Goal: Navigation & Orientation: Find specific page/section

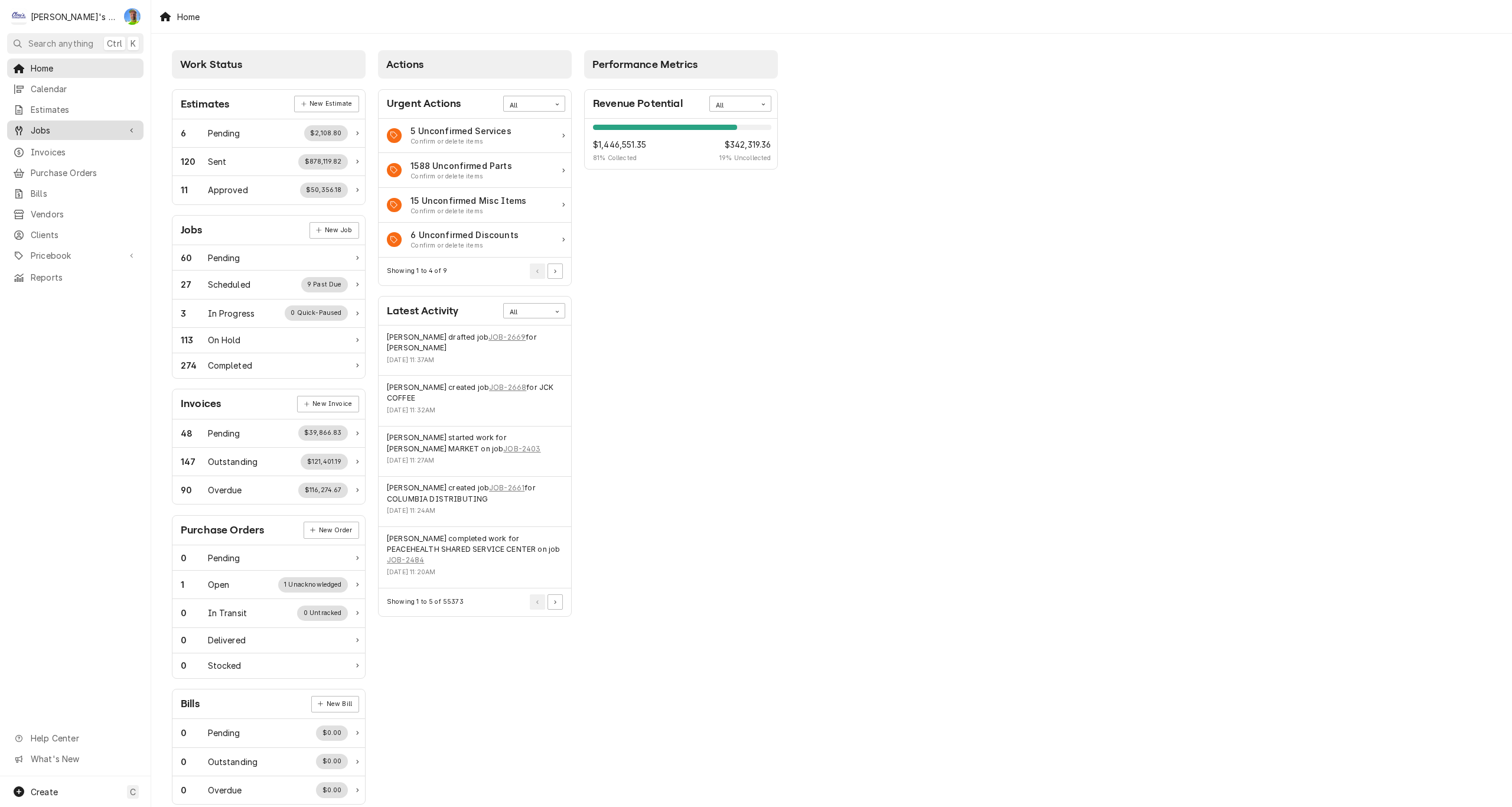
click at [56, 124] on span "Jobs" at bounding box center [75, 130] width 89 height 12
click at [51, 148] on span "Jobs" at bounding box center [84, 151] width 107 height 12
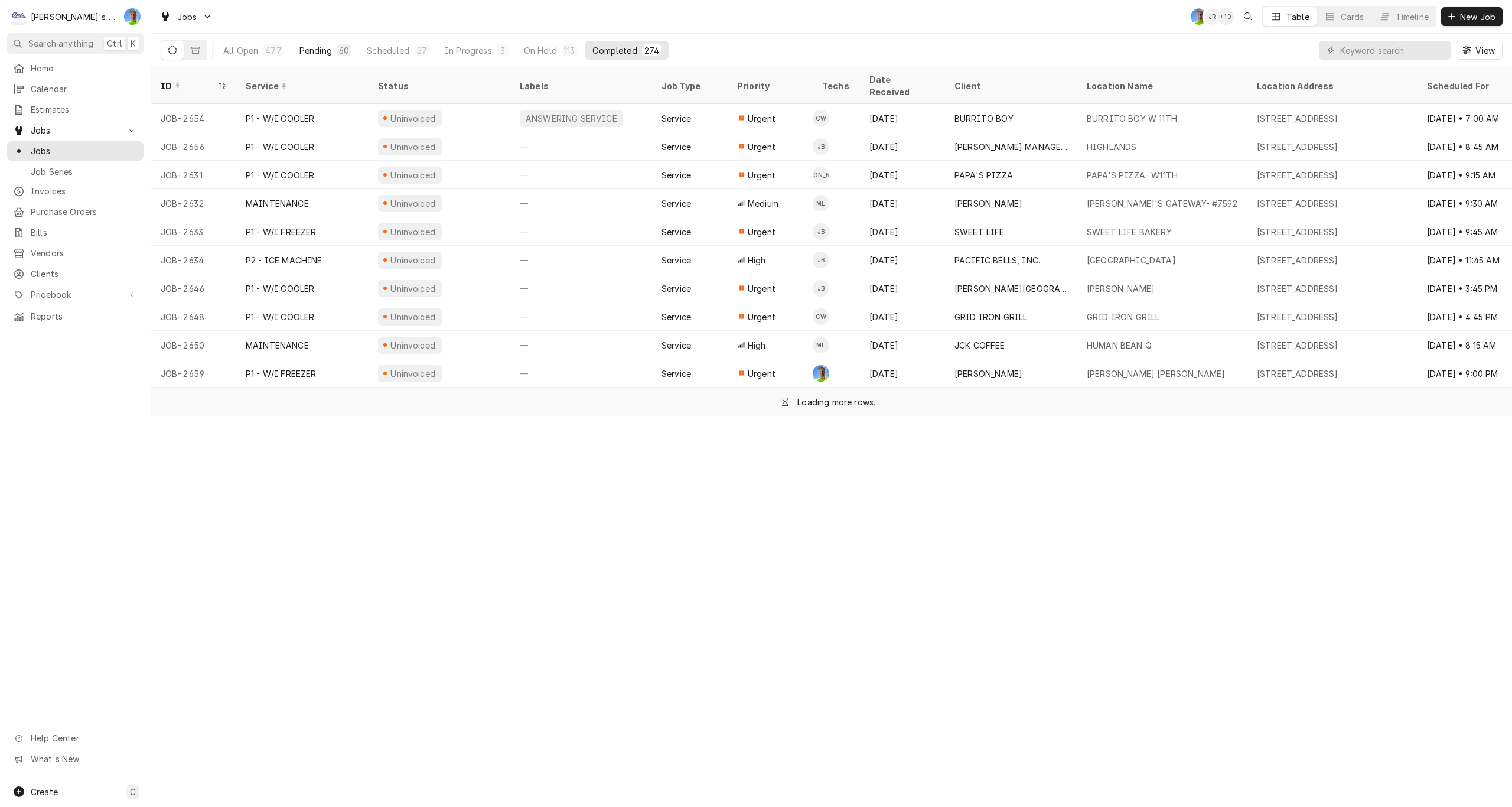
click at [311, 51] on div "Pending" at bounding box center [315, 50] width 32 height 12
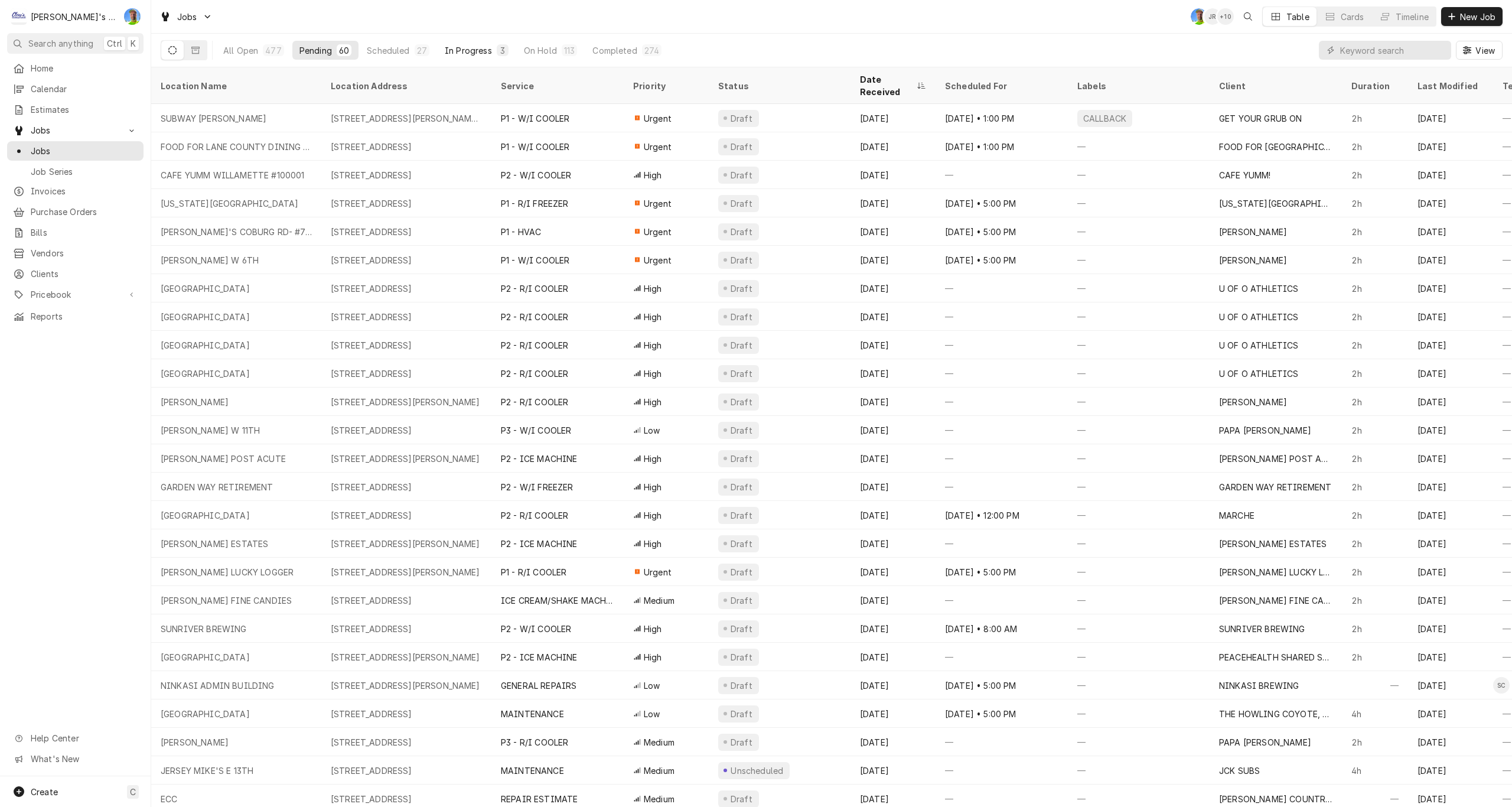
click at [473, 52] on div "In Progress" at bounding box center [468, 50] width 47 height 12
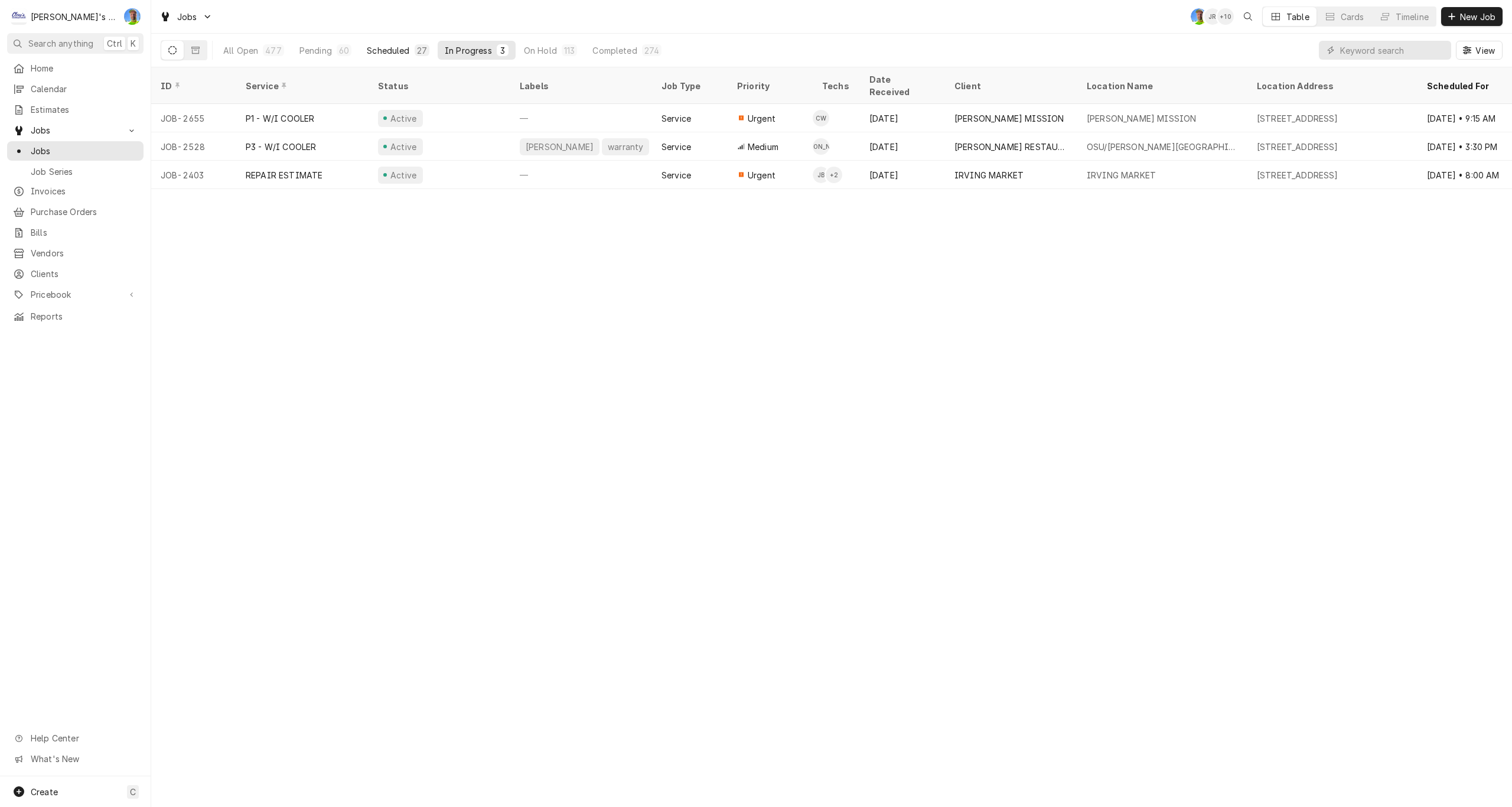
click at [388, 51] on div "Scheduled" at bounding box center [388, 50] width 42 height 12
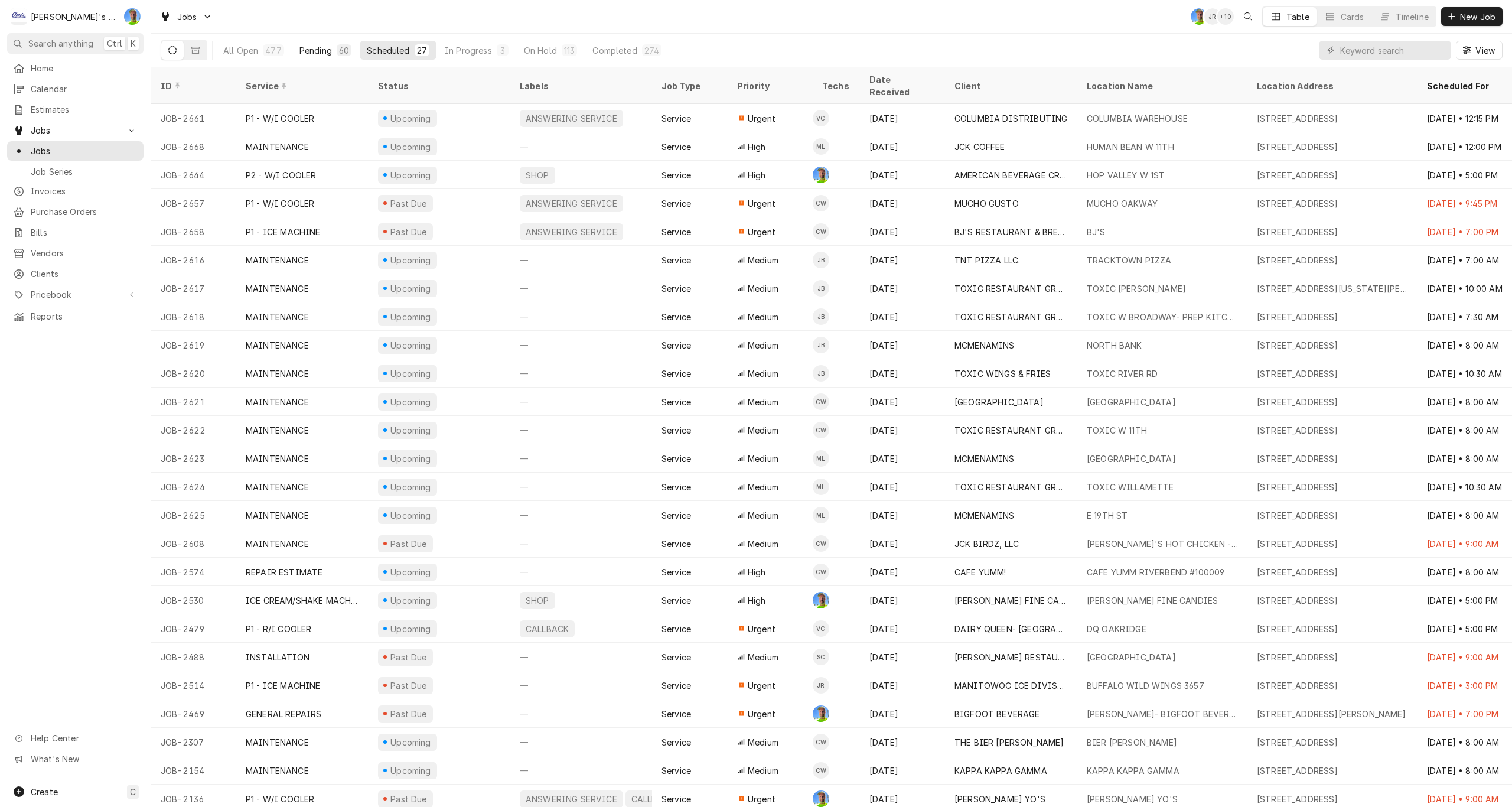
click at [320, 51] on div "Pending" at bounding box center [315, 50] width 32 height 12
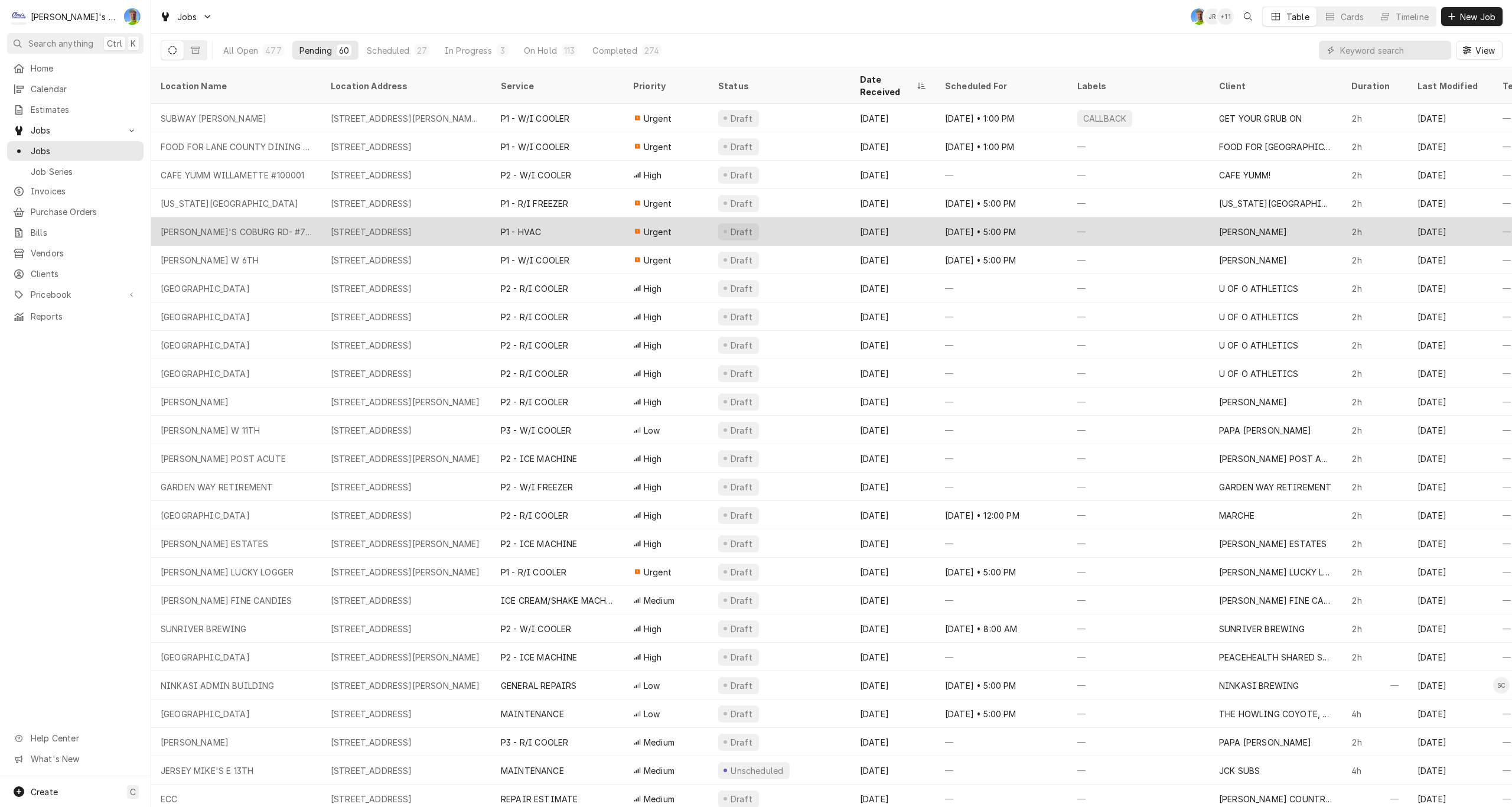
click at [689, 221] on div "Urgent" at bounding box center [666, 232] width 85 height 28
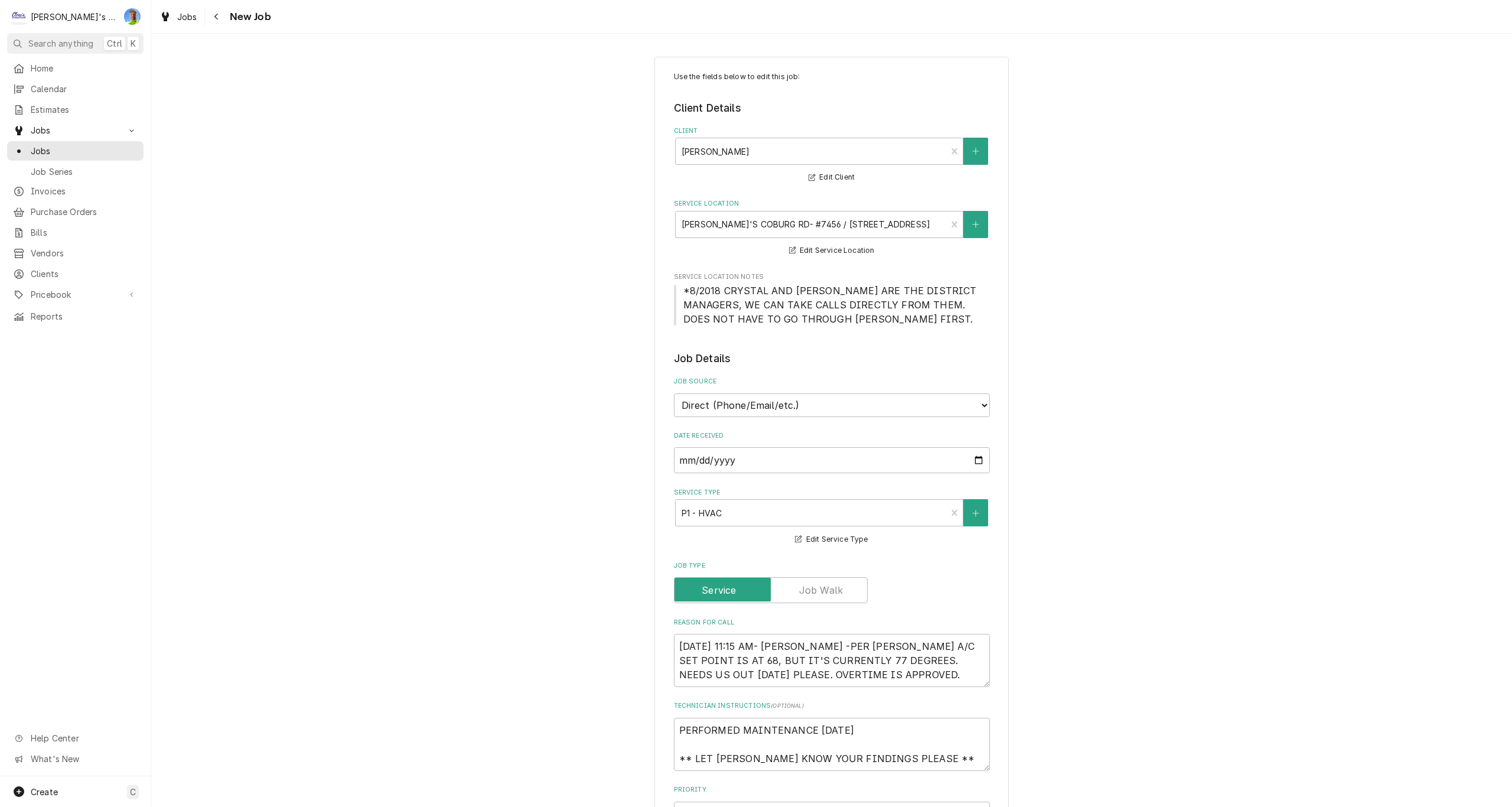
type textarea "x"
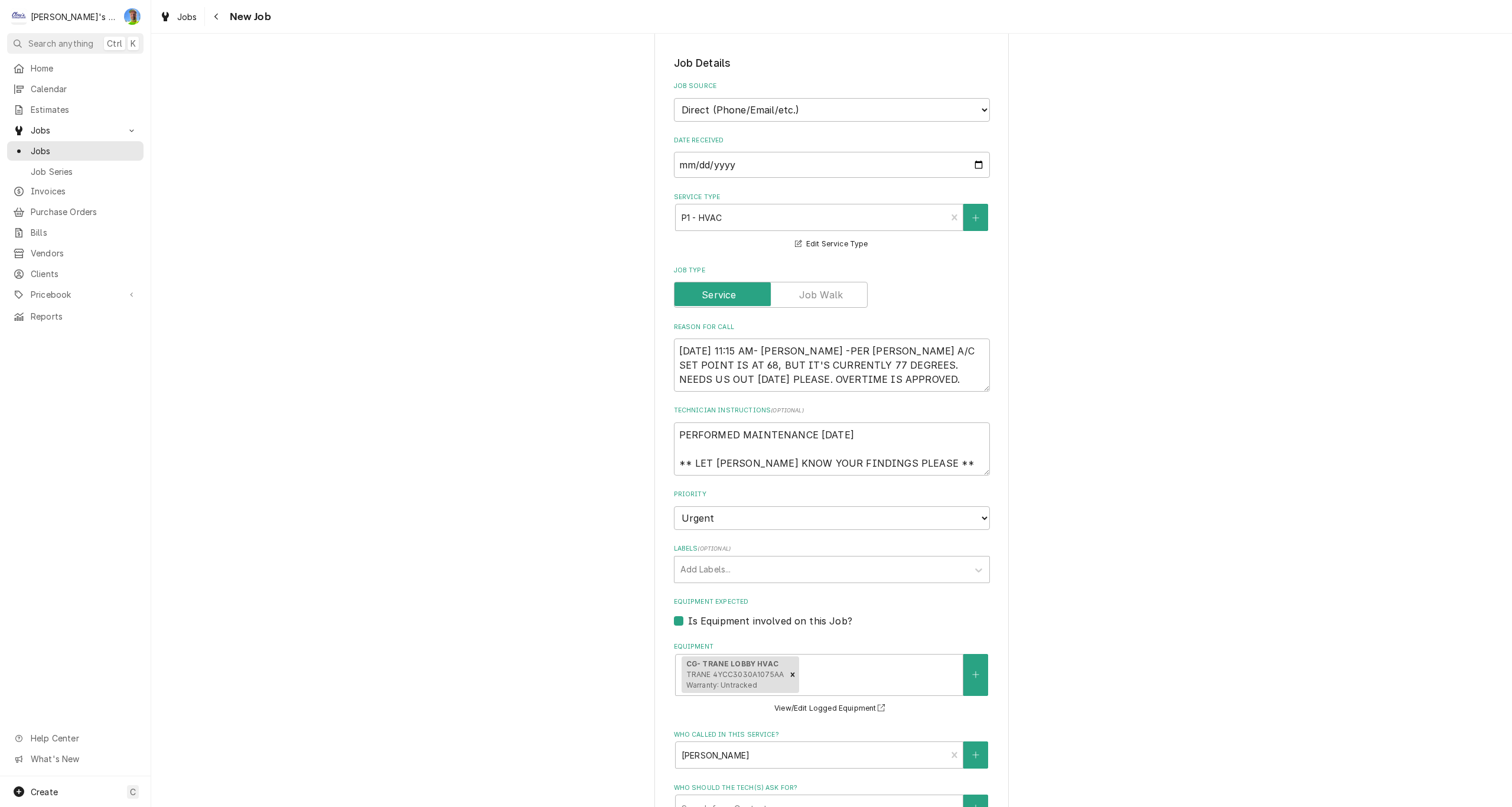
scroll to position [236, 0]
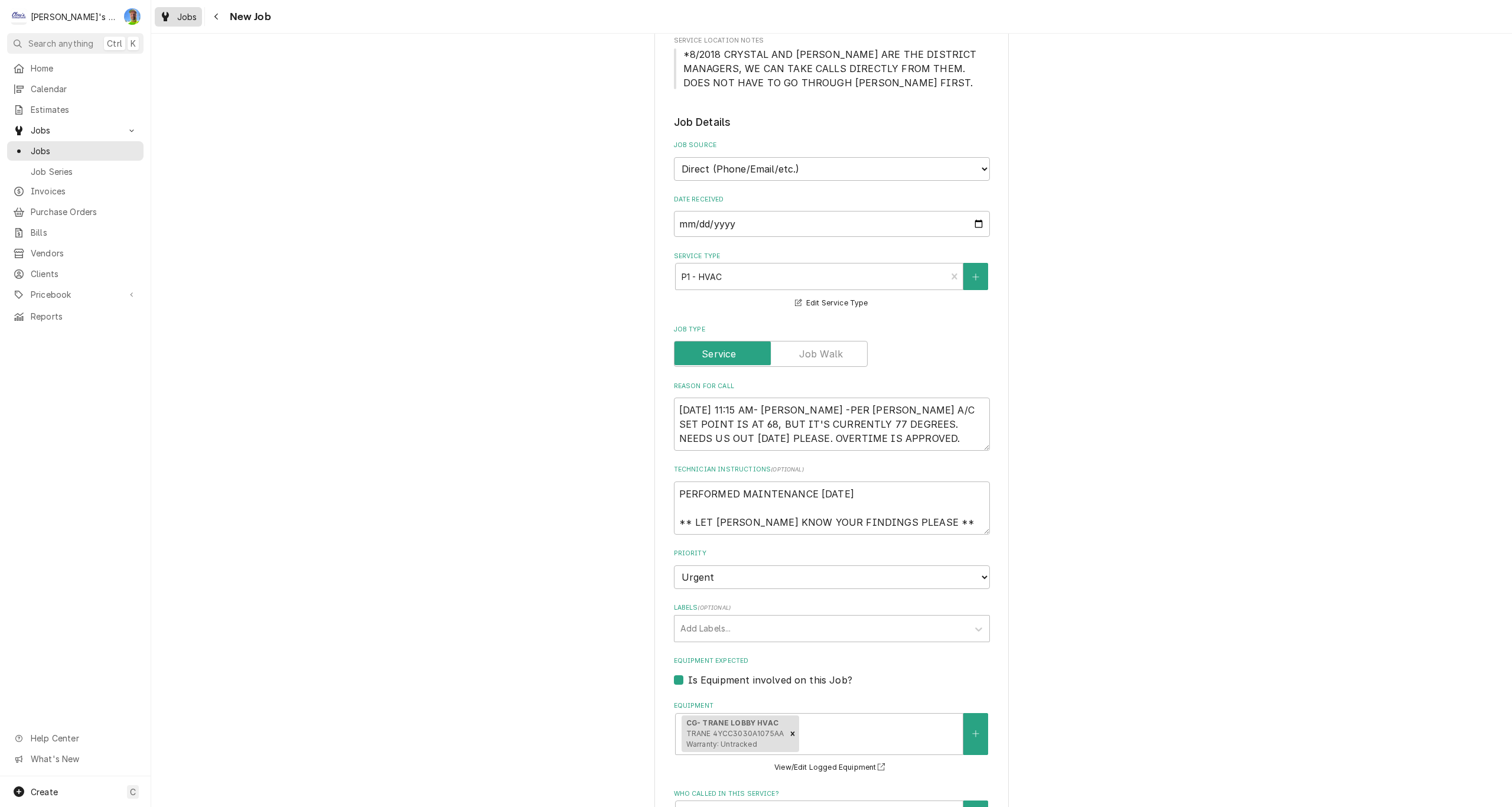
click at [188, 19] on span "Jobs" at bounding box center [187, 17] width 20 height 12
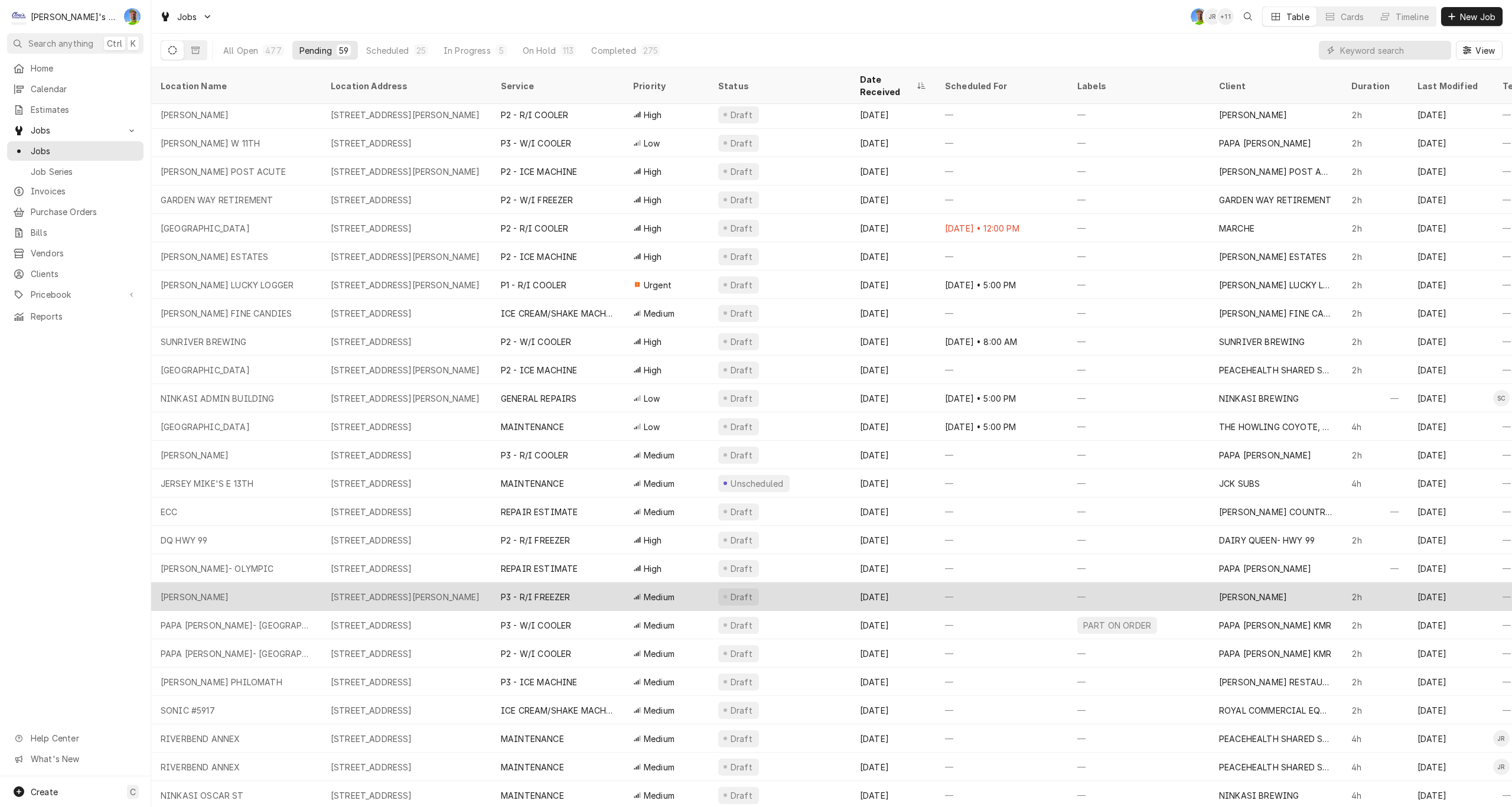
scroll to position [254, 0]
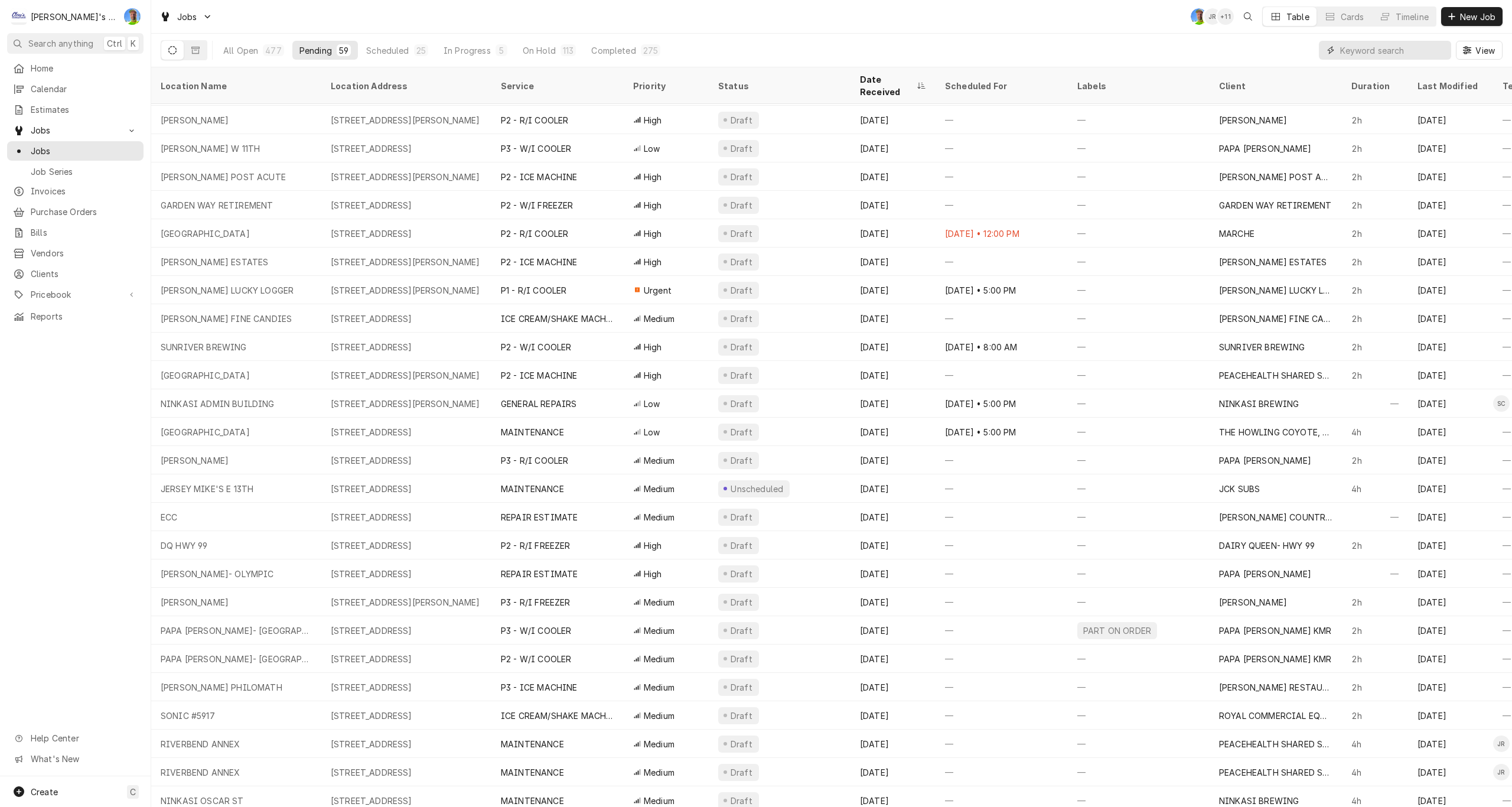
click at [1377, 49] on input "Dynamic Content Wrapper" at bounding box center [1393, 50] width 105 height 19
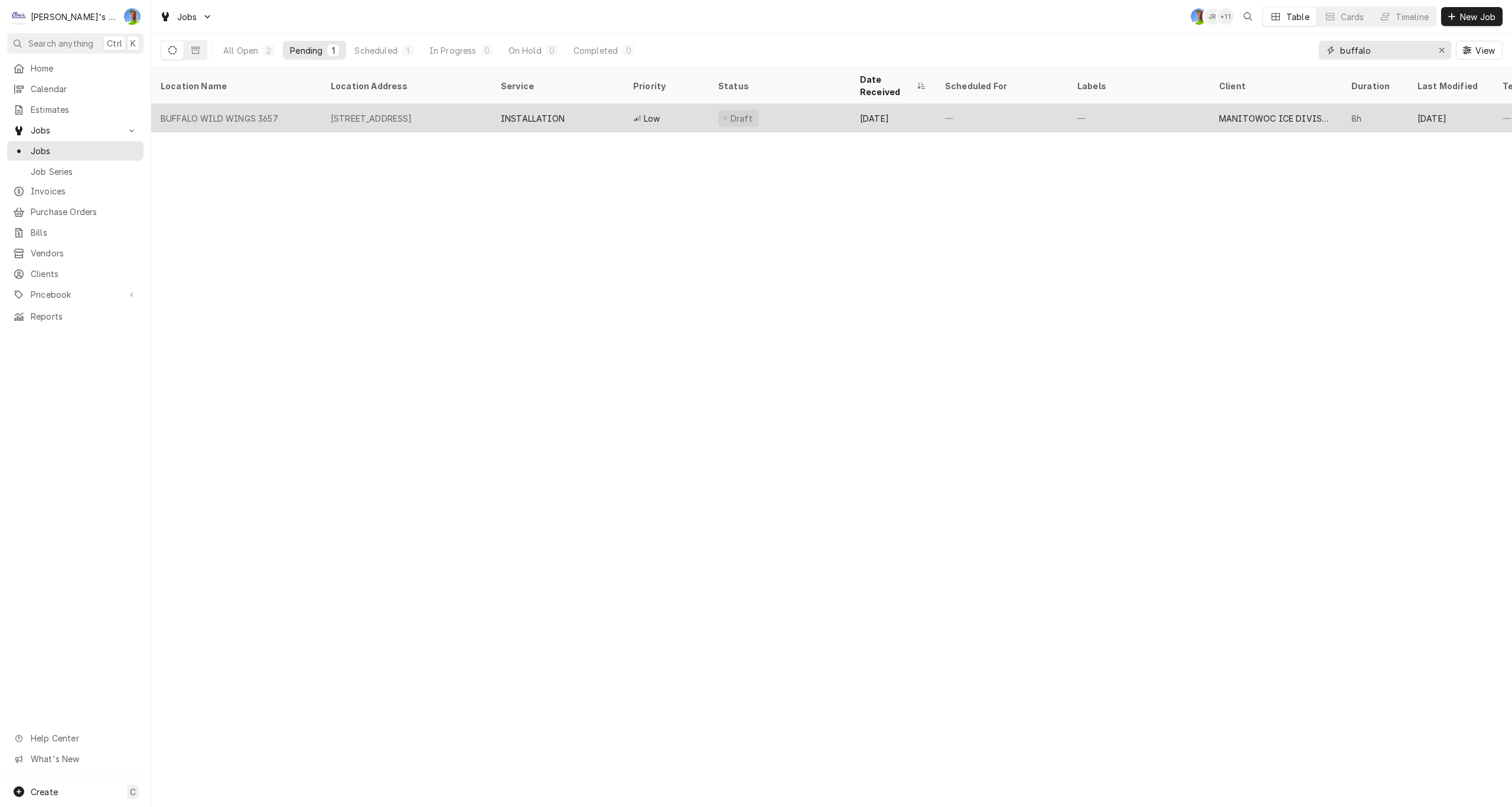
type input "buffalo"
click at [1168, 106] on div "—" at bounding box center [1139, 118] width 142 height 28
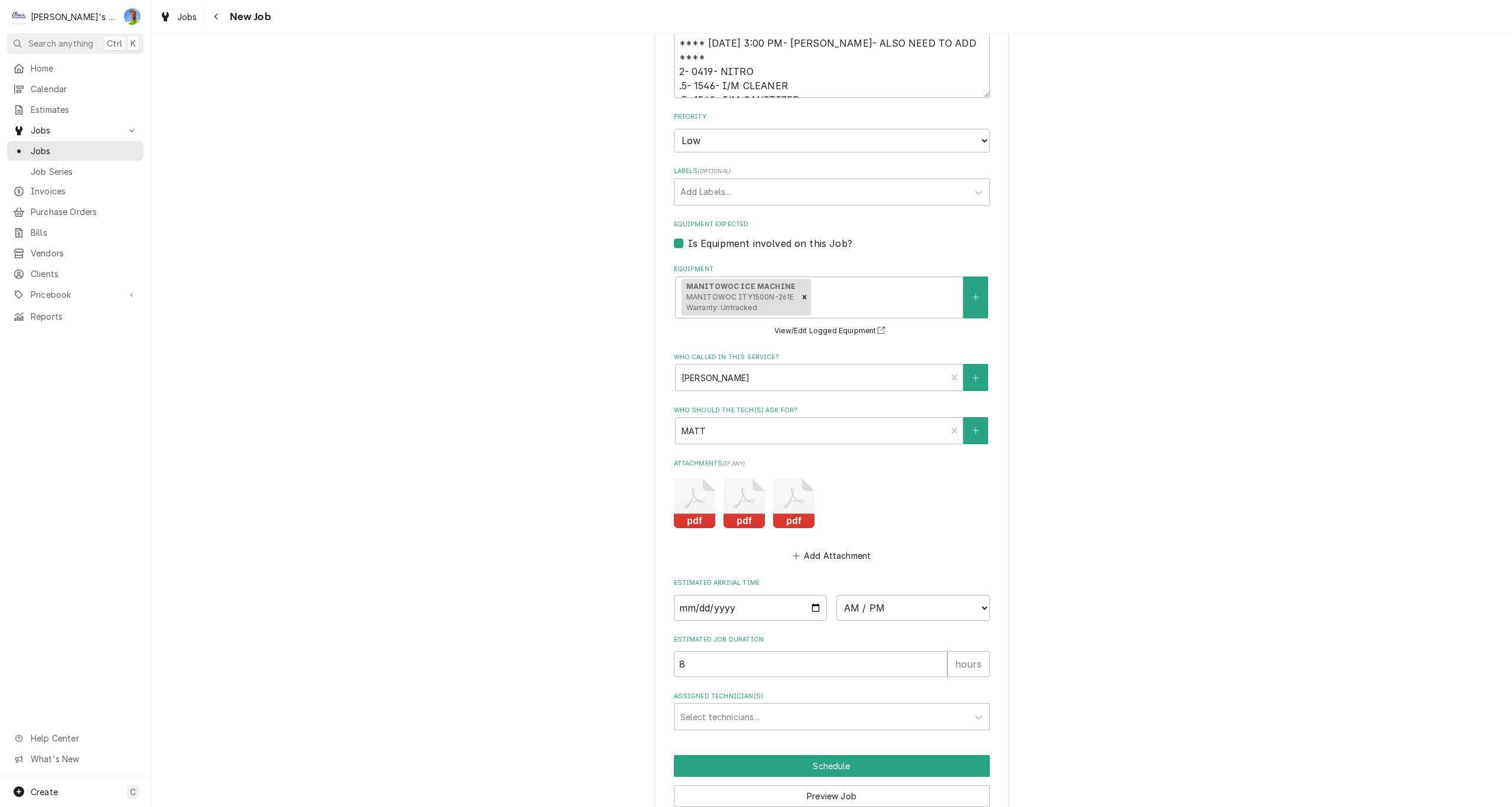
scroll to position [1281, 0]
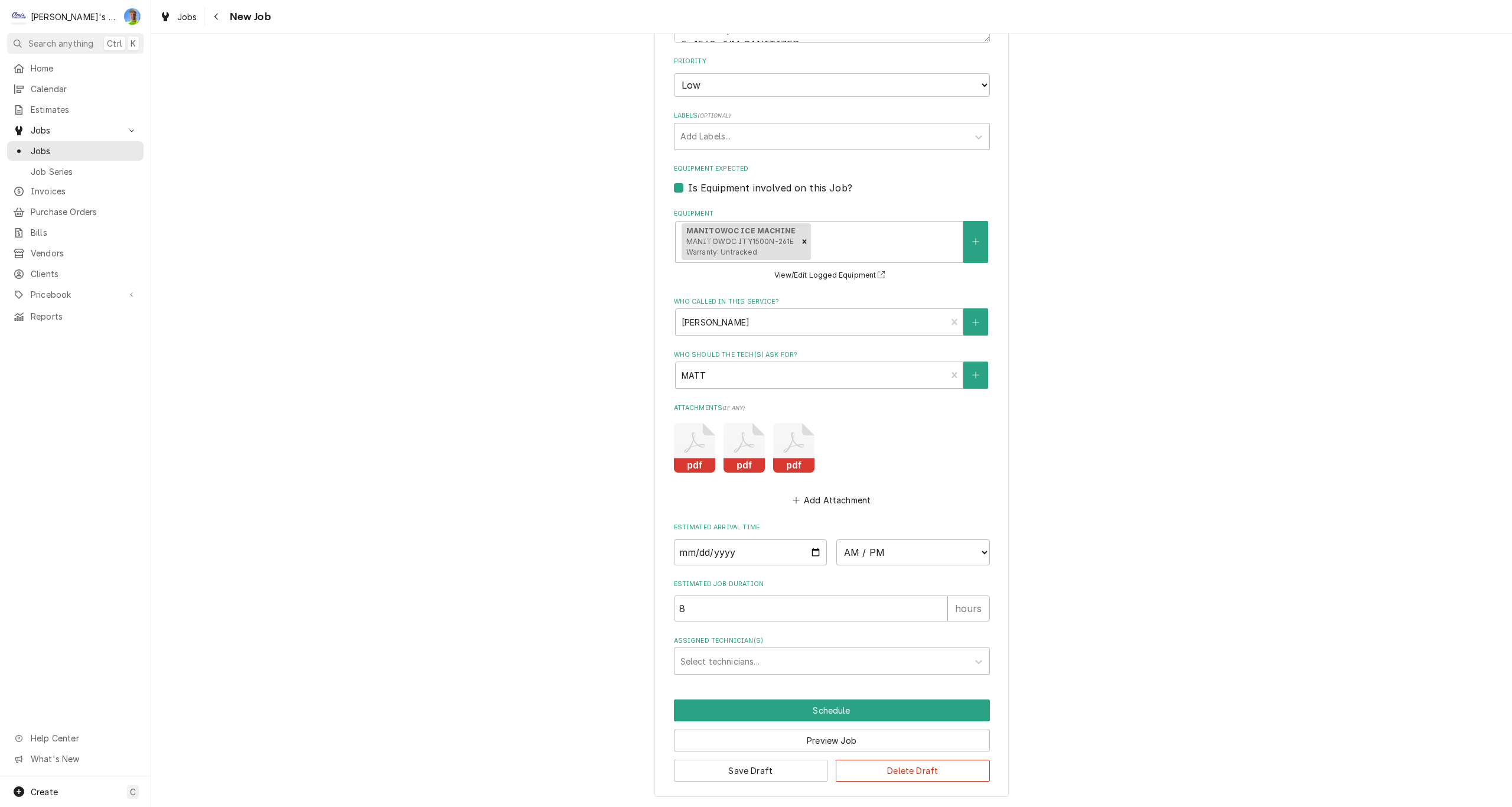
click at [693, 449] on icon "Attachments" at bounding box center [695, 448] width 41 height 50
type textarea "x"
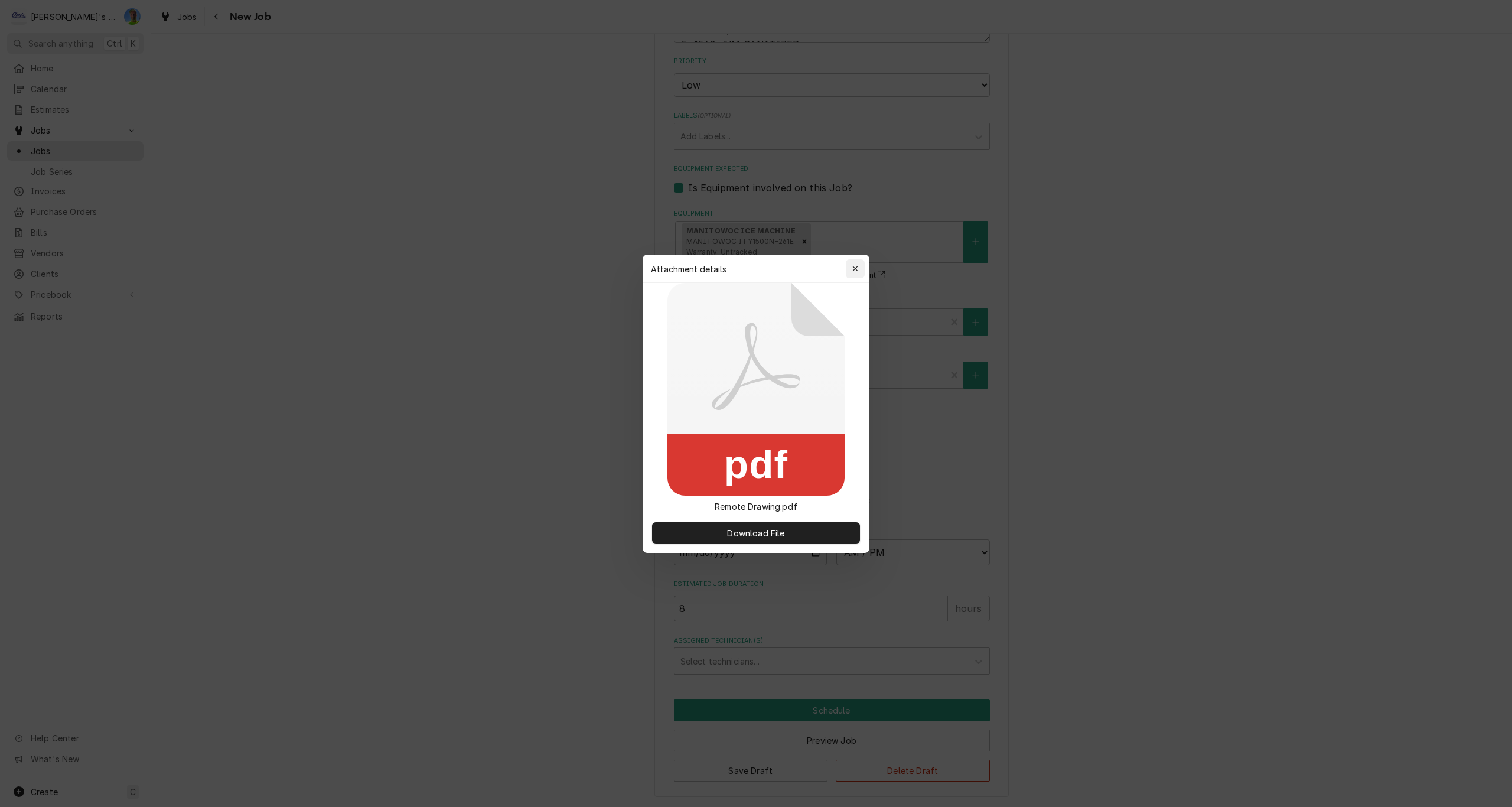
click at [850, 268] on div "button" at bounding box center [855, 268] width 12 height 12
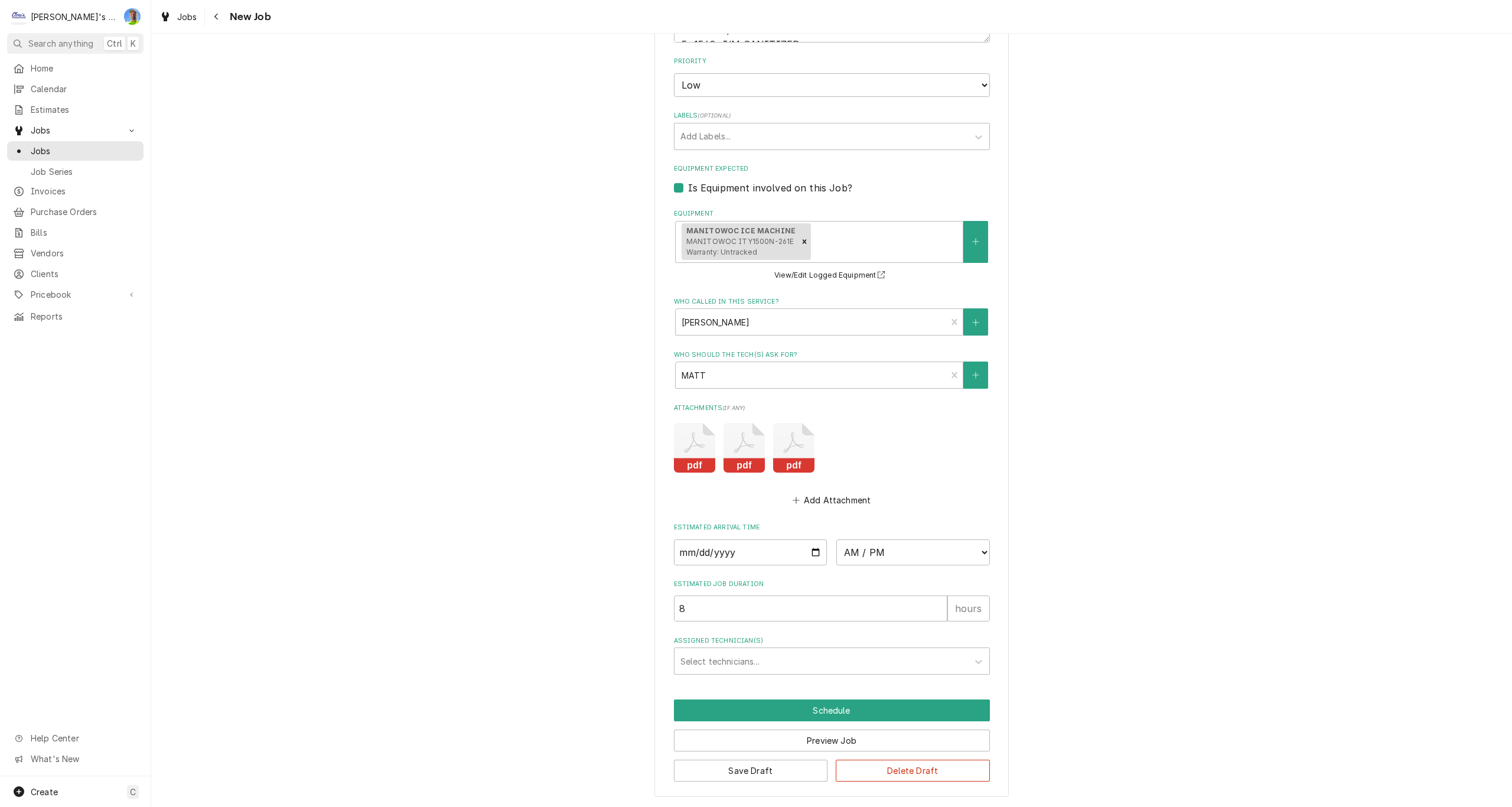
click at [715, 444] on icon "Attachments" at bounding box center [695, 448] width 41 height 50
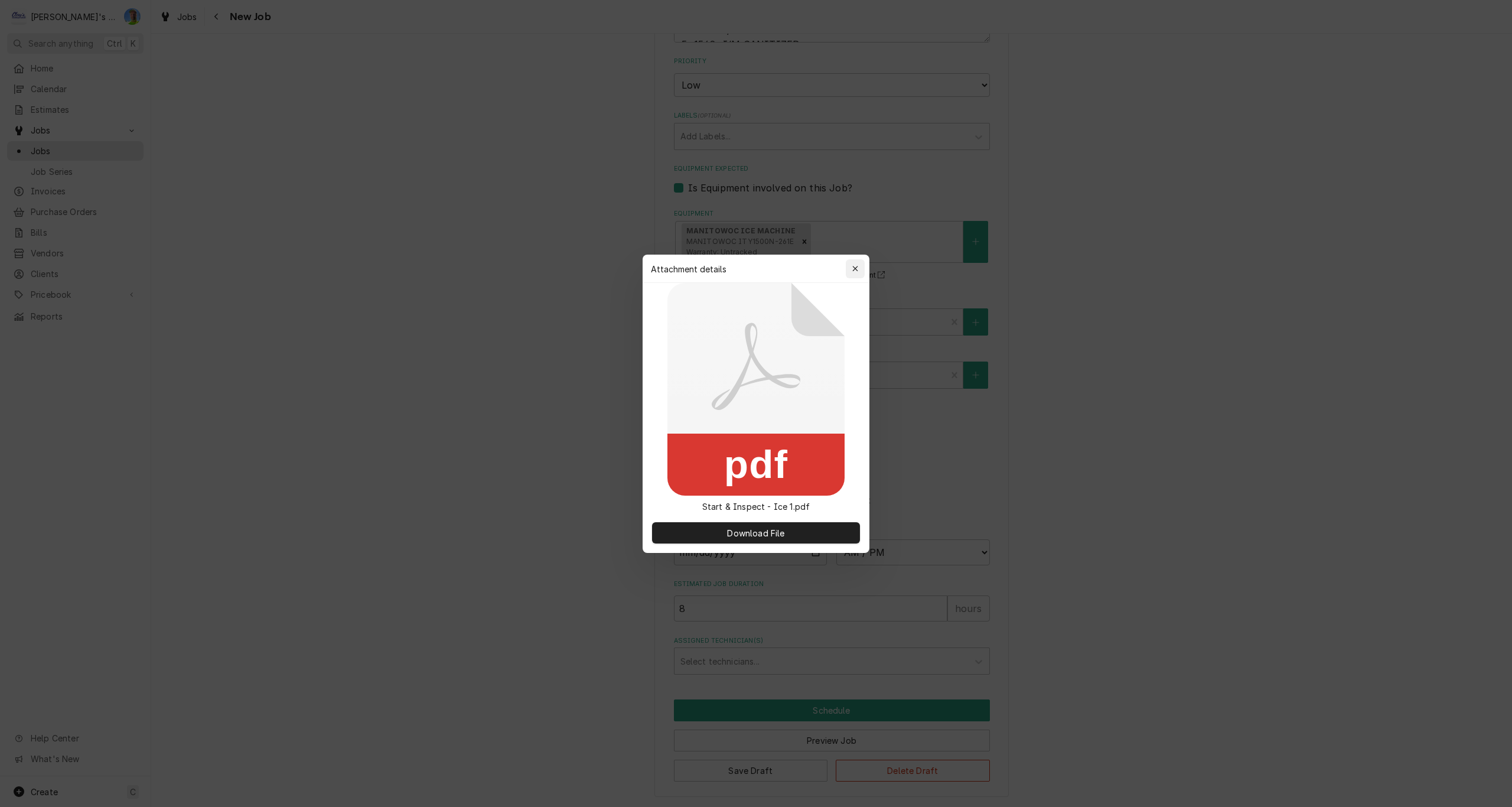
click at [851, 266] on div "button" at bounding box center [855, 268] width 12 height 12
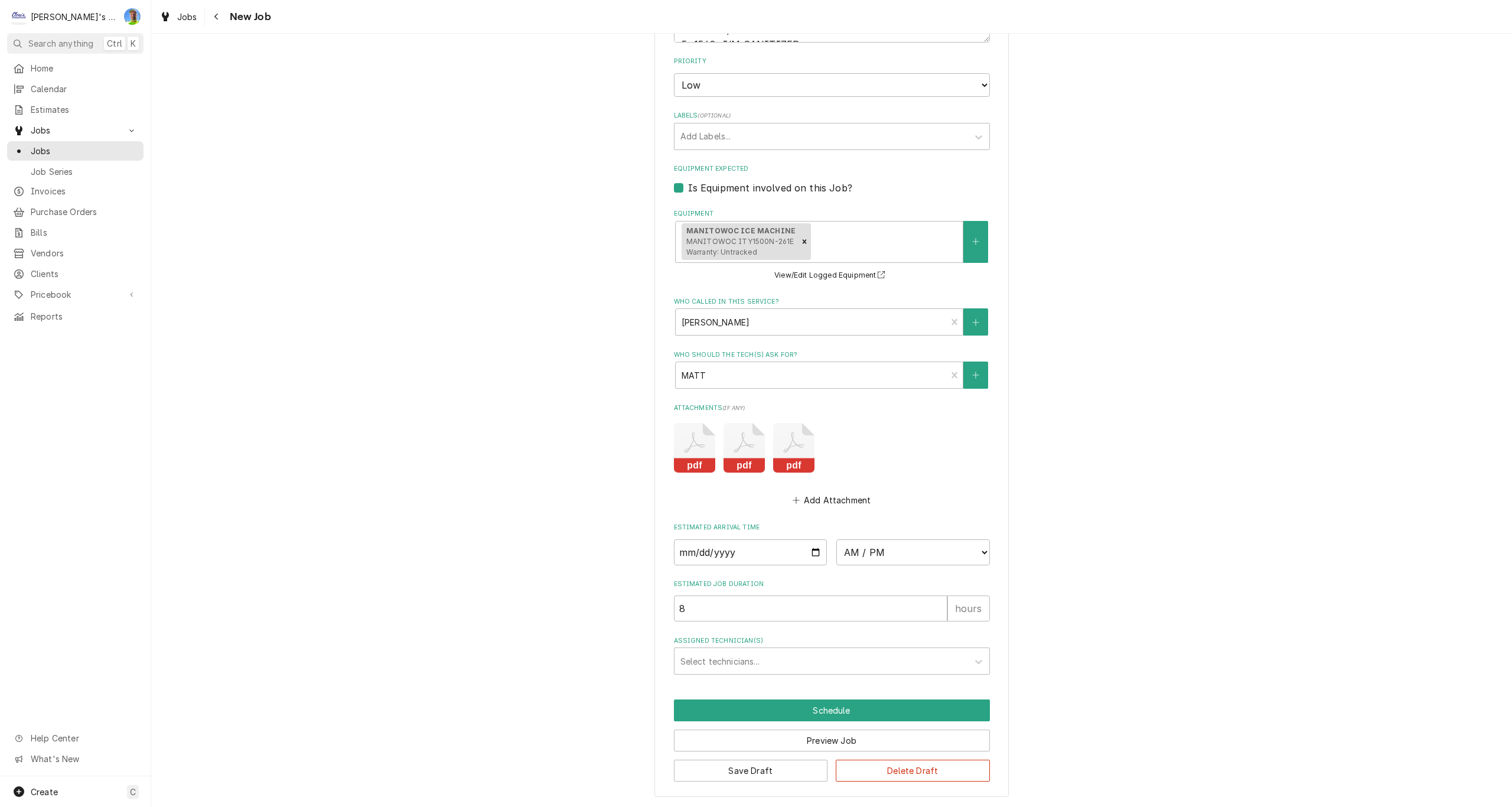
click at [715, 443] on icon "Attachments" at bounding box center [695, 448] width 41 height 50
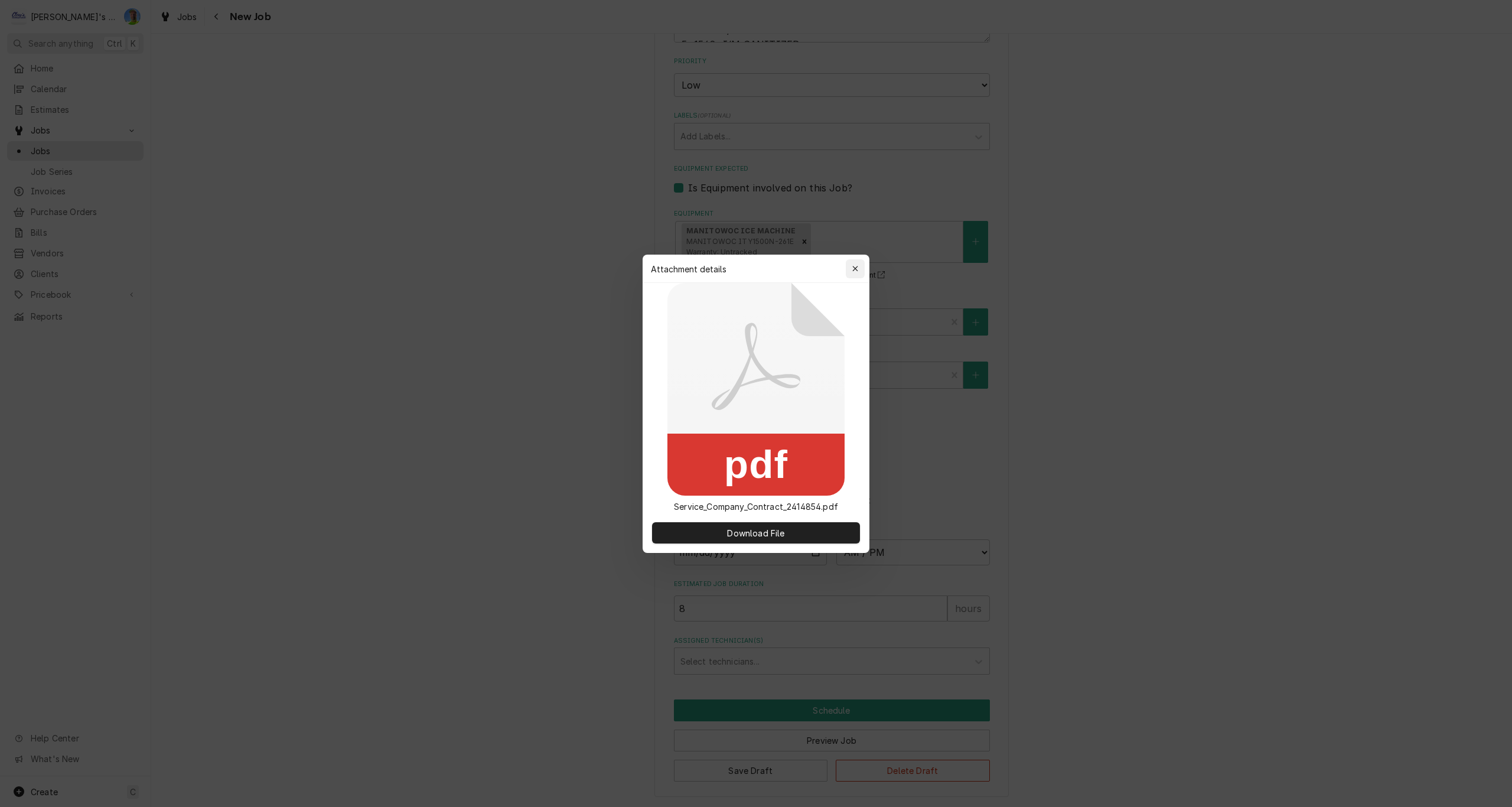
click at [850, 263] on div "button" at bounding box center [855, 268] width 12 height 12
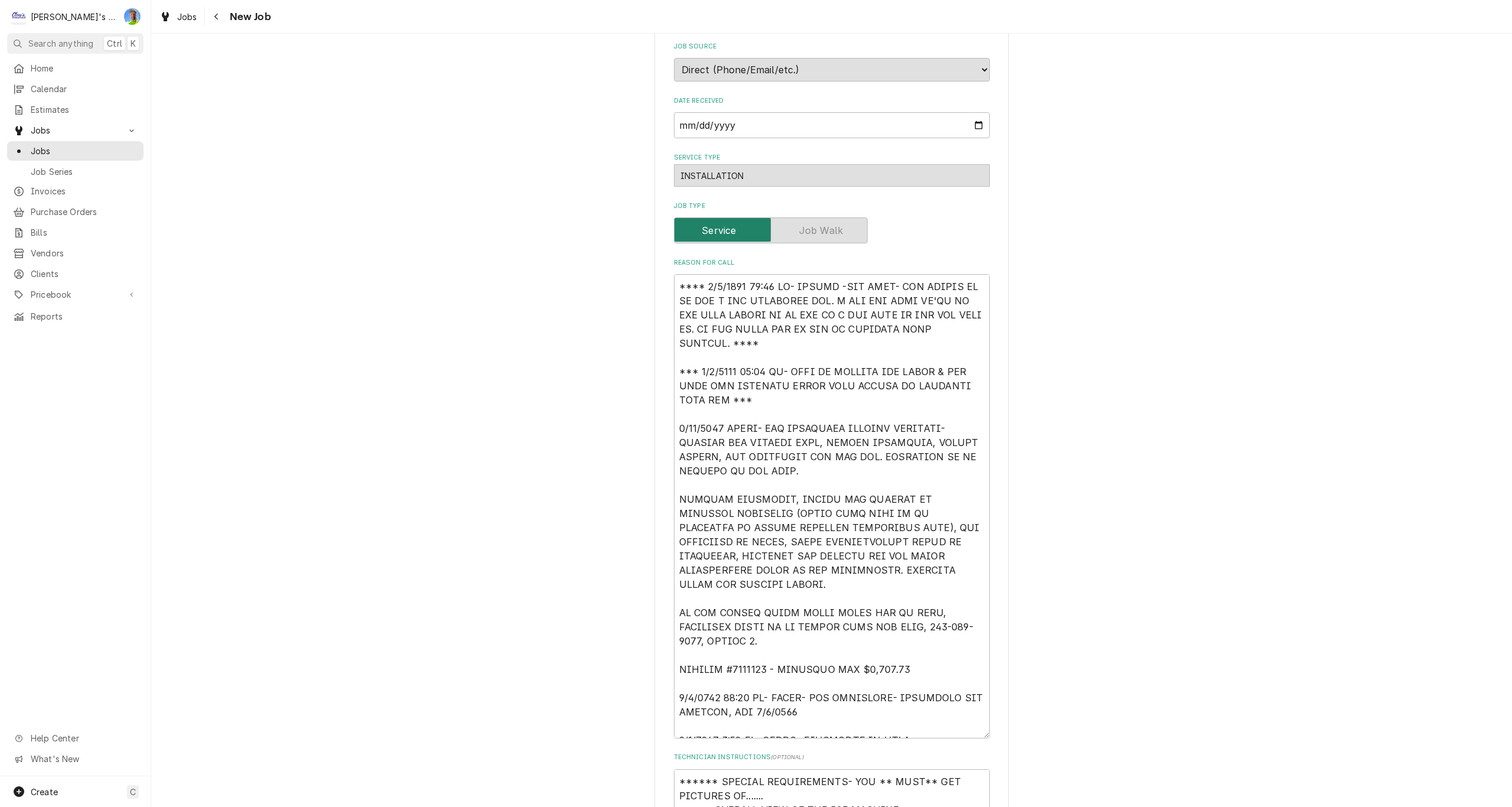
scroll to position [0, 0]
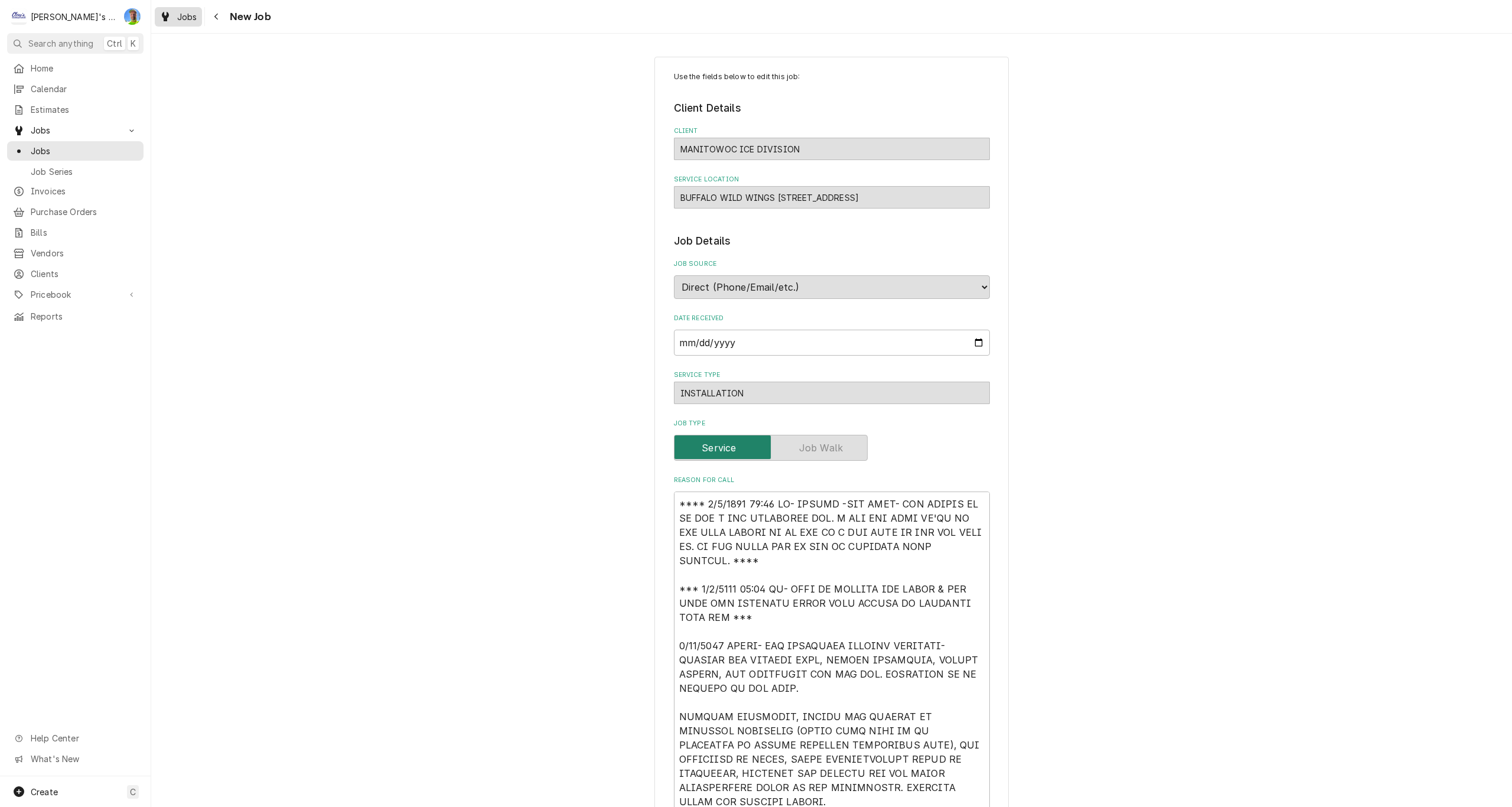
click at [177, 13] on span "Jobs" at bounding box center [187, 17] width 20 height 12
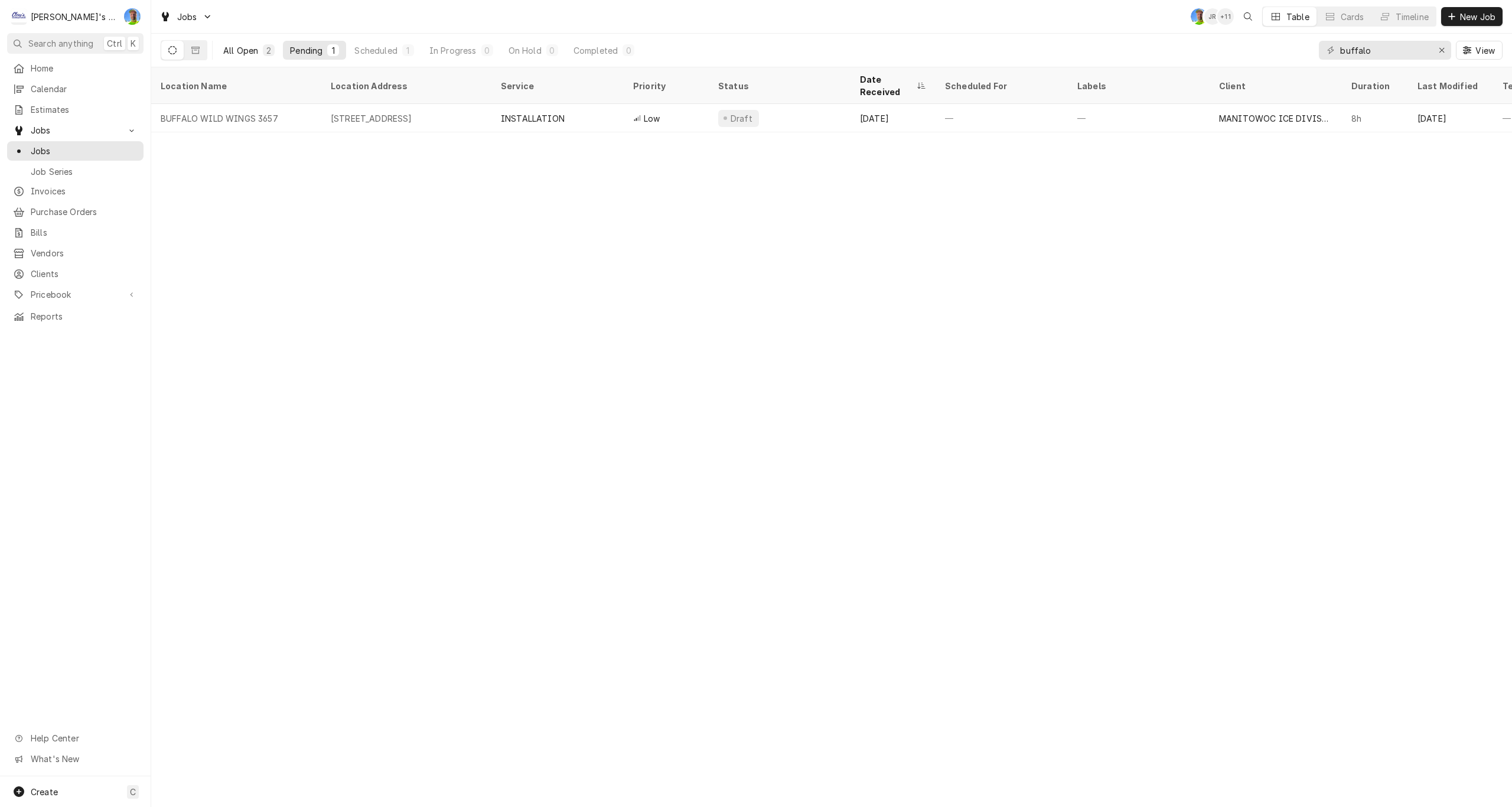
click at [236, 54] on div "All Open" at bounding box center [241, 50] width 35 height 12
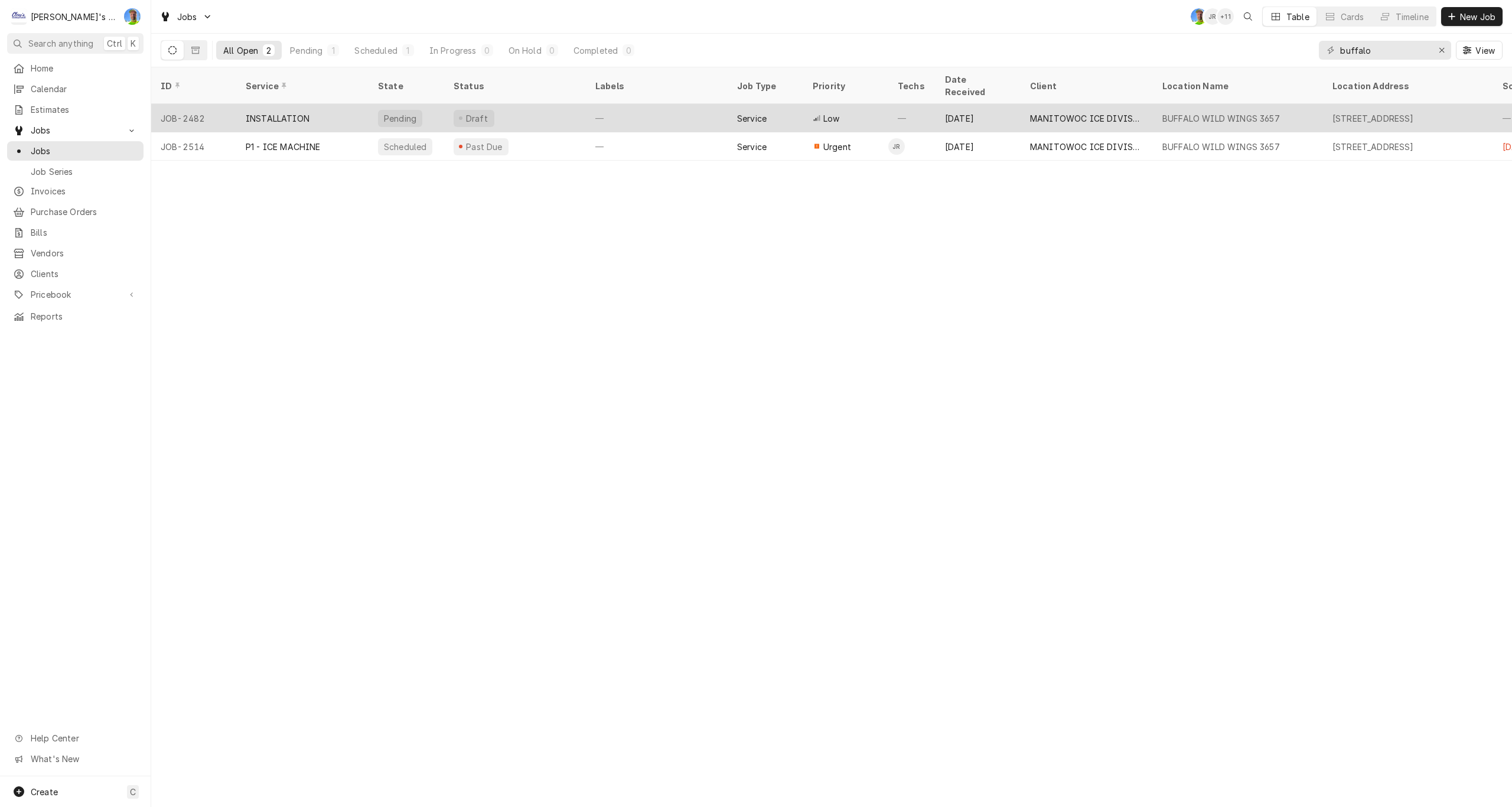
click at [294, 113] on div "INSTALLATION" at bounding box center [277, 118] width 64 height 12
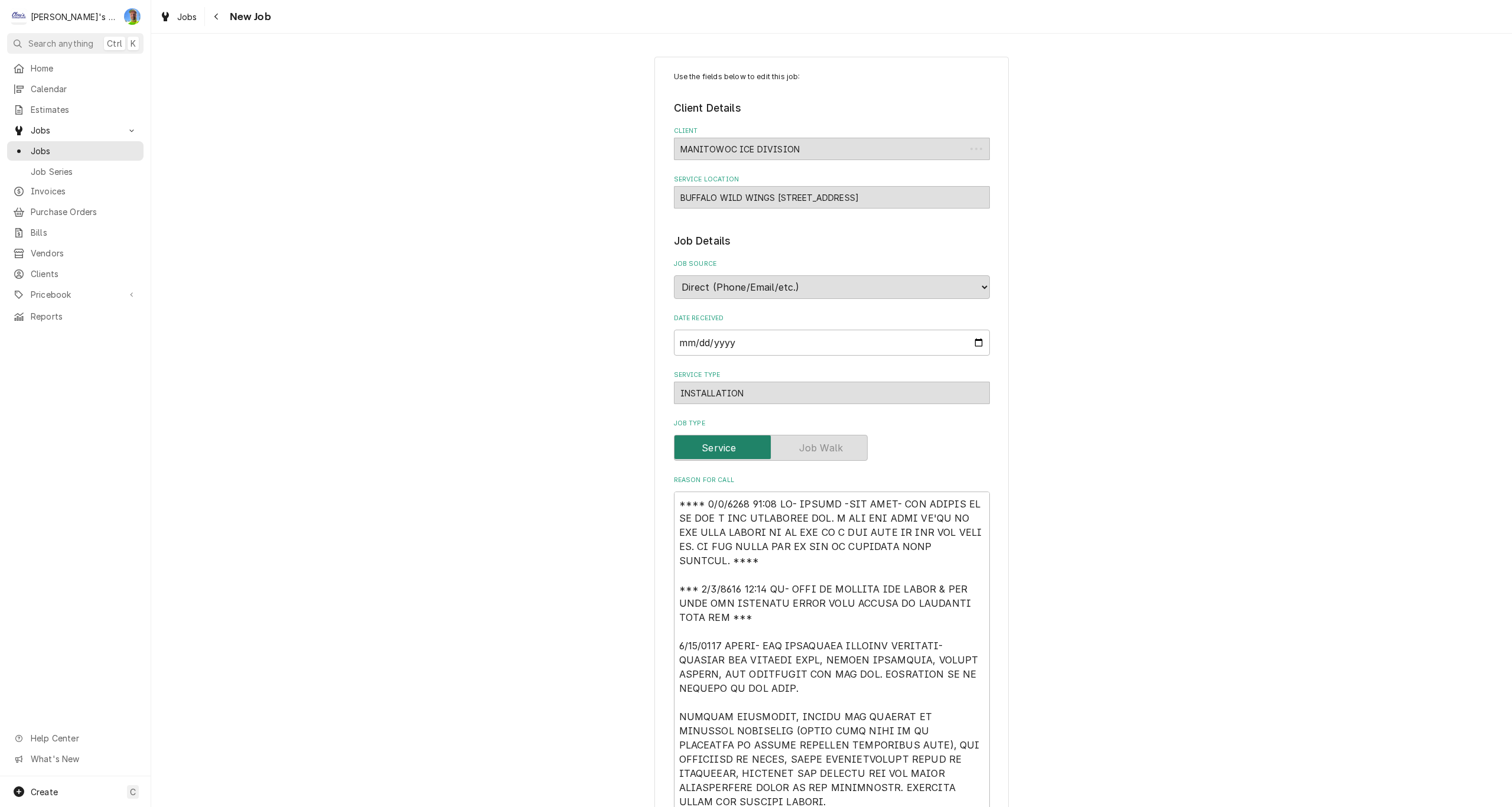
type textarea "x"
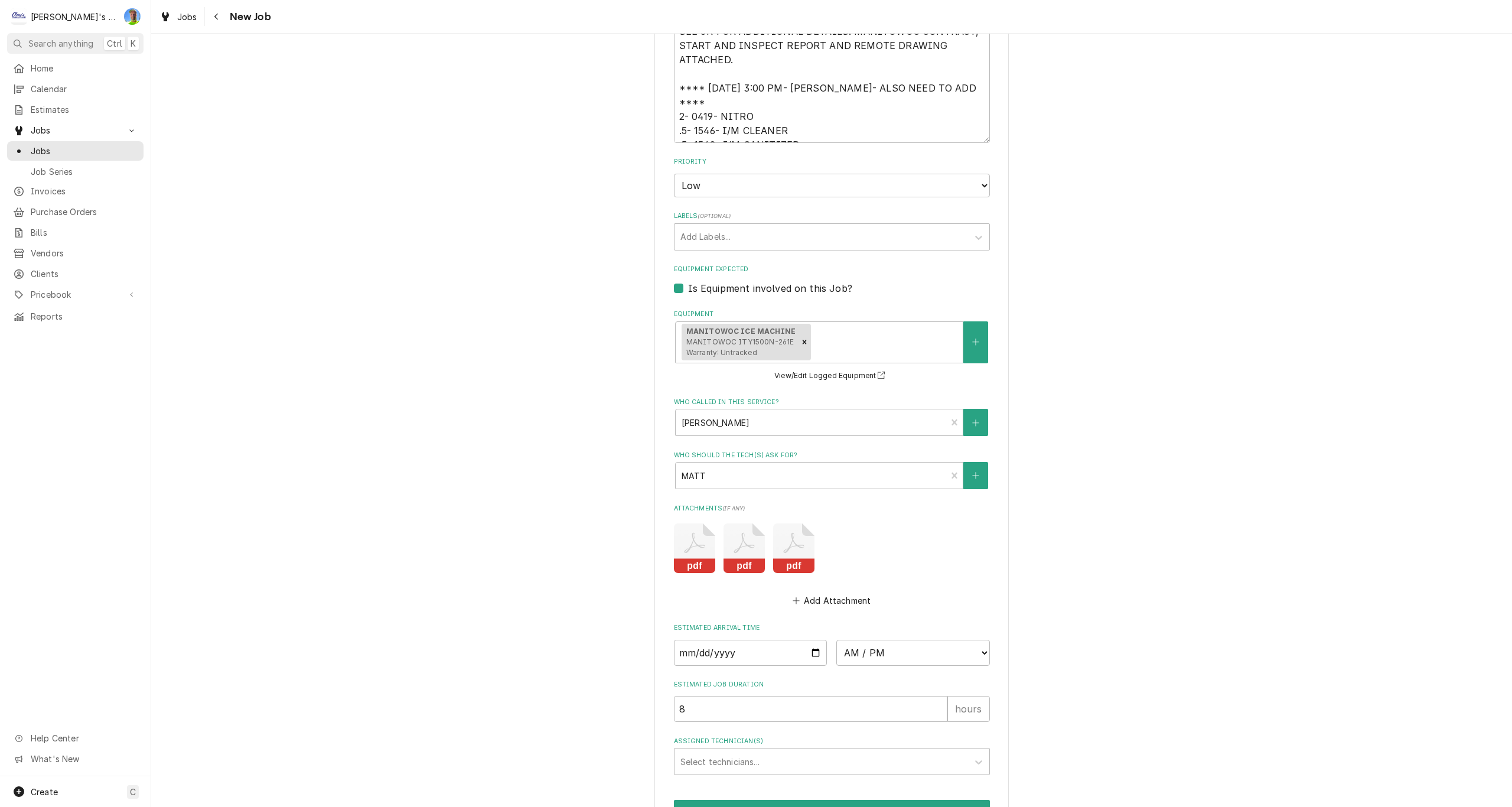
scroll to position [1182, 0]
click at [181, 22] on span "Jobs" at bounding box center [187, 17] width 20 height 12
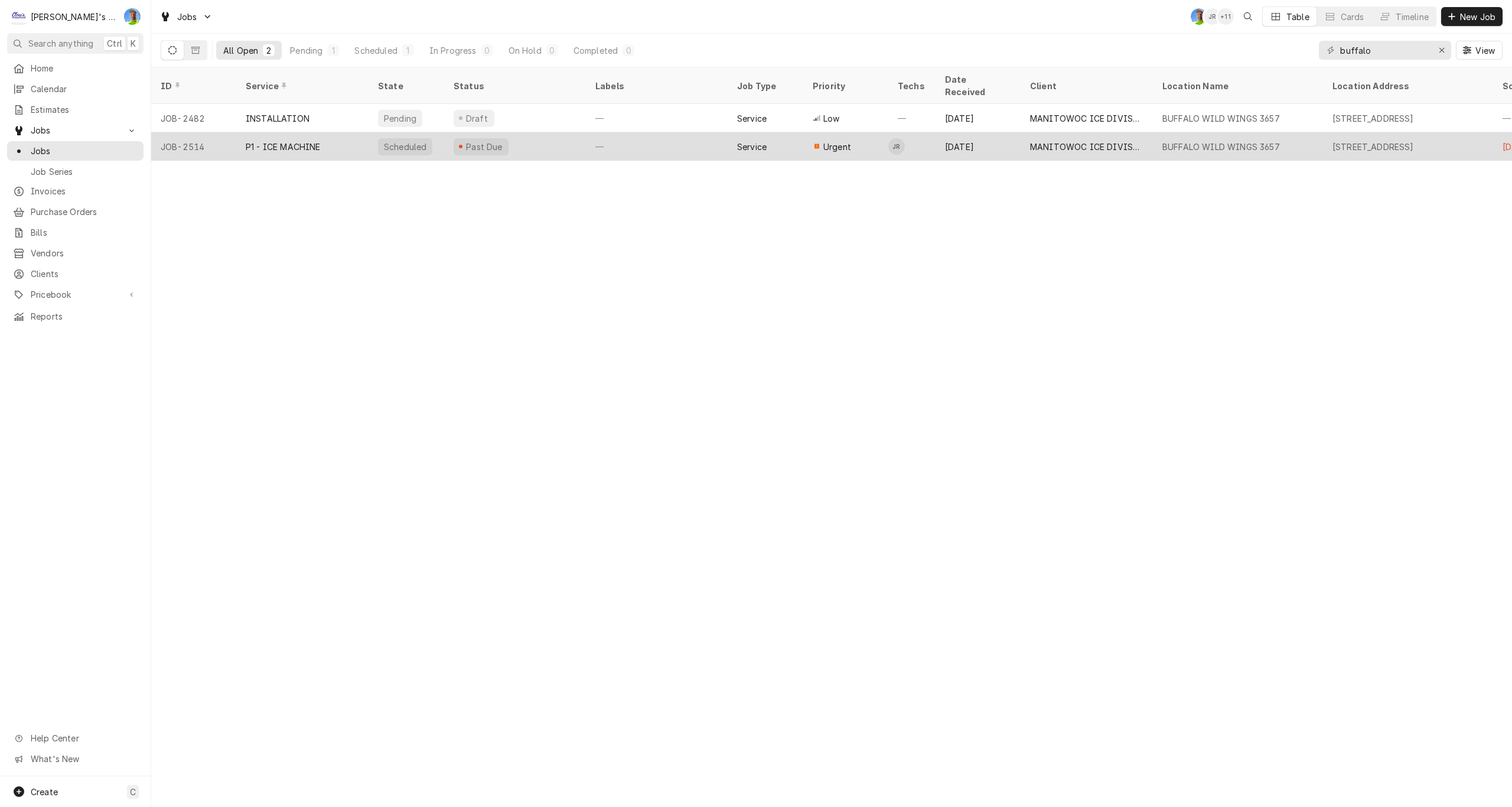
click at [210, 133] on div "JOB-2514" at bounding box center [194, 147] width 85 height 28
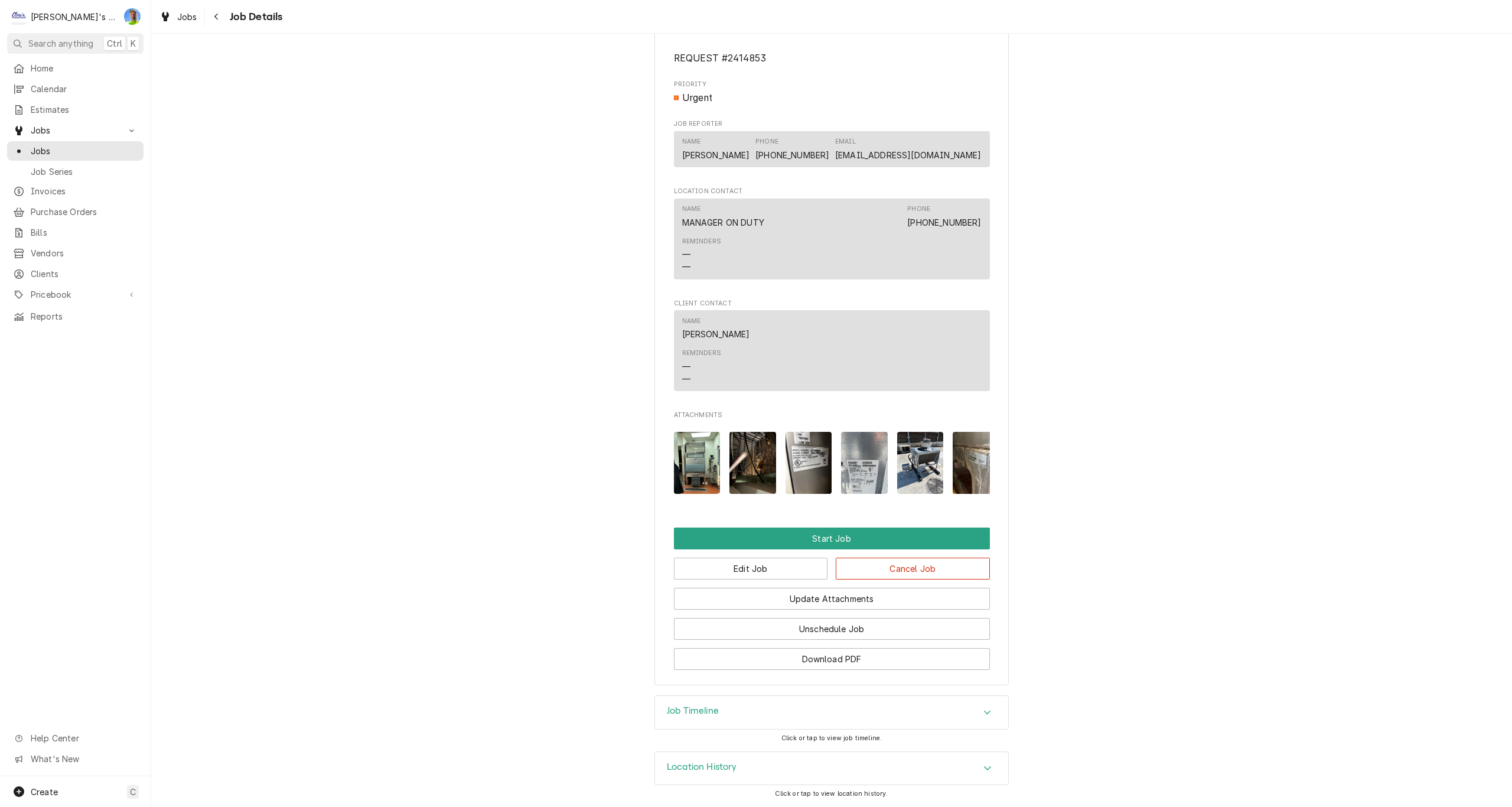
scroll to position [693, 0]
click at [700, 453] on img "Attachments" at bounding box center [697, 462] width 46 height 62
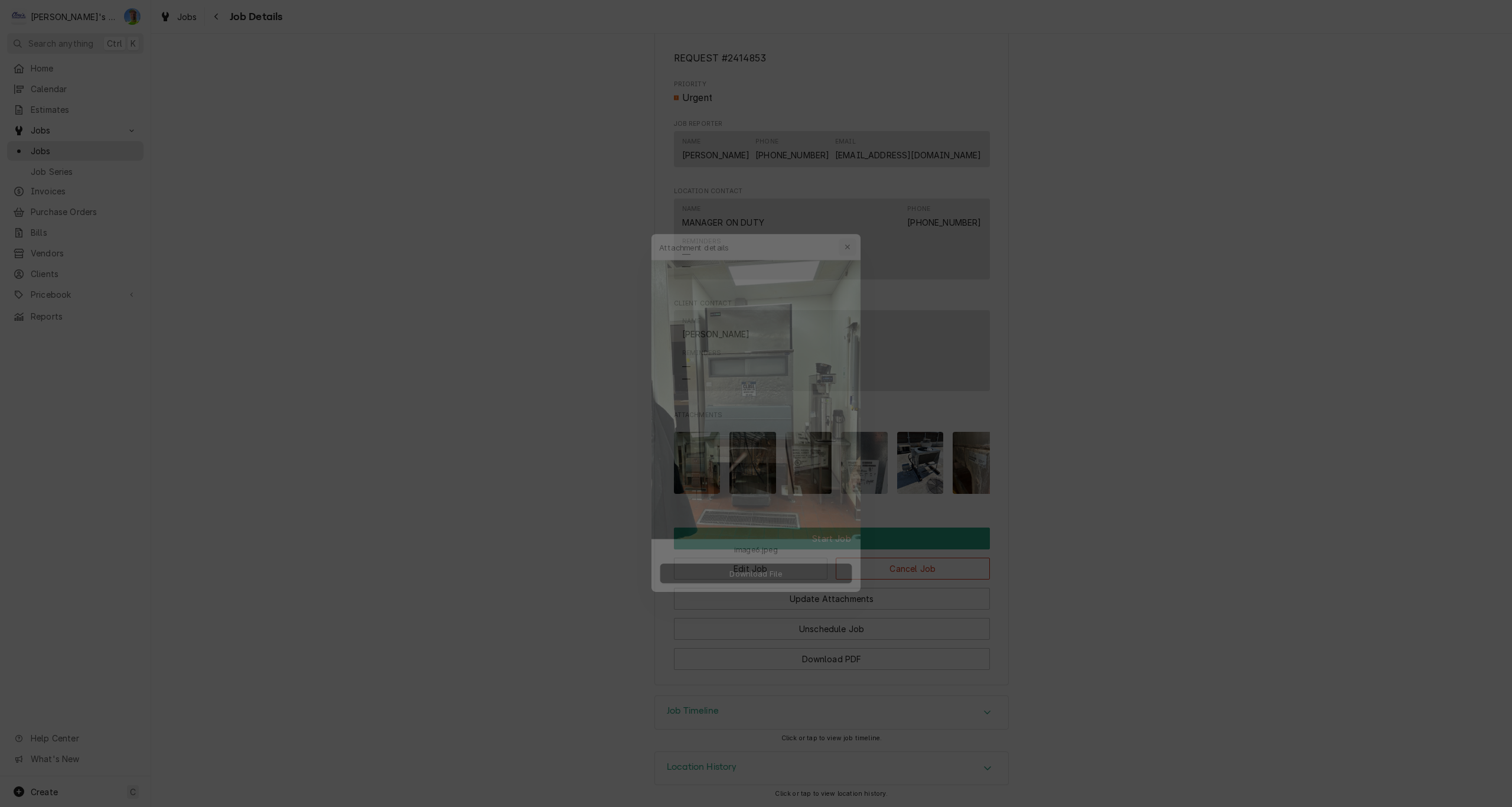
click at [855, 220] on icon "button" at bounding box center [855, 224] width 7 height 8
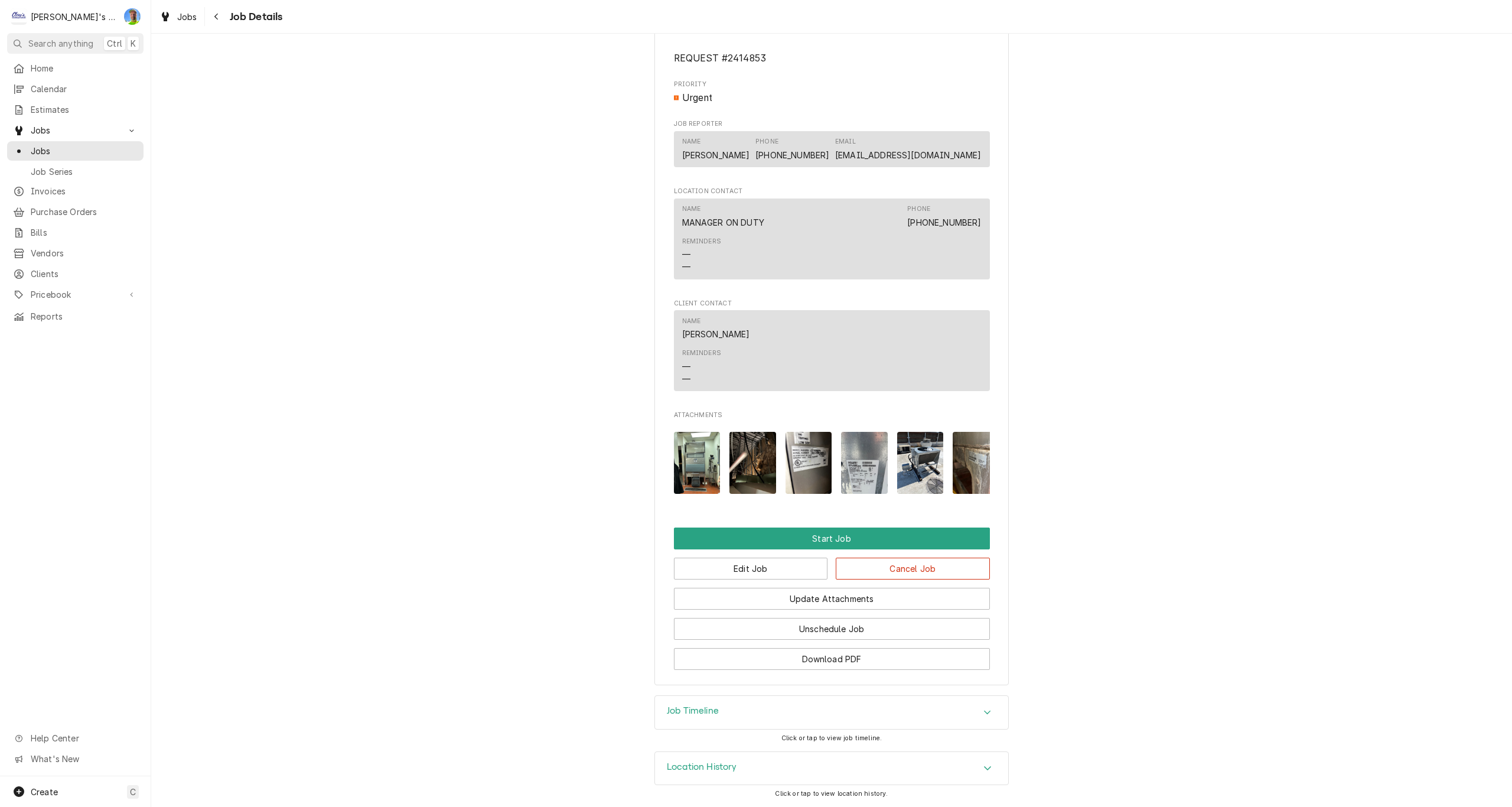
click at [749, 452] on img "Attachments" at bounding box center [753, 462] width 46 height 62
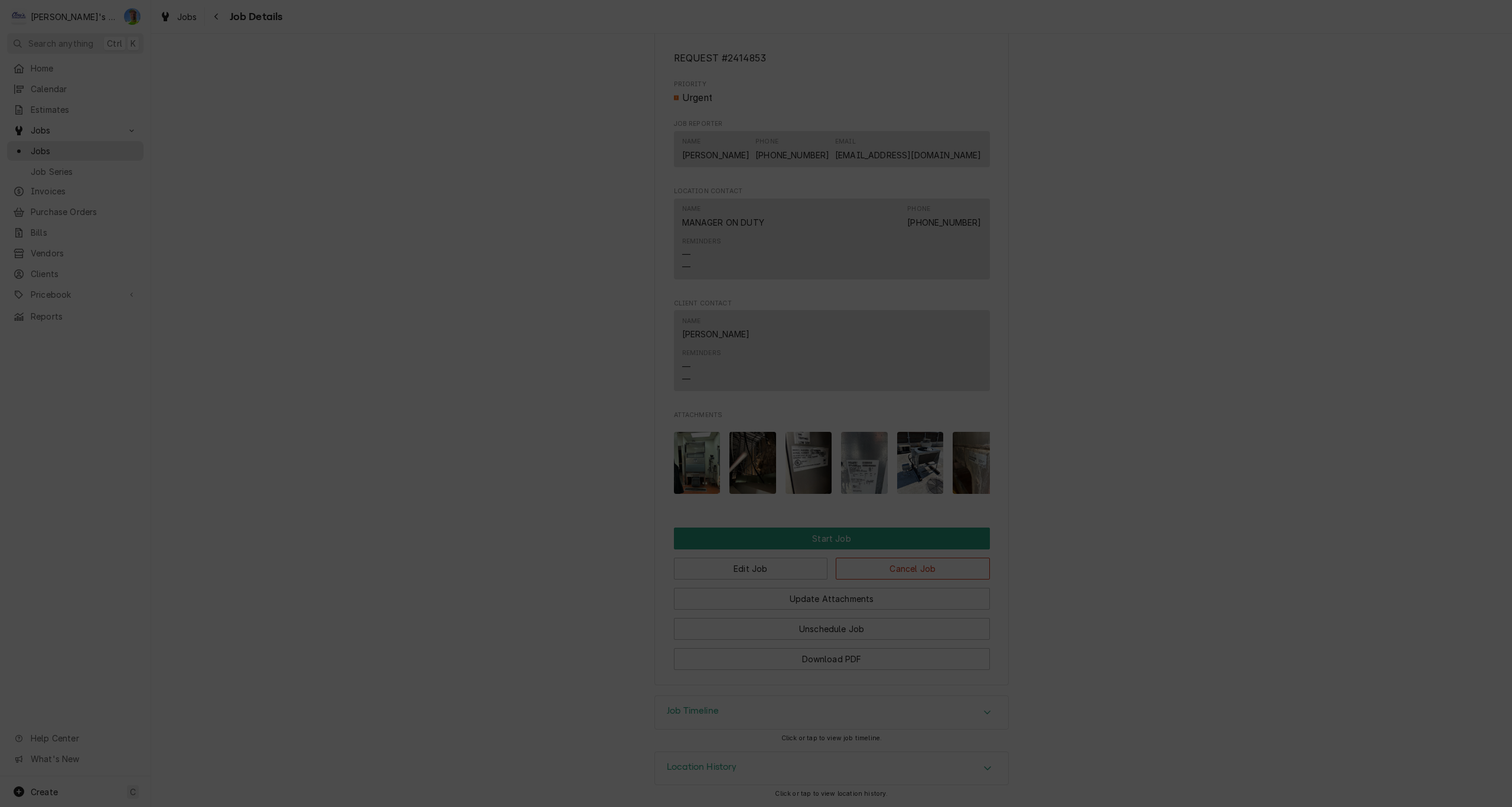
click at [857, 221] on icon "button" at bounding box center [855, 224] width 7 height 8
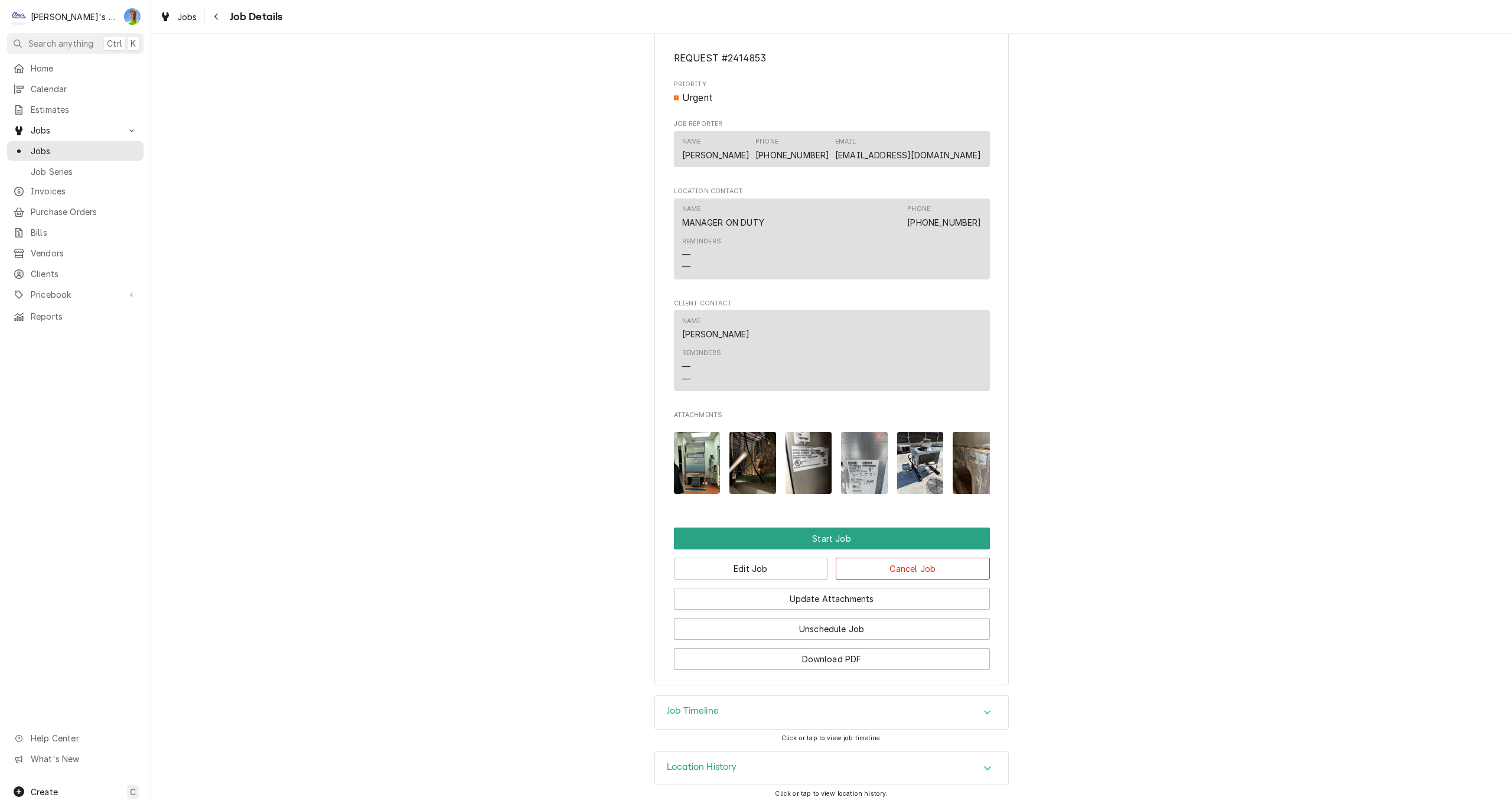
click at [809, 457] on img "Attachments" at bounding box center [809, 462] width 46 height 62
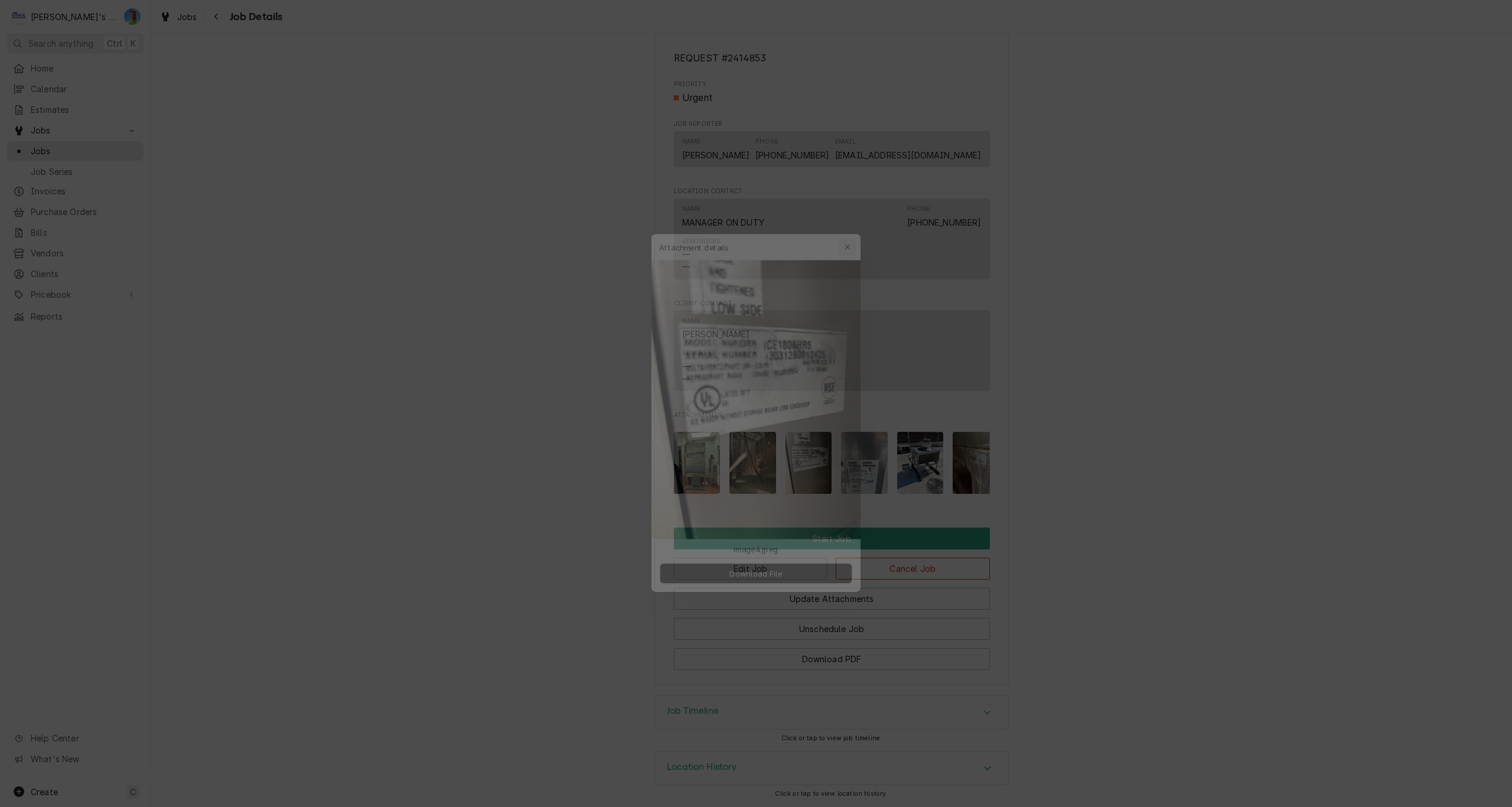
click at [854, 224] on icon "button" at bounding box center [855, 224] width 7 height 8
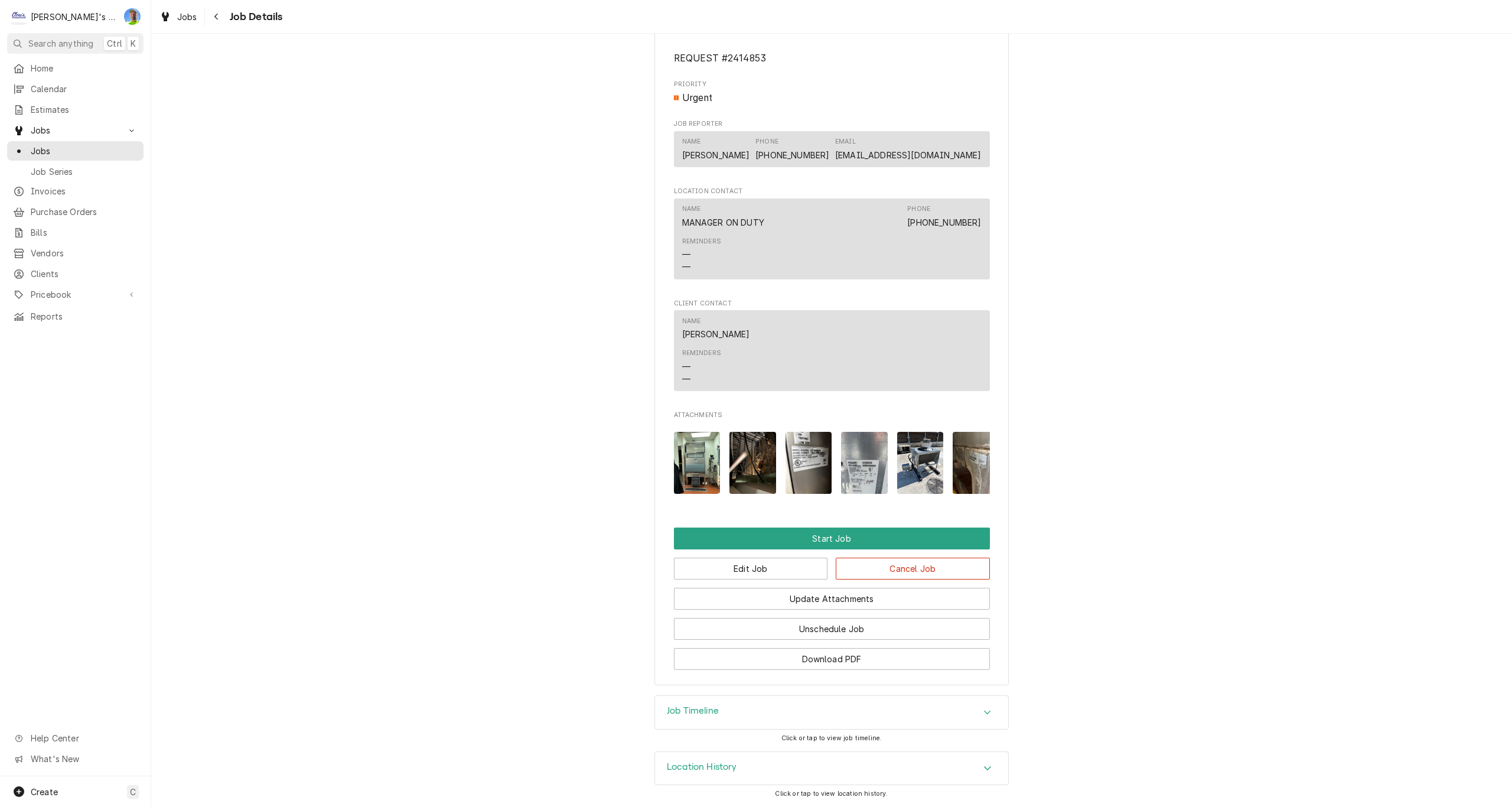
click at [864, 448] on img "Attachments" at bounding box center [864, 462] width 46 height 62
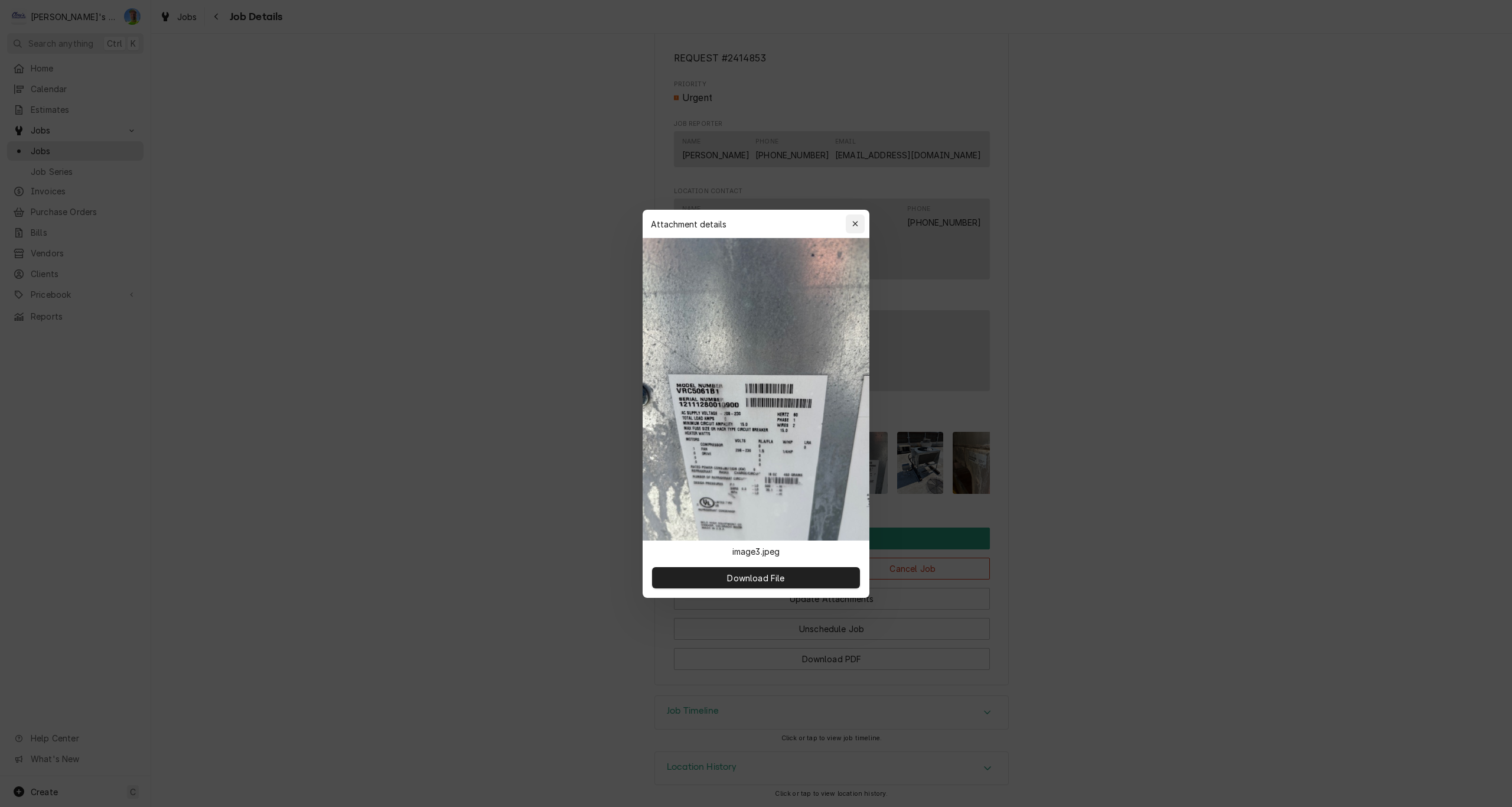
click at [855, 224] on icon "button" at bounding box center [855, 224] width 7 height 8
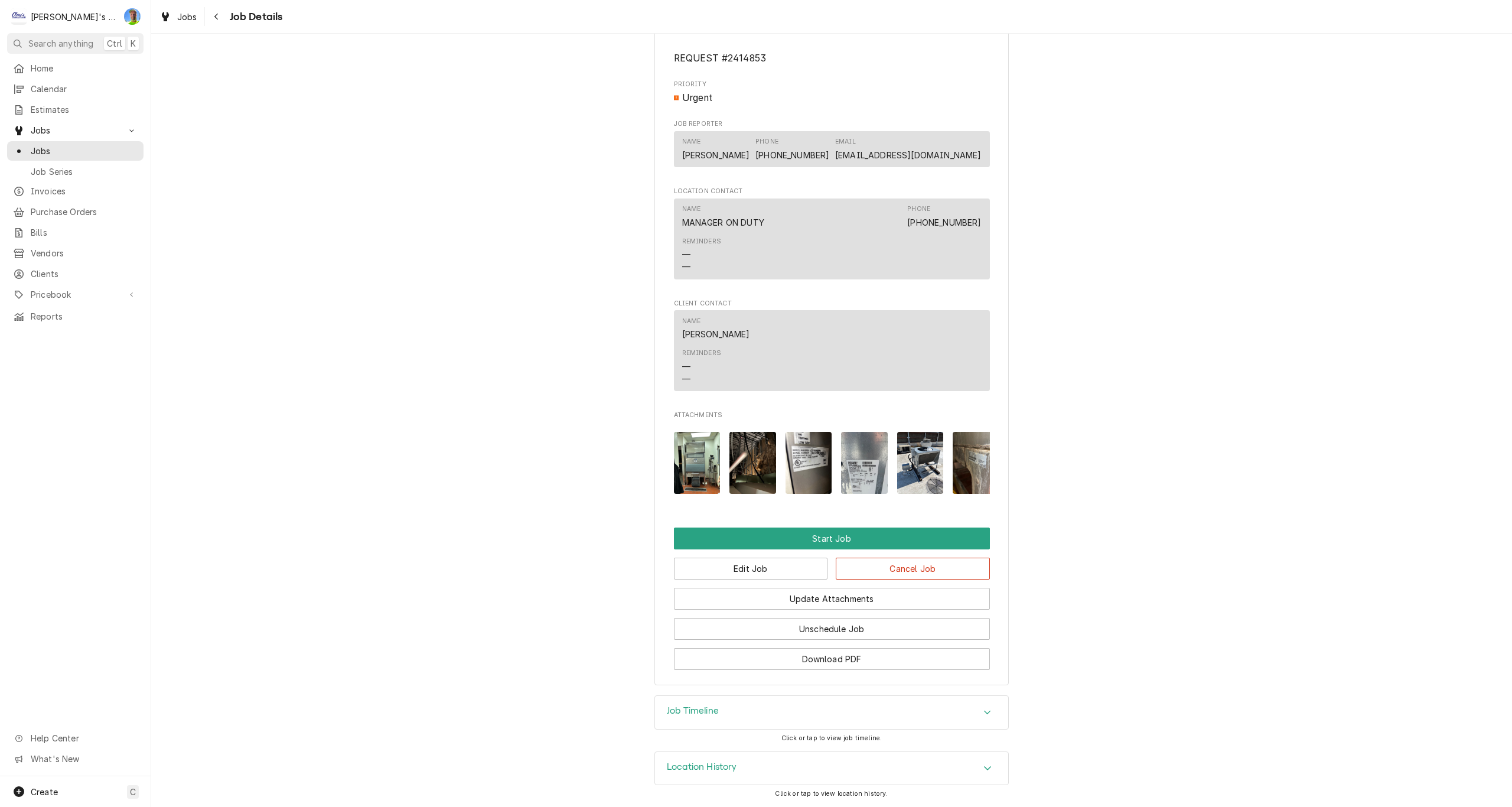
click at [921, 447] on img "Attachments" at bounding box center [921, 462] width 46 height 62
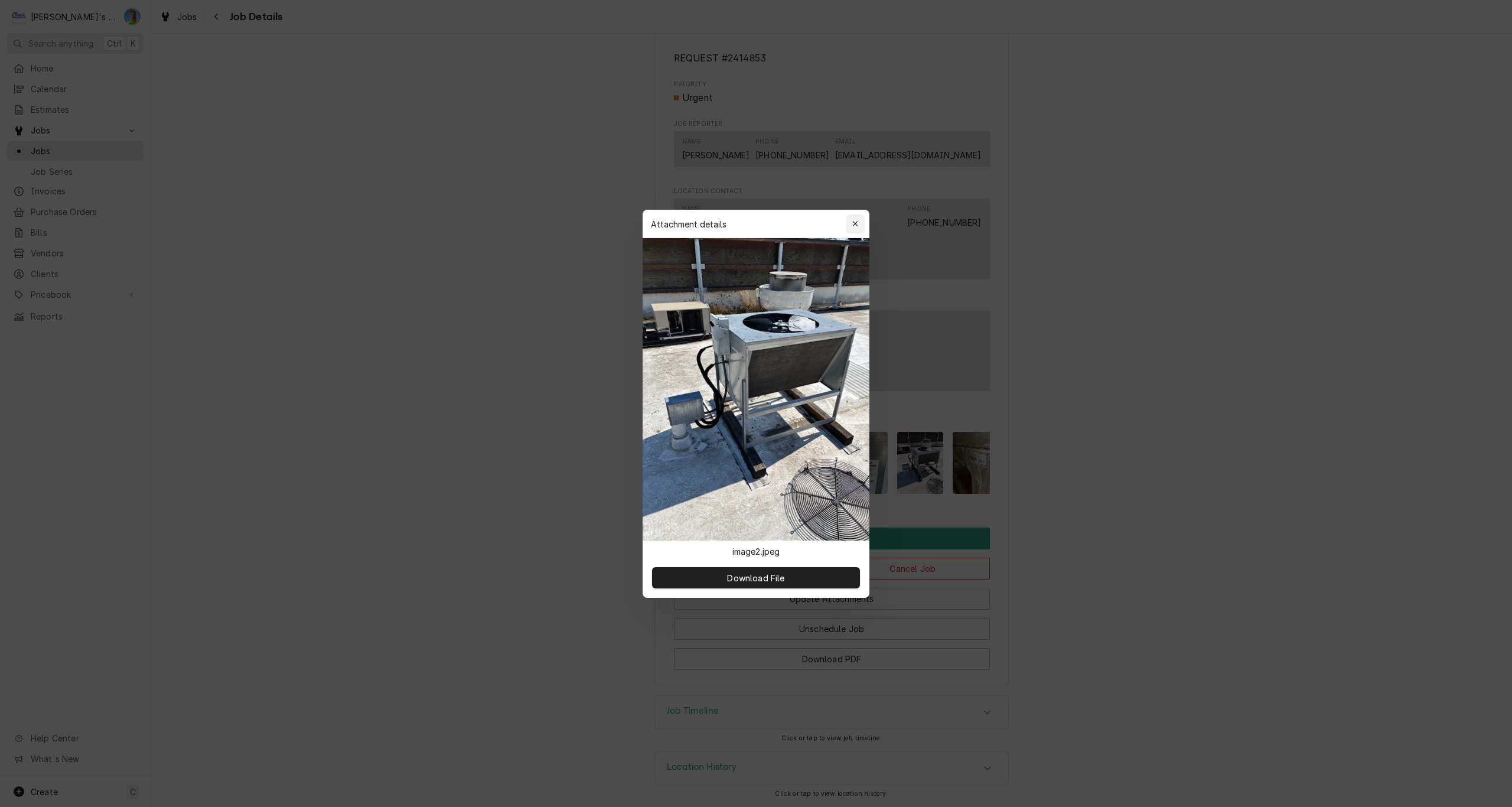
click at [853, 227] on icon "button" at bounding box center [855, 224] width 7 height 8
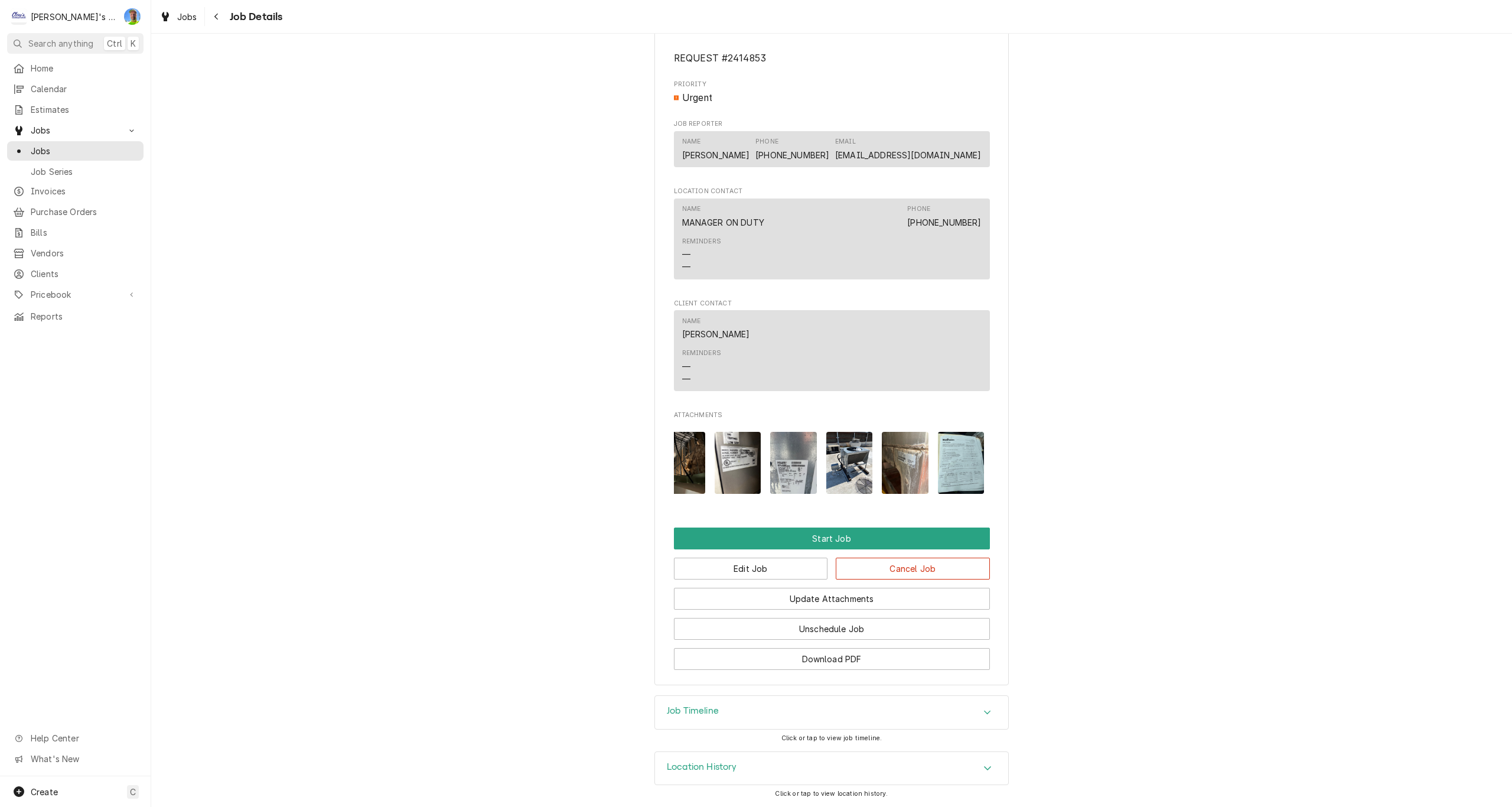
scroll to position [0, 75]
click at [896, 462] on img "Attachments" at bounding box center [901, 462] width 46 height 62
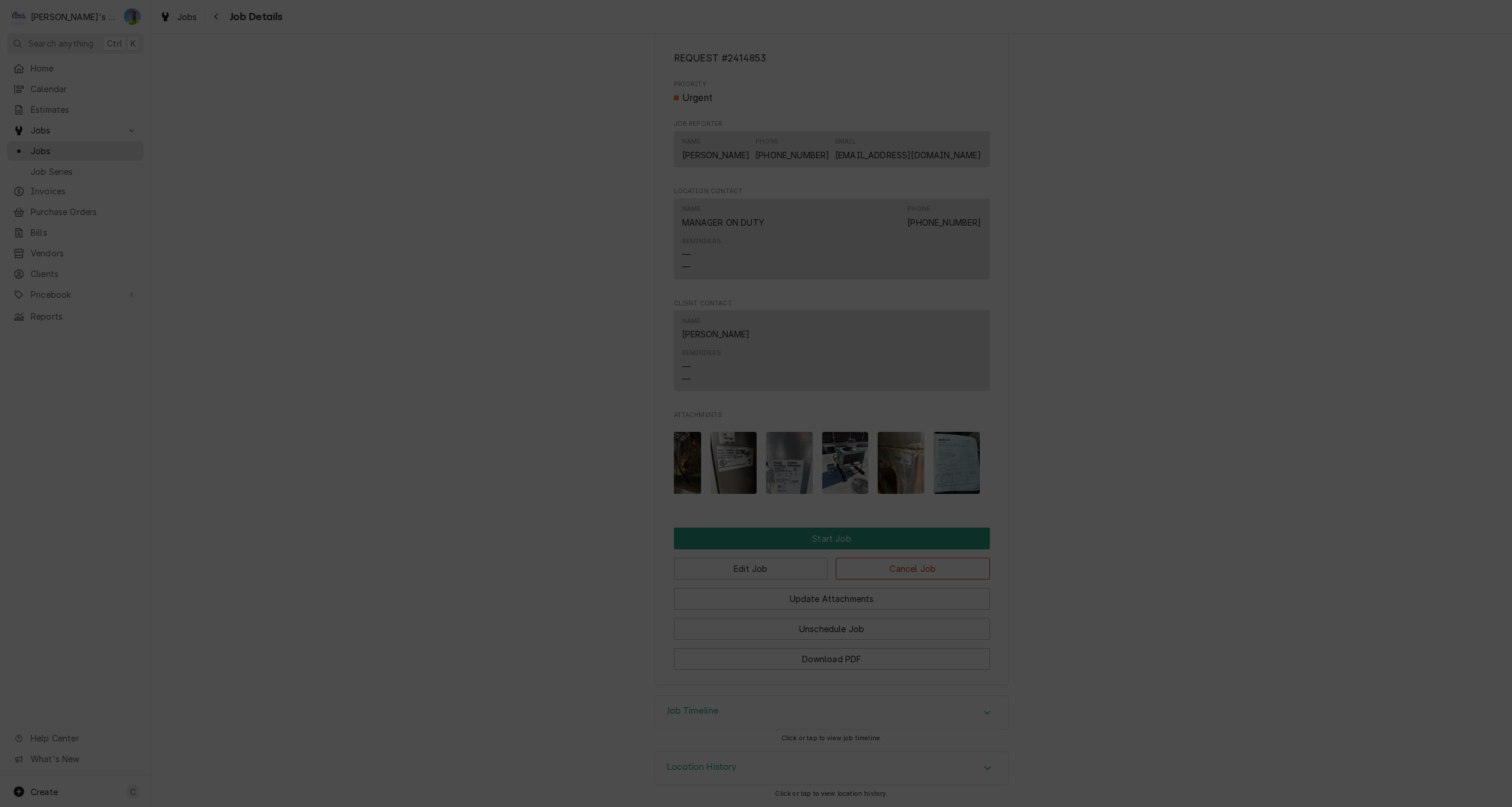
click at [854, 225] on icon "button" at bounding box center [855, 224] width 5 height 5
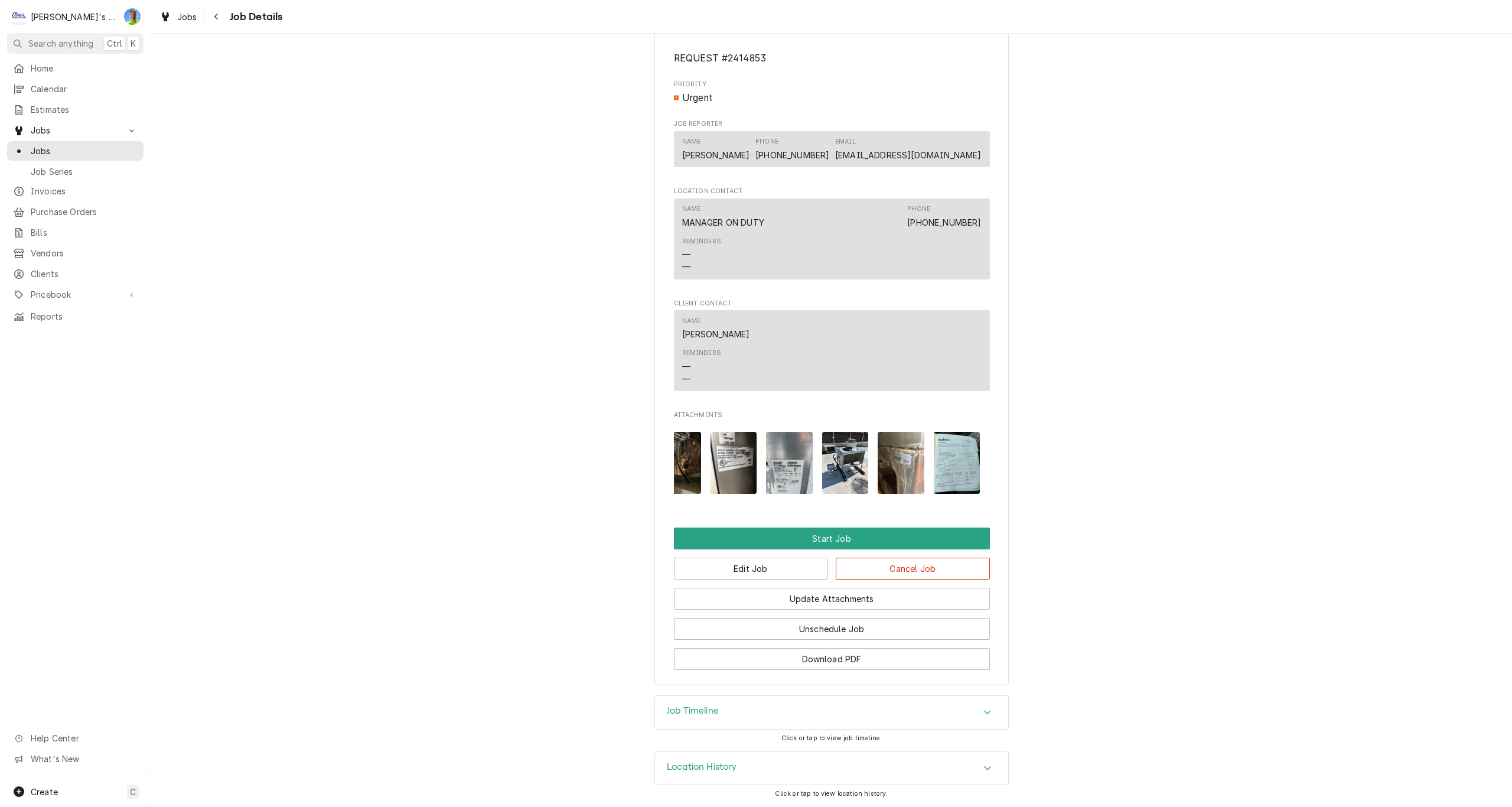
click at [951, 452] on img "Attachments" at bounding box center [957, 462] width 46 height 62
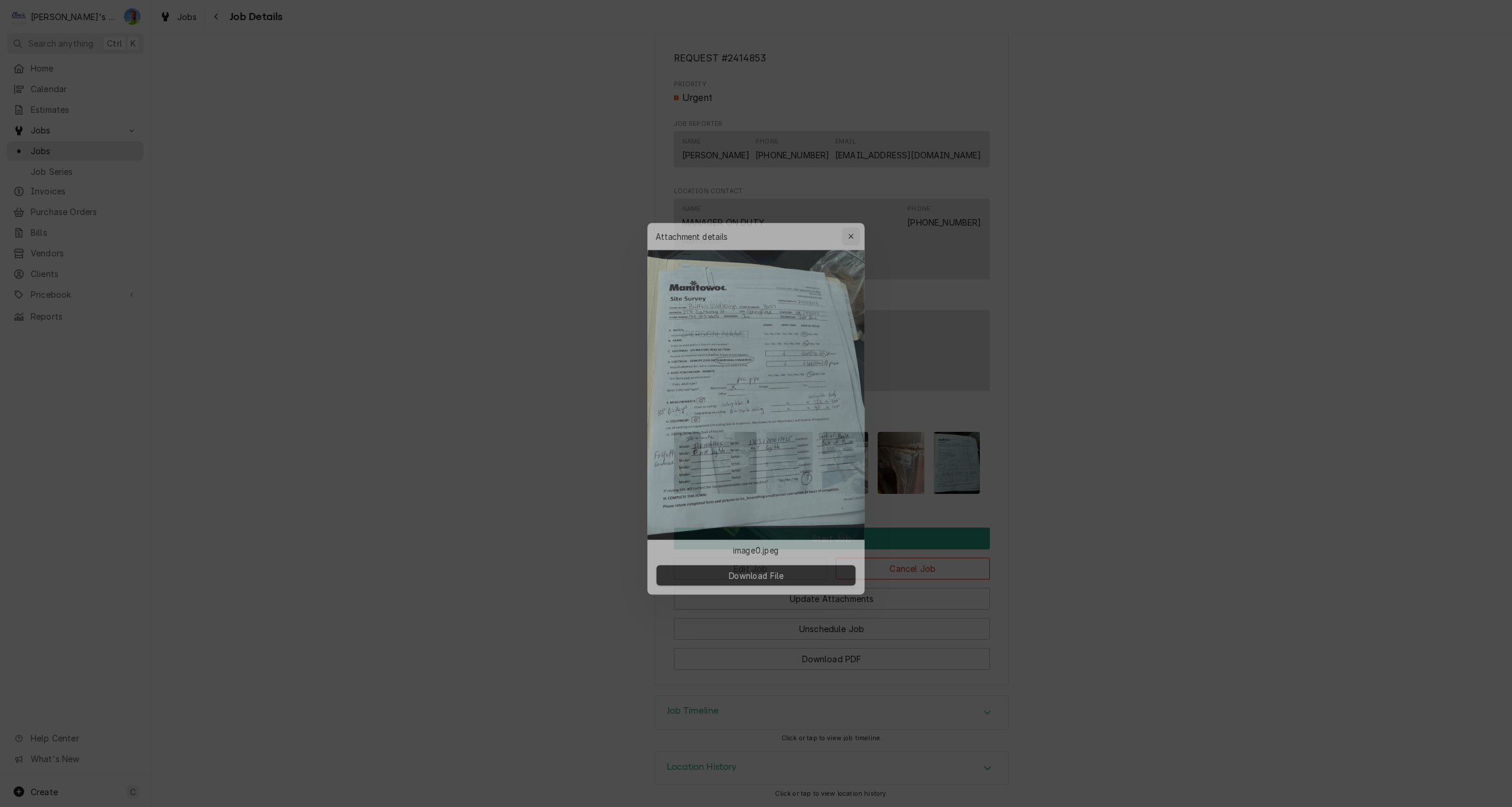
click at [853, 225] on icon "button" at bounding box center [855, 224] width 7 height 8
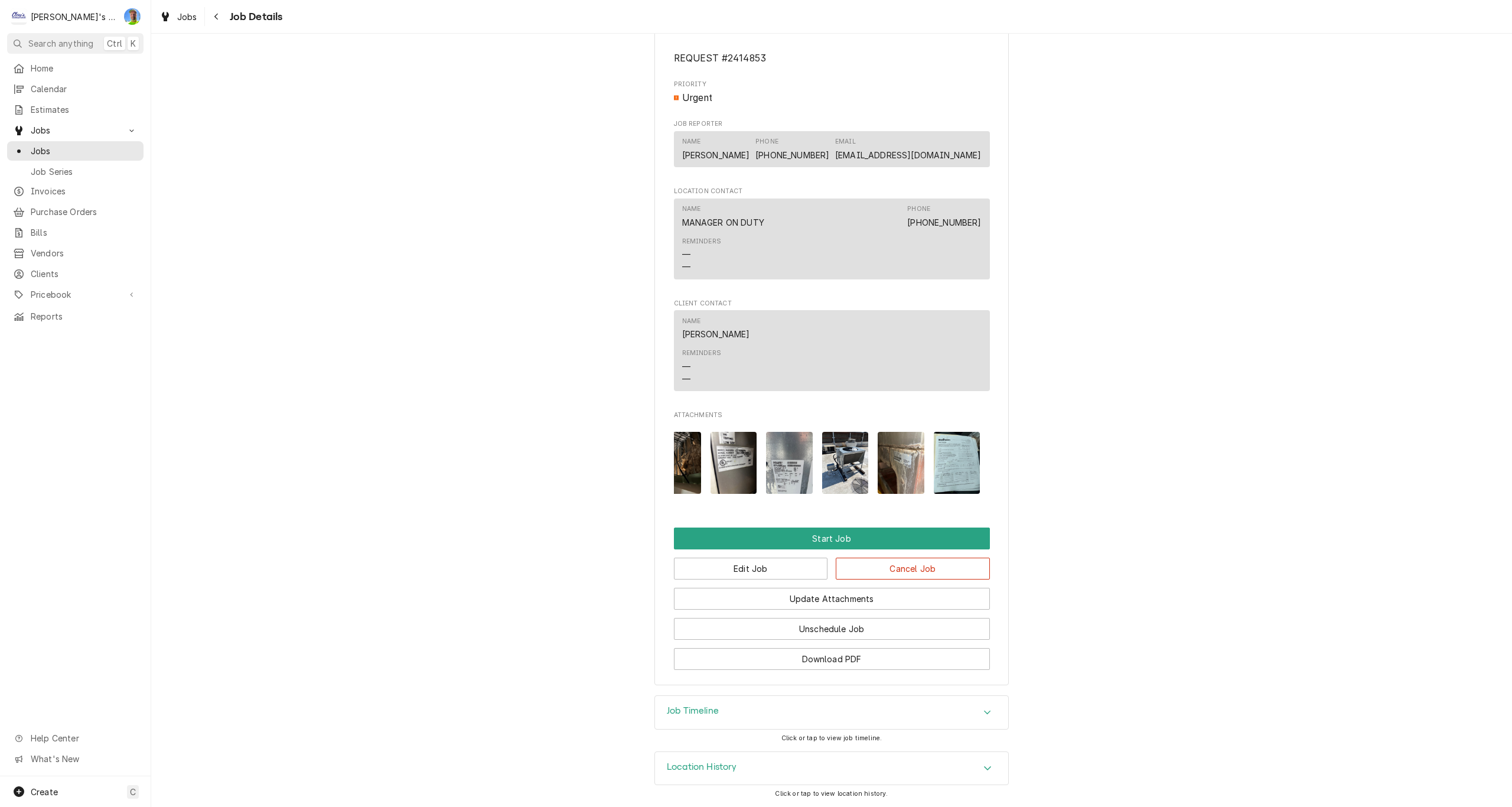
click at [827, 461] on img "Attachments" at bounding box center [845, 462] width 46 height 62
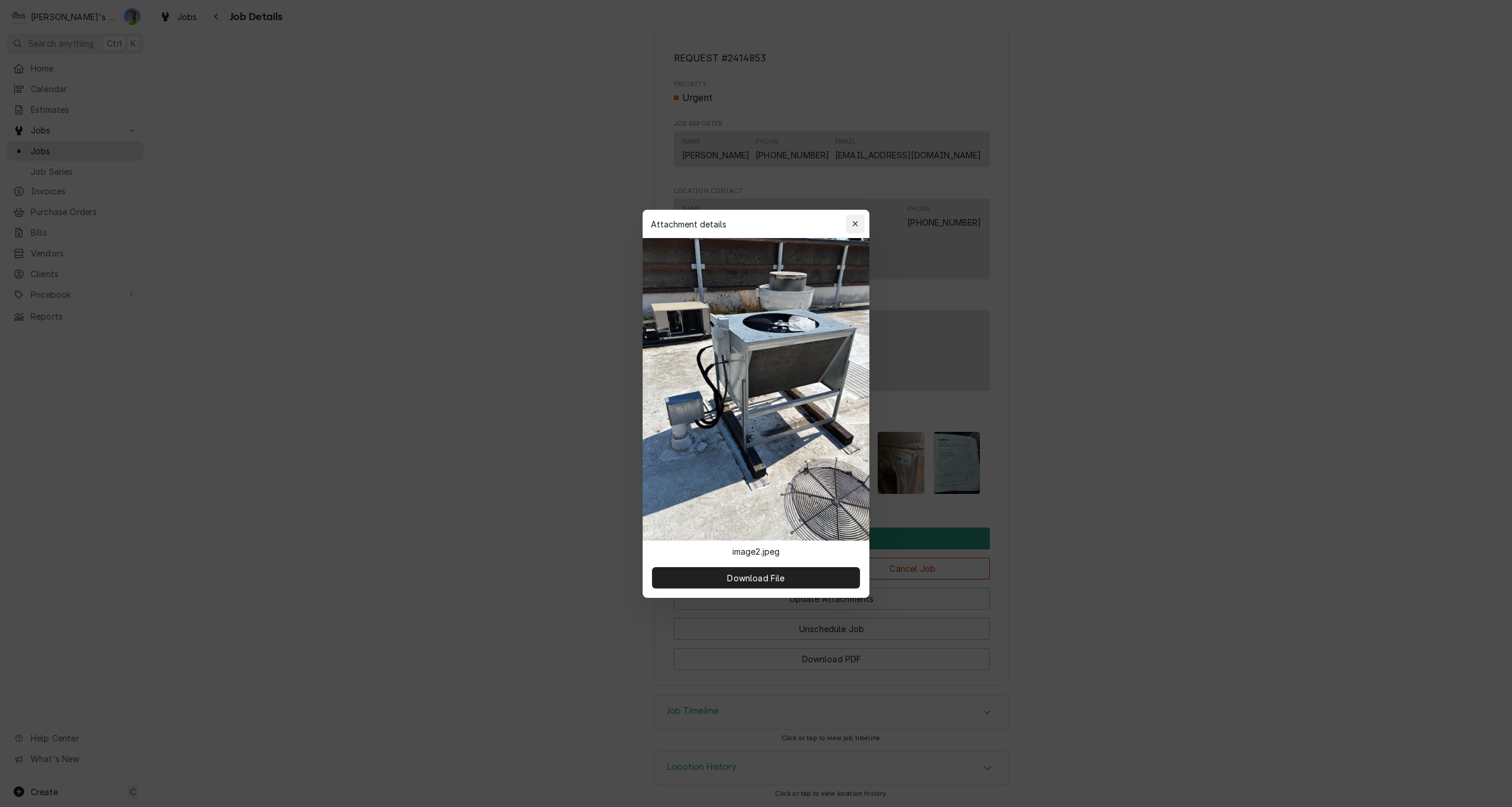
click at [857, 220] on icon "button" at bounding box center [855, 224] width 7 height 8
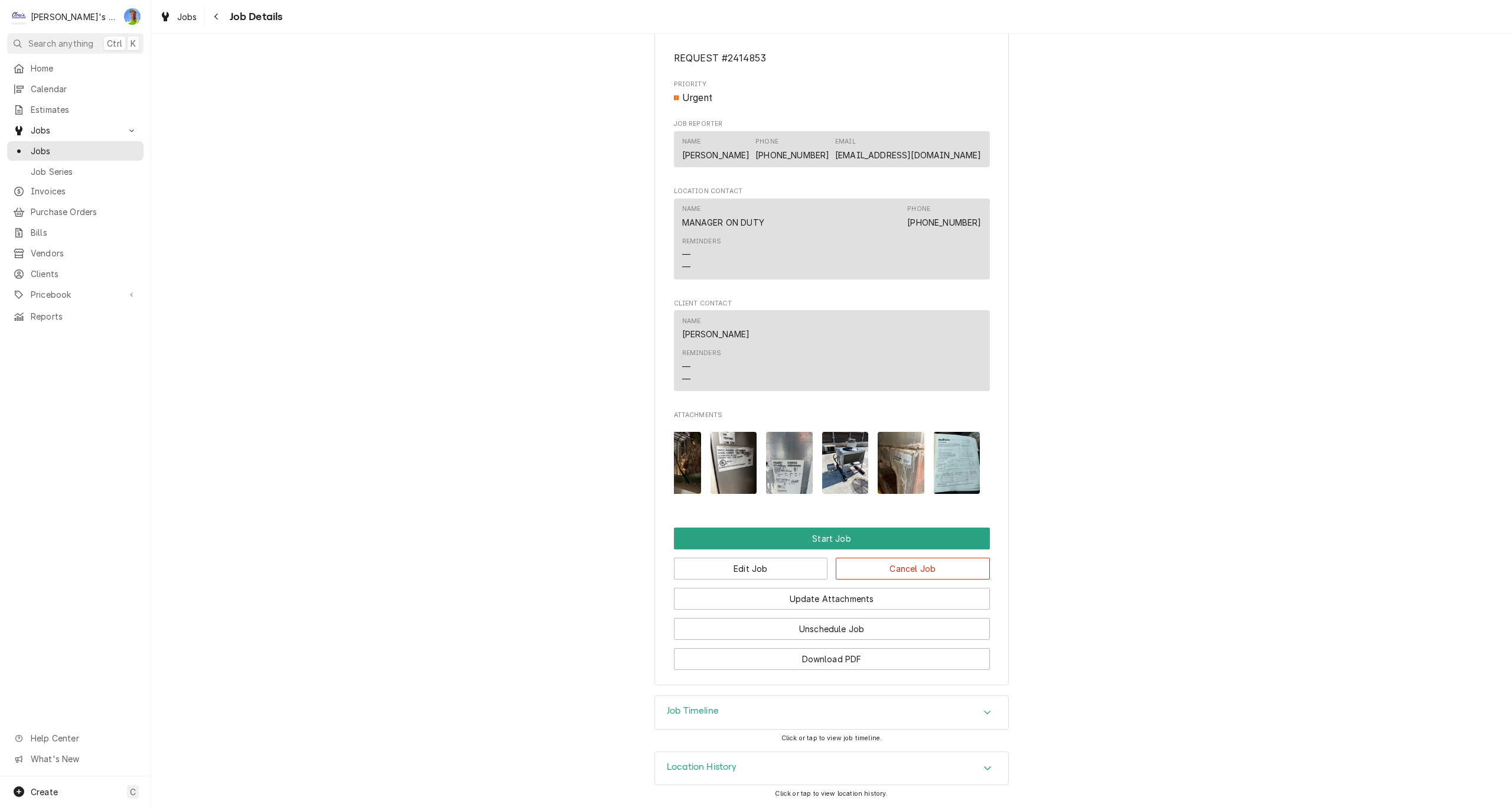
click at [842, 457] on img "Attachments" at bounding box center [845, 462] width 46 height 62
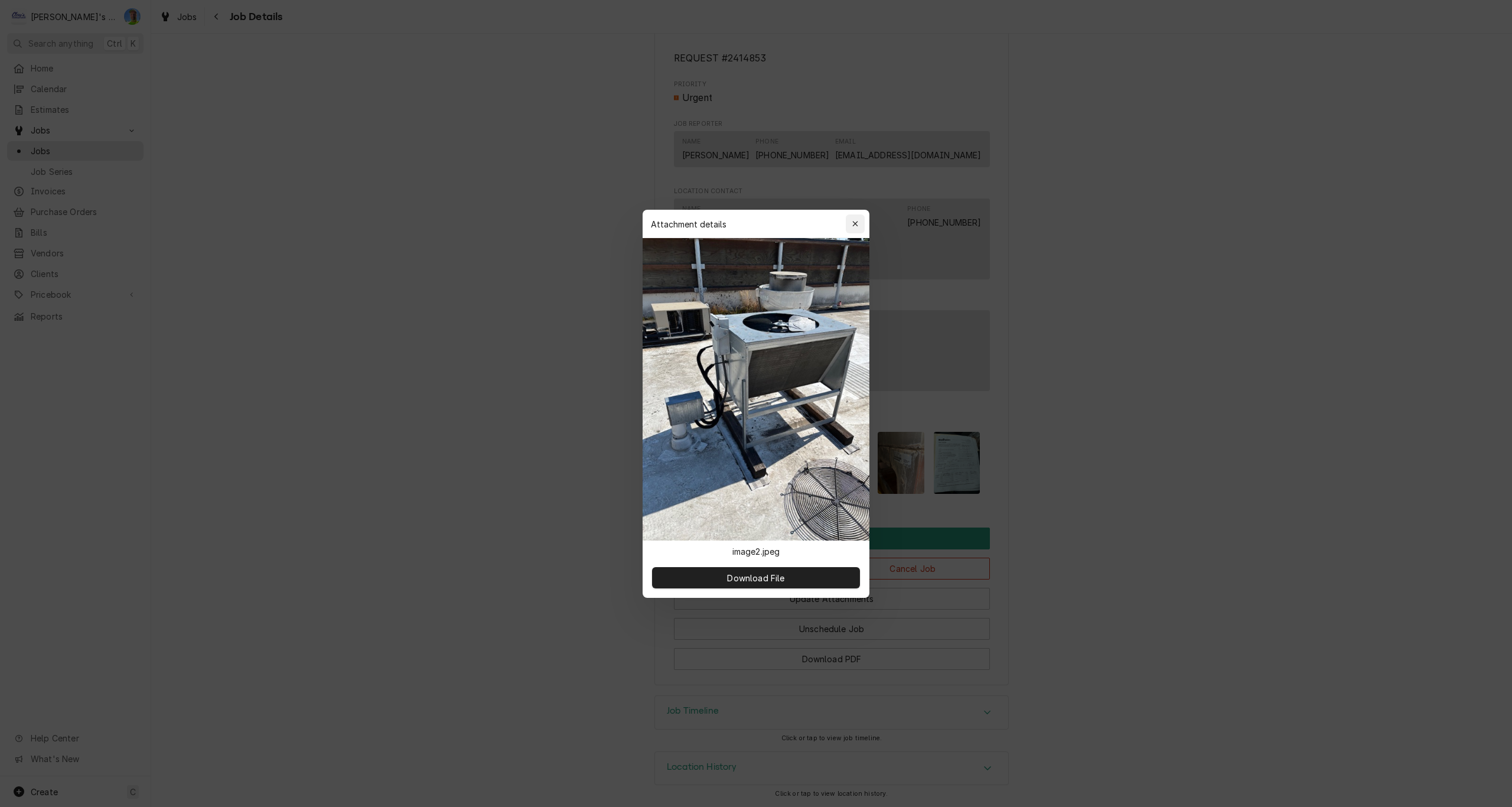
click at [853, 226] on icon "button" at bounding box center [855, 224] width 5 height 5
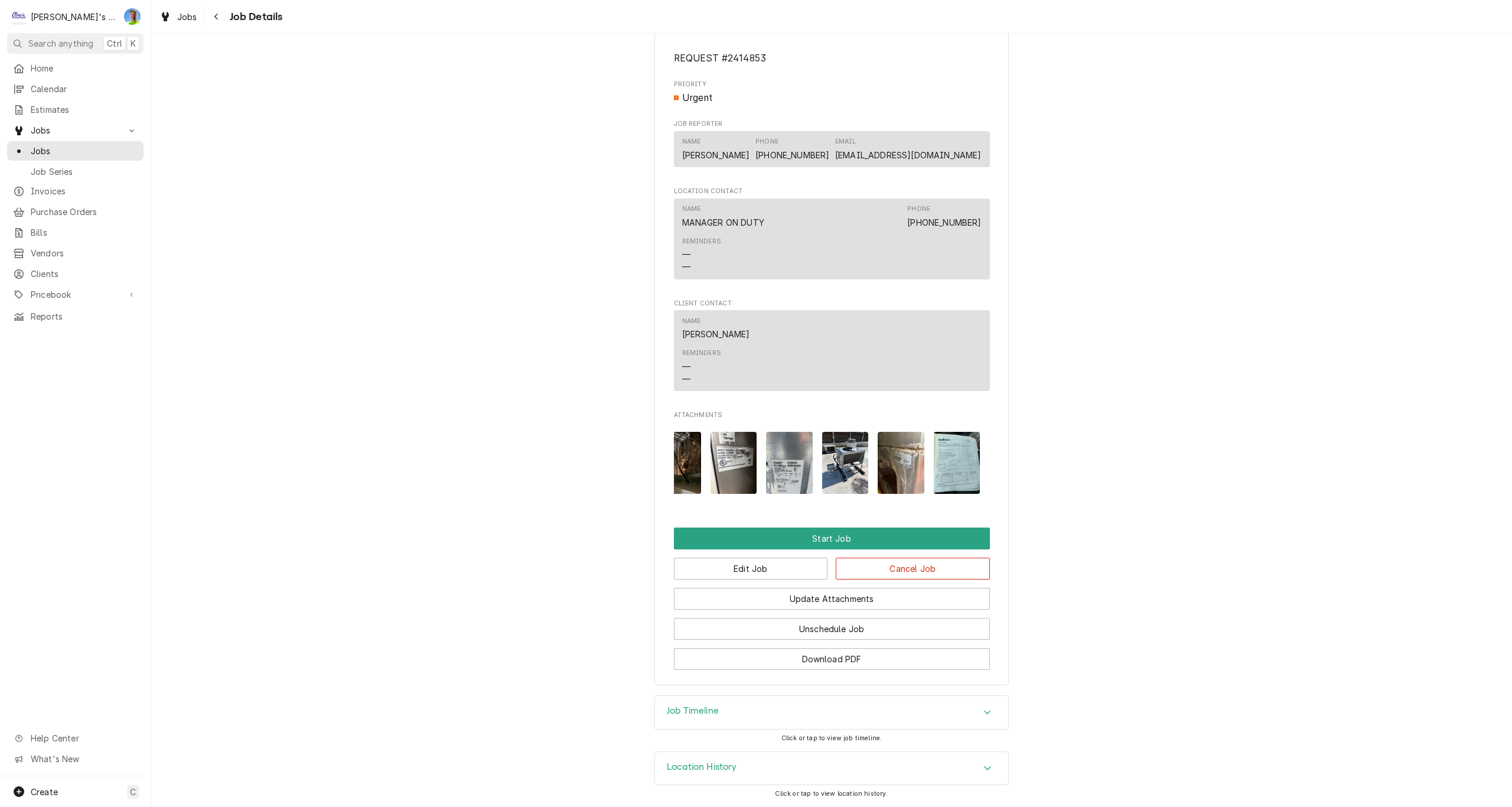
scroll to position [0, 0]
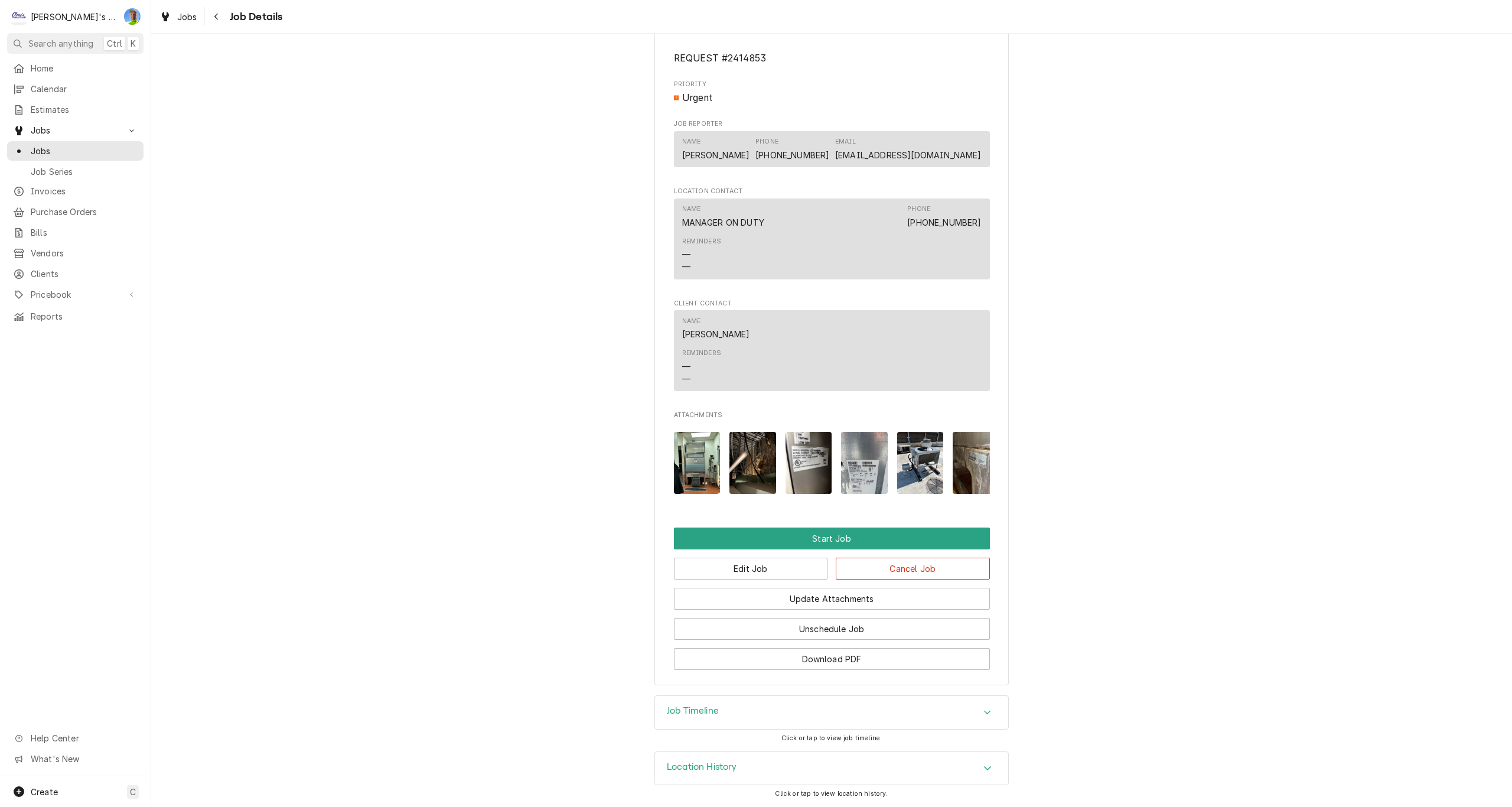
click at [694, 451] on img "Attachments" at bounding box center [697, 462] width 46 height 62
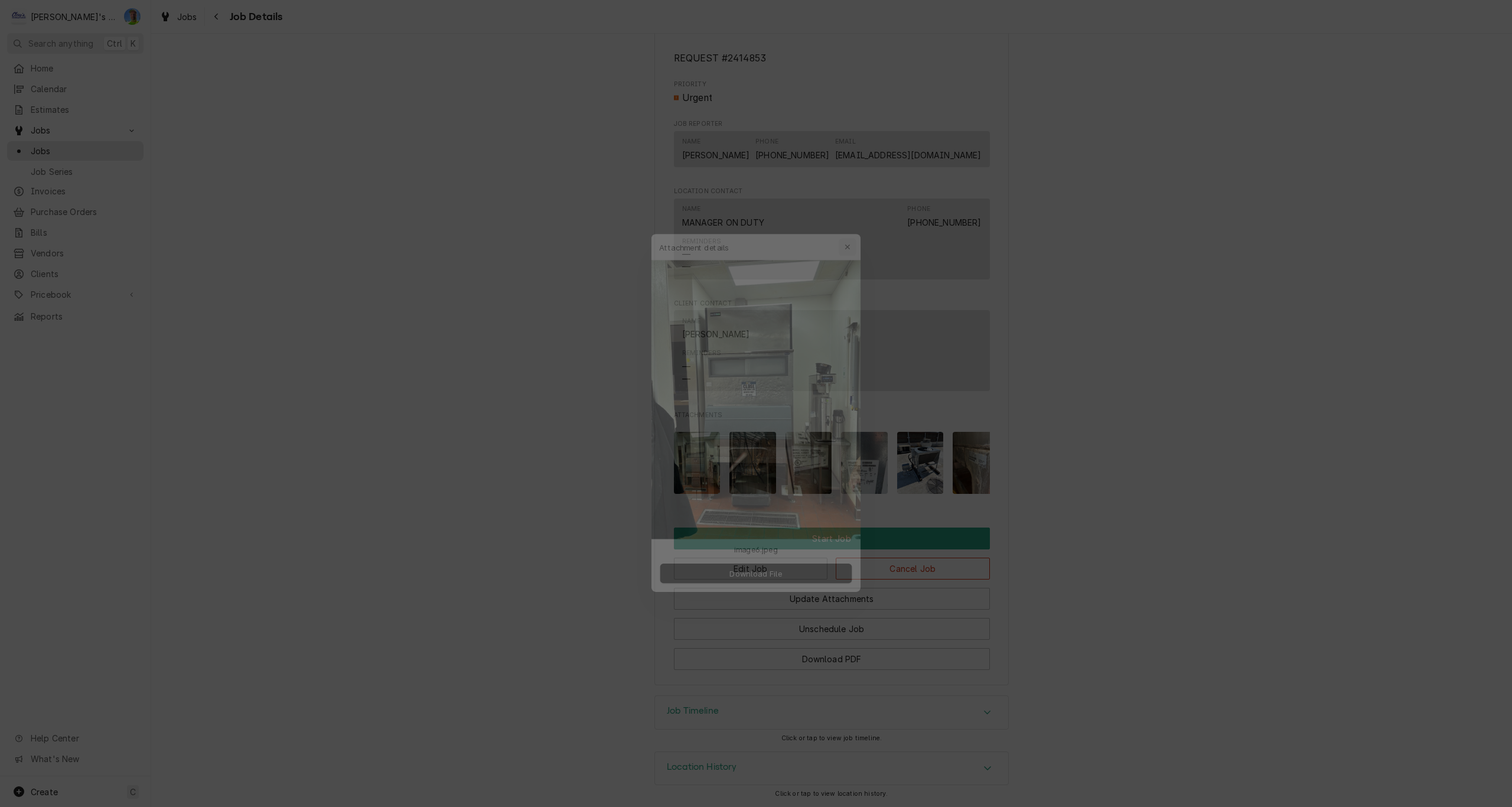
click at [854, 220] on div "button" at bounding box center [855, 224] width 12 height 12
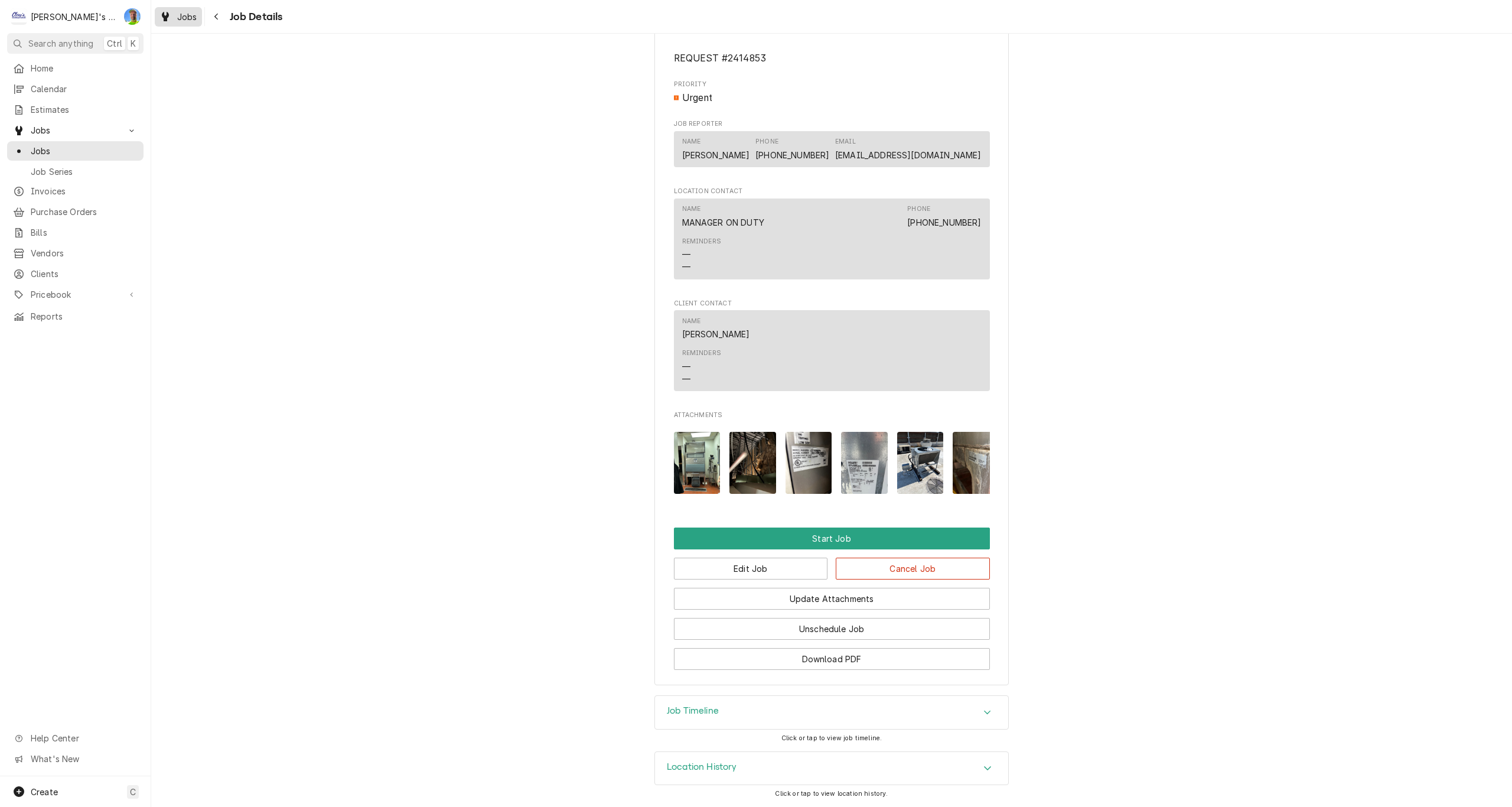
click at [182, 14] on span "Jobs" at bounding box center [187, 17] width 20 height 12
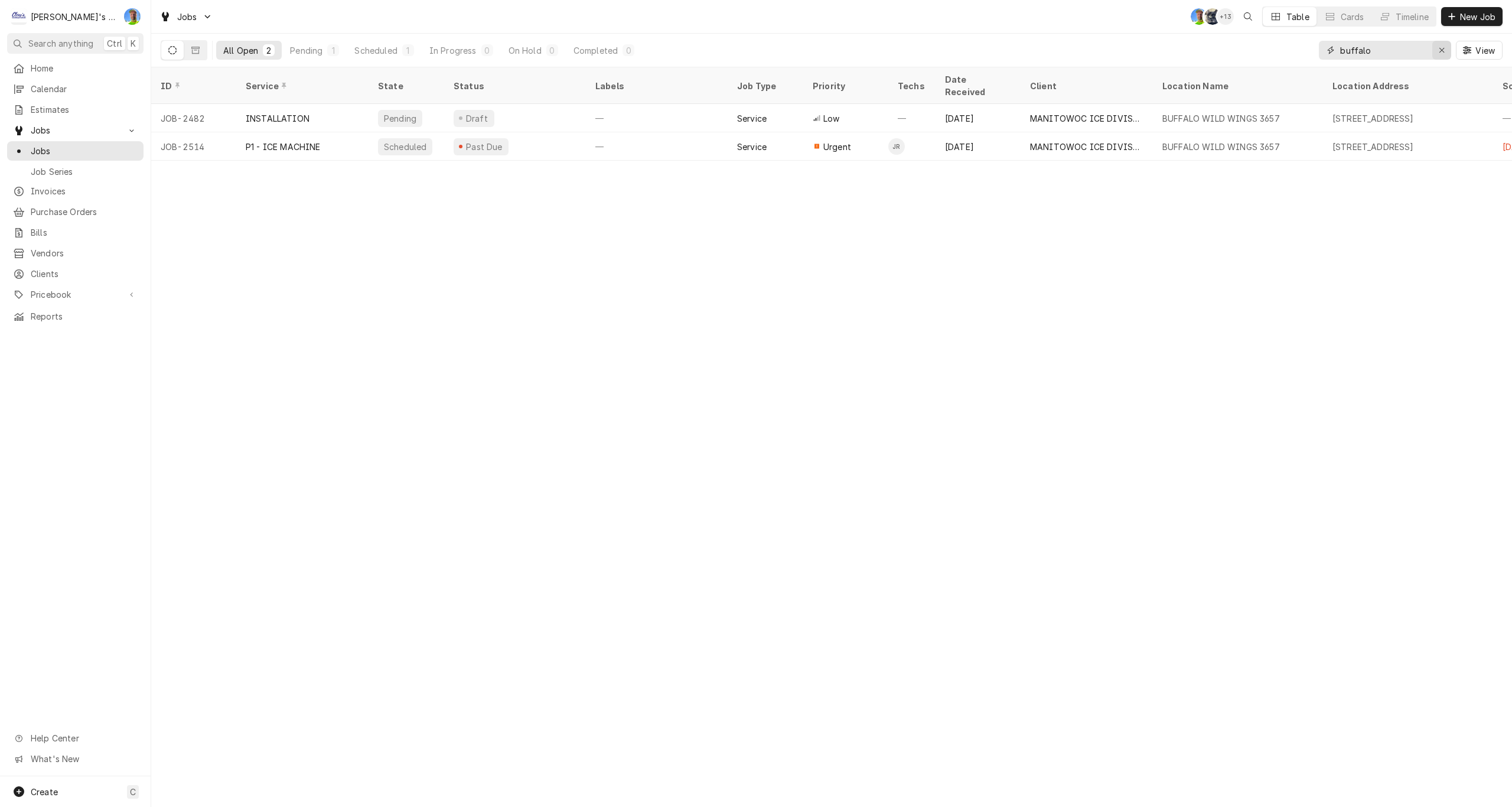
click at [1439, 50] on icon "Erase input" at bounding box center [1442, 51] width 7 height 8
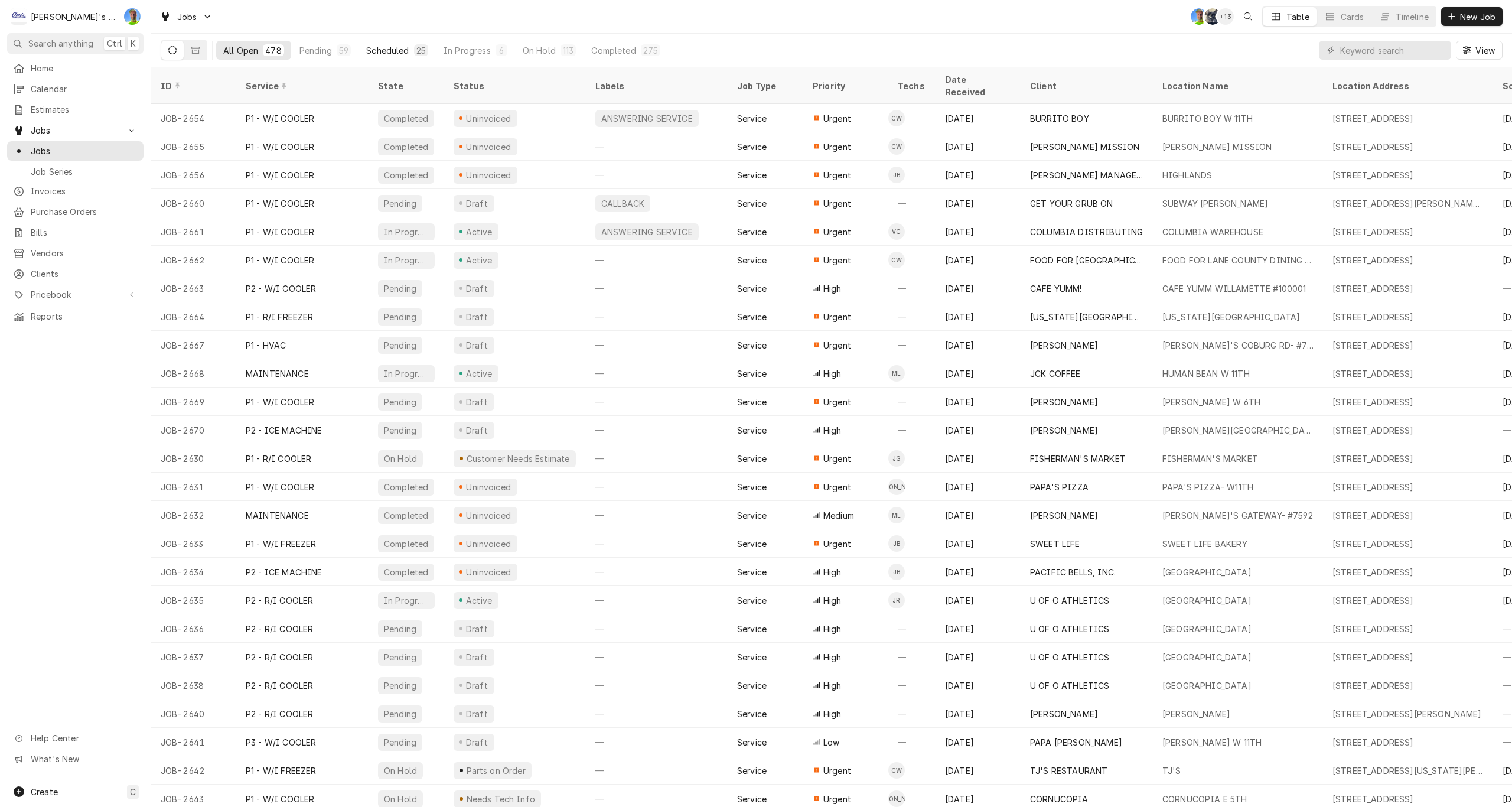
click at [383, 44] on div "Scheduled" at bounding box center [387, 50] width 42 height 12
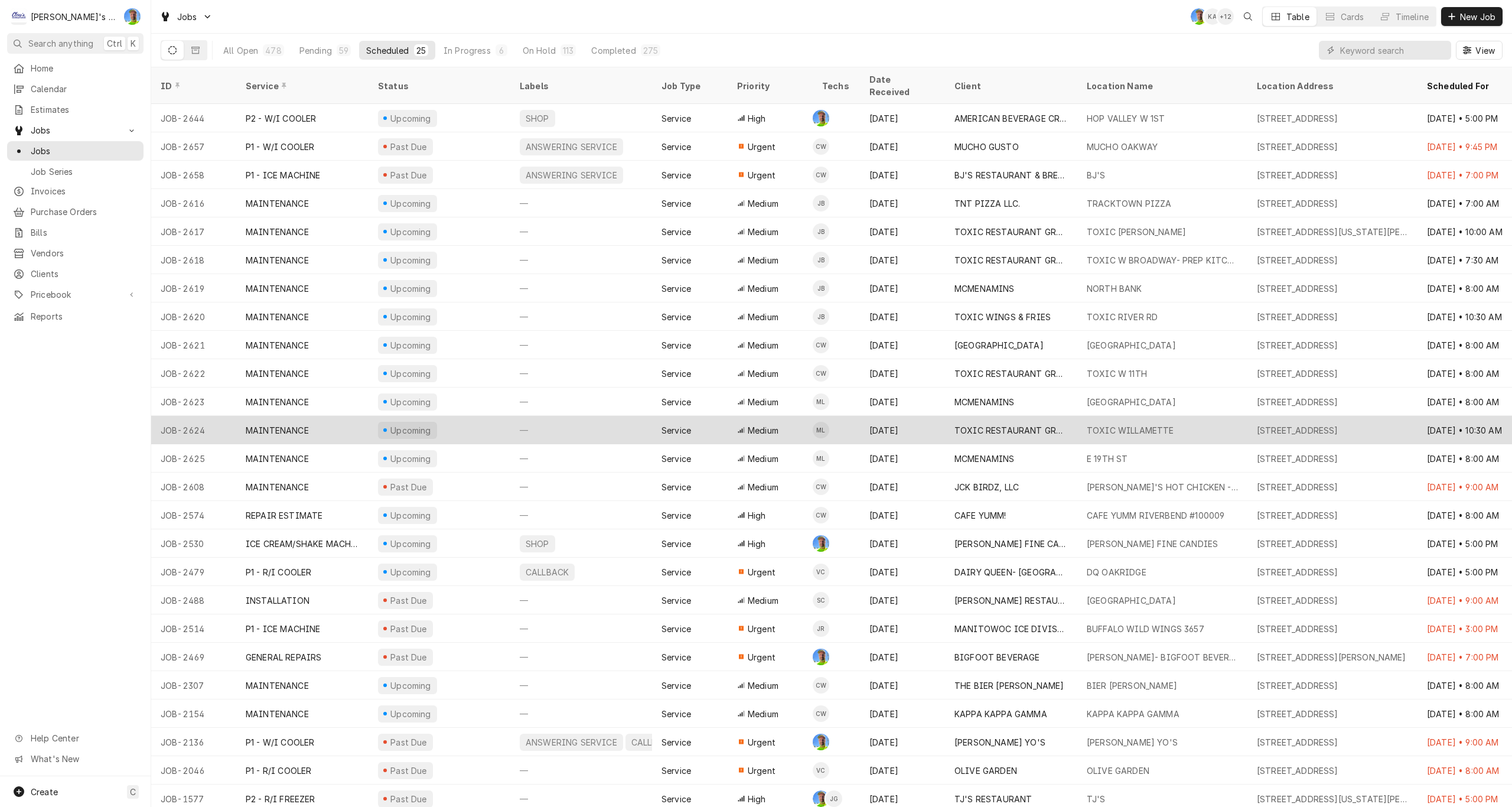
scroll to position [1, 0]
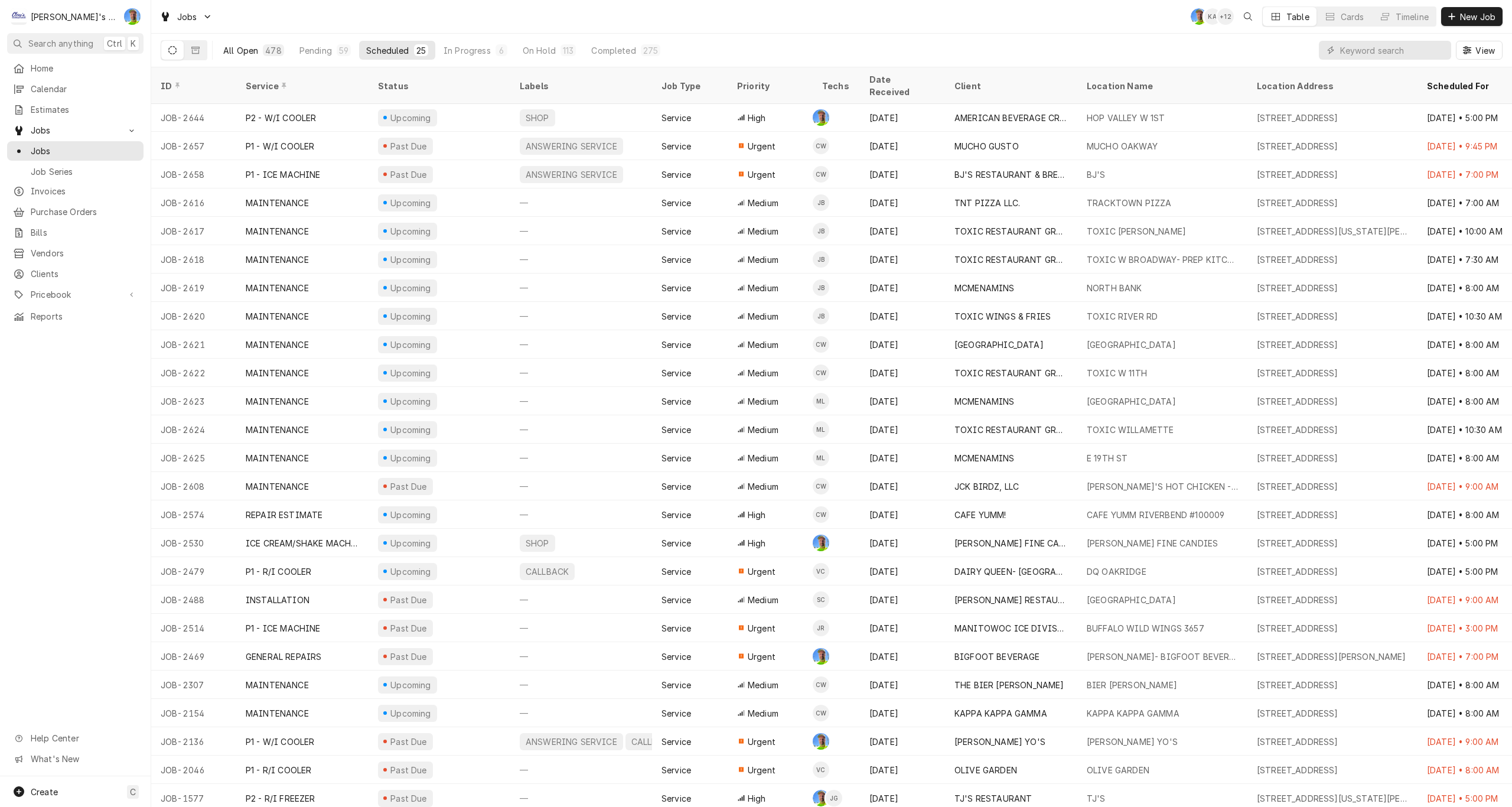
click at [232, 45] on div "All Open" at bounding box center [241, 50] width 35 height 12
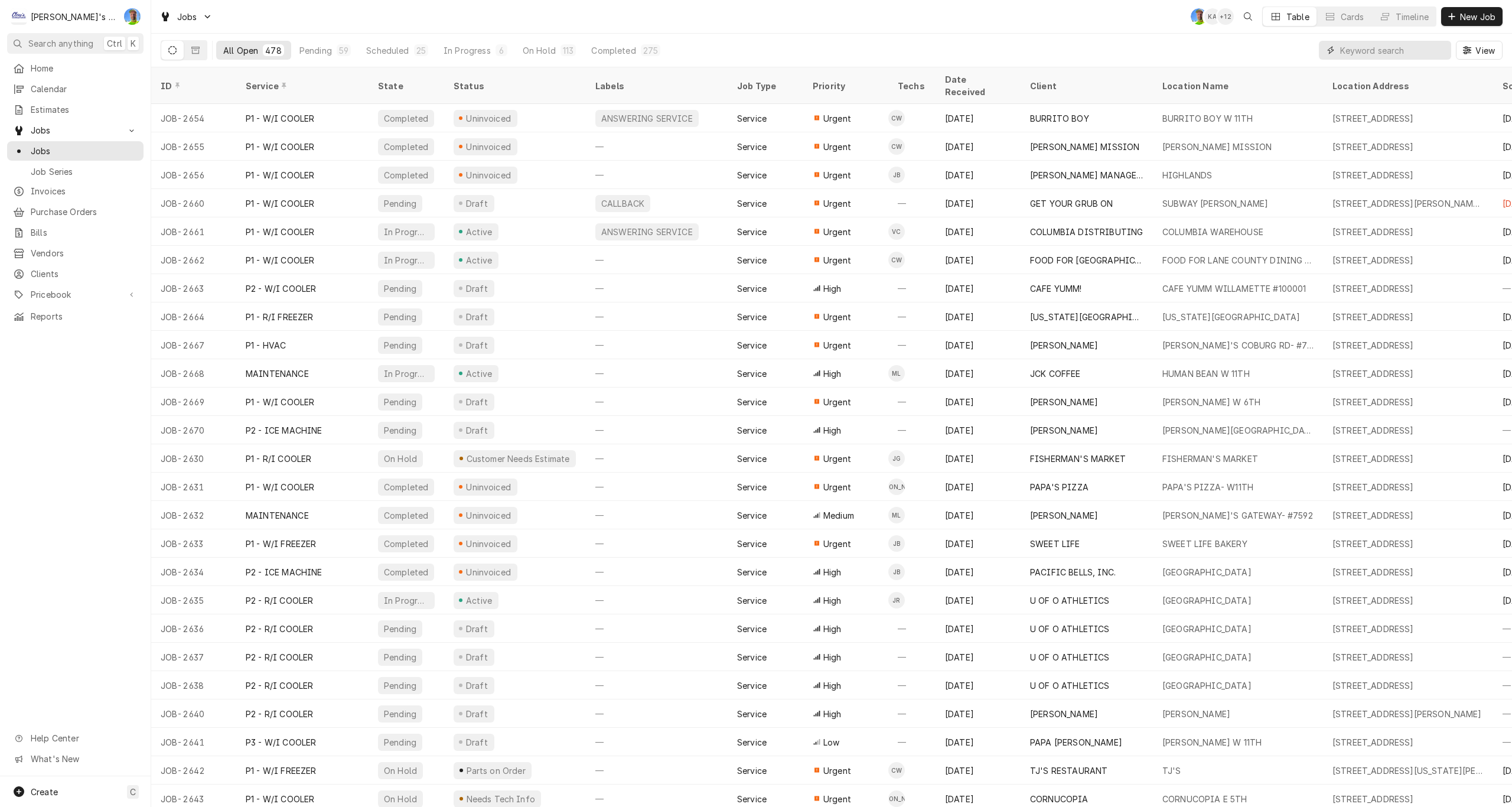
click at [1393, 53] on input "Dynamic Content Wrapper" at bounding box center [1393, 50] width 105 height 19
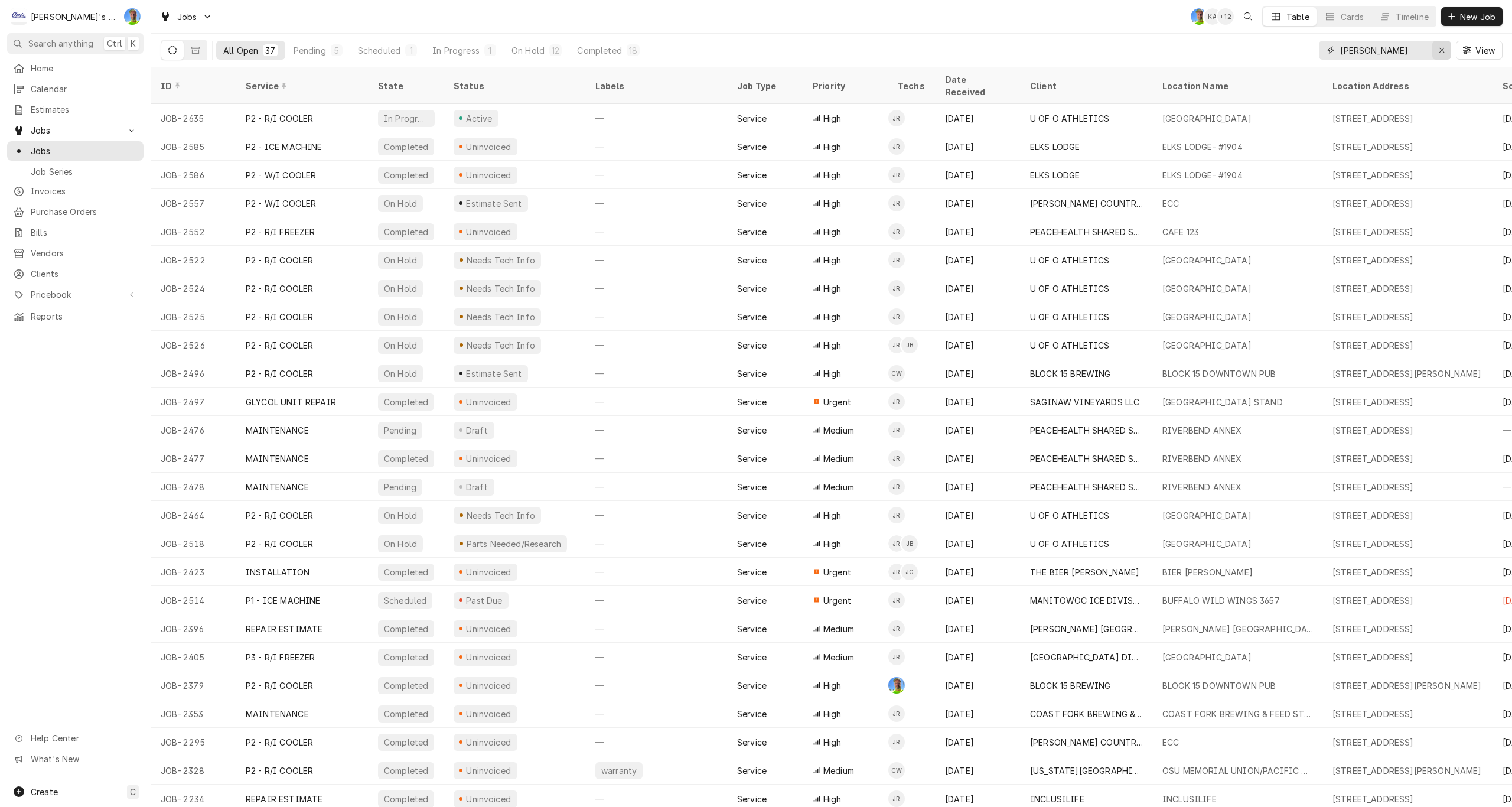
type input "jeff"
click at [1442, 46] on div "Erase input" at bounding box center [1442, 50] width 12 height 12
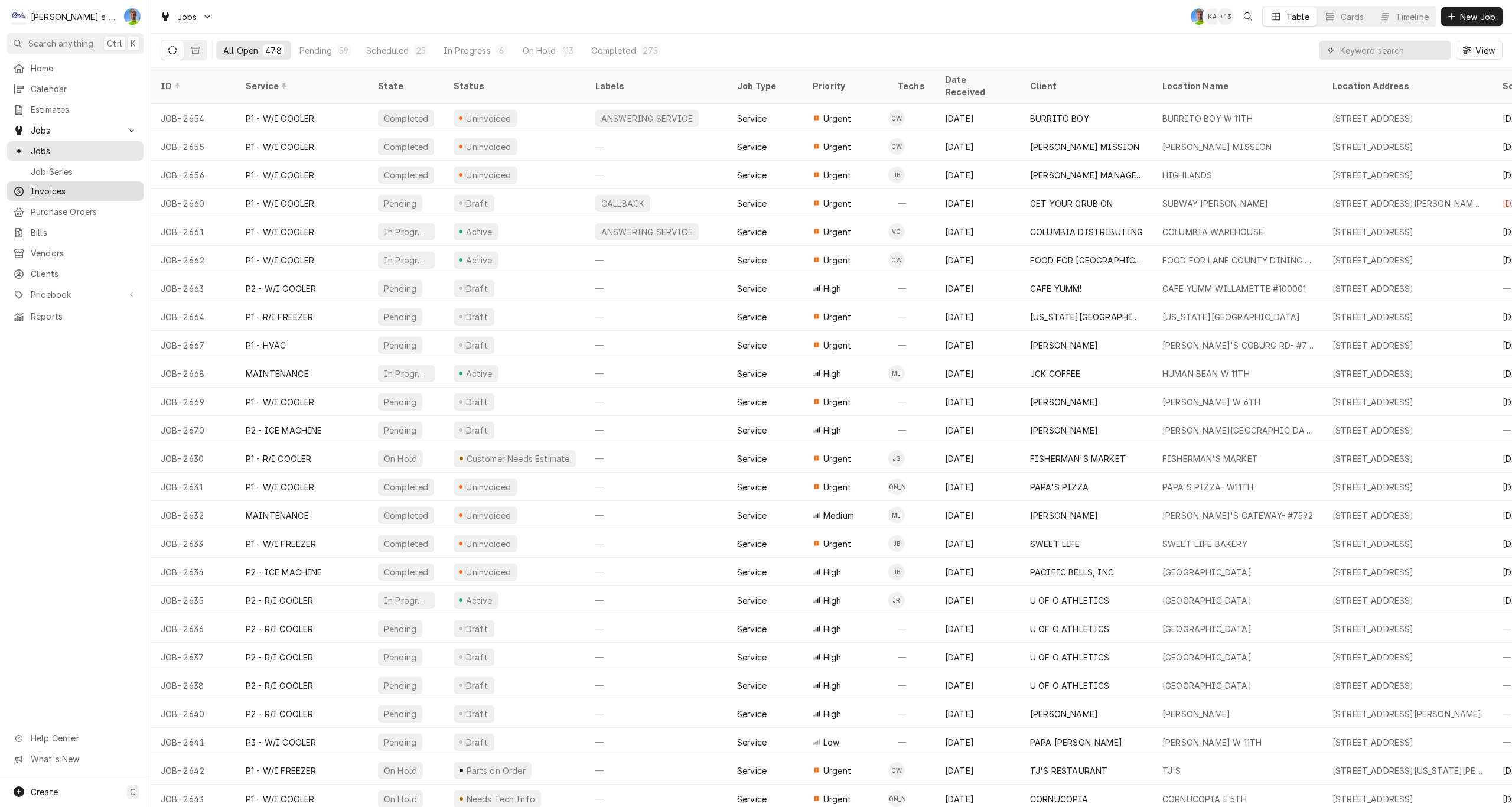
click at [63, 187] on span "Invoices" at bounding box center [84, 191] width 107 height 12
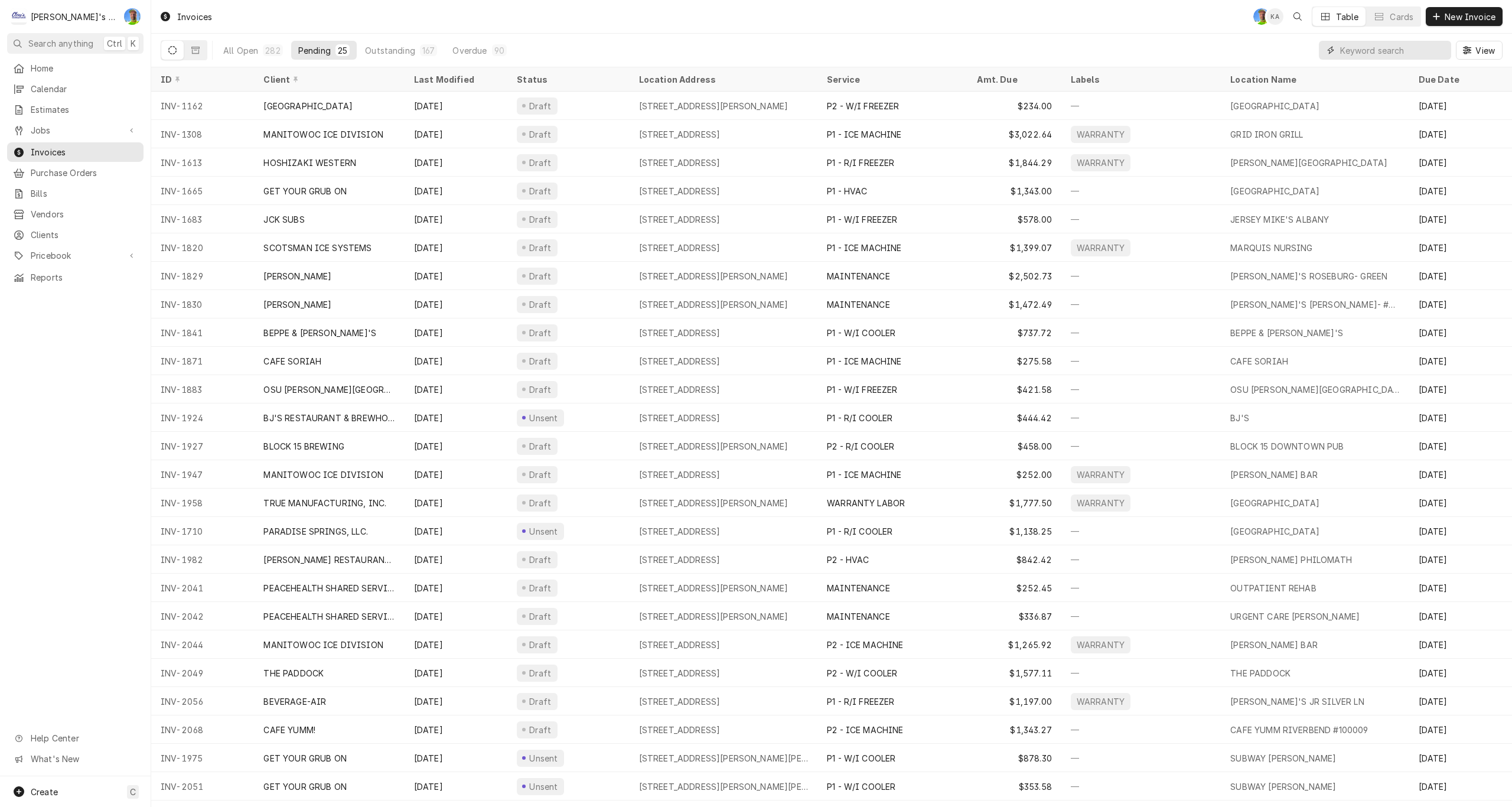
click at [1389, 51] on input "Dynamic Content Wrapper" at bounding box center [1393, 50] width 105 height 19
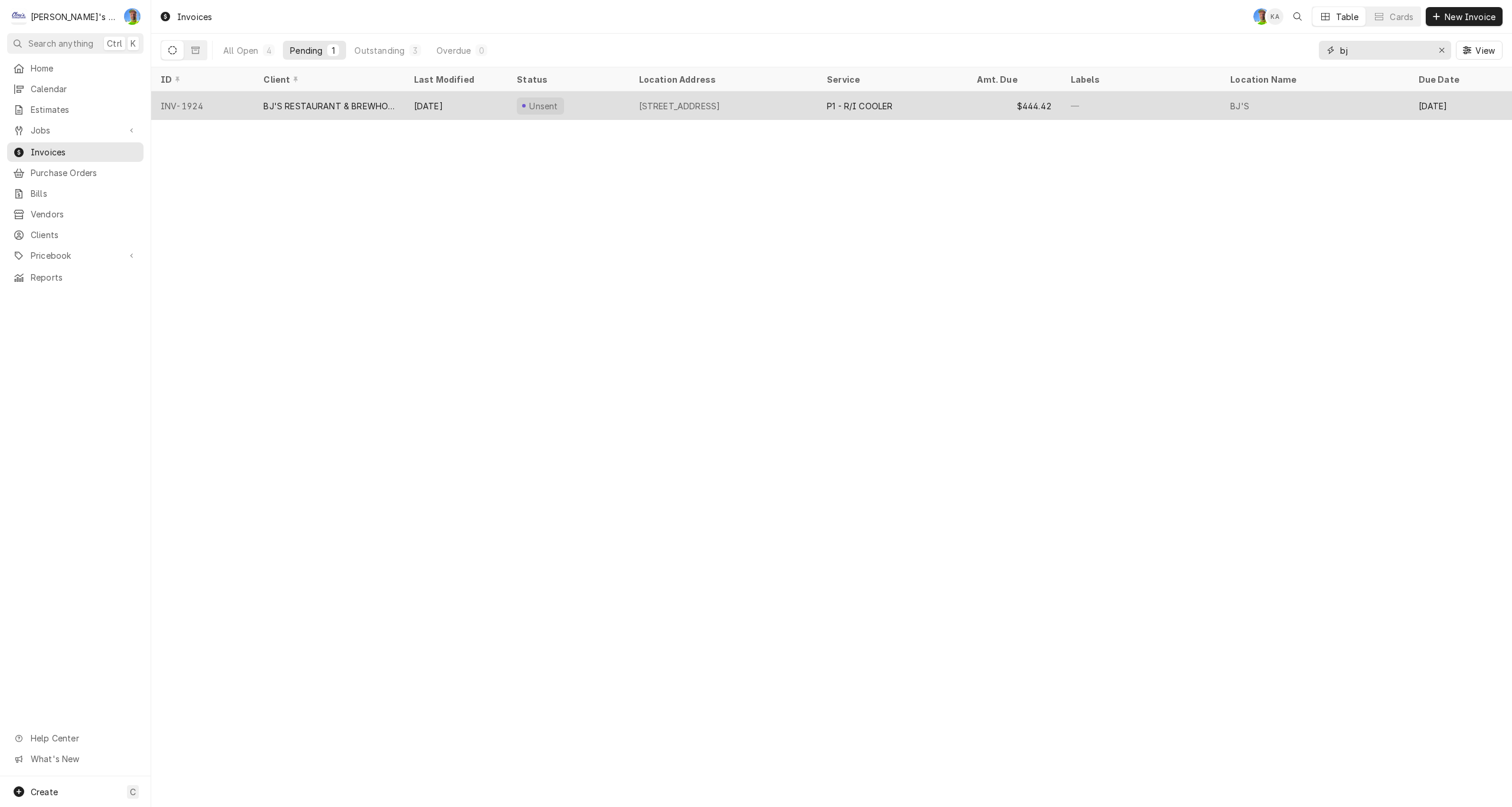
type input "bj"
click at [948, 108] on div "P1 - R/I COOLER" at bounding box center [892, 106] width 150 height 28
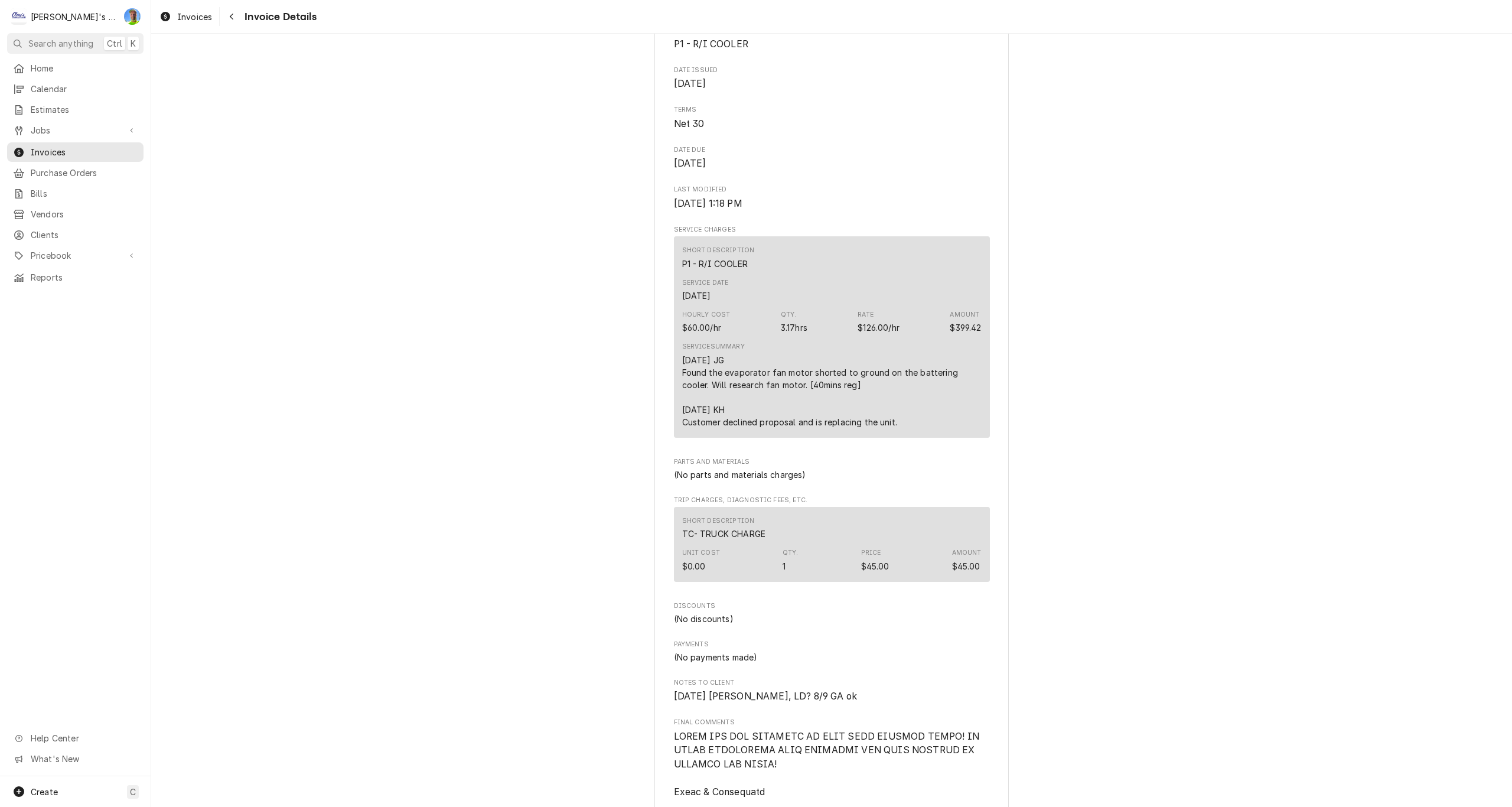
scroll to position [355, 0]
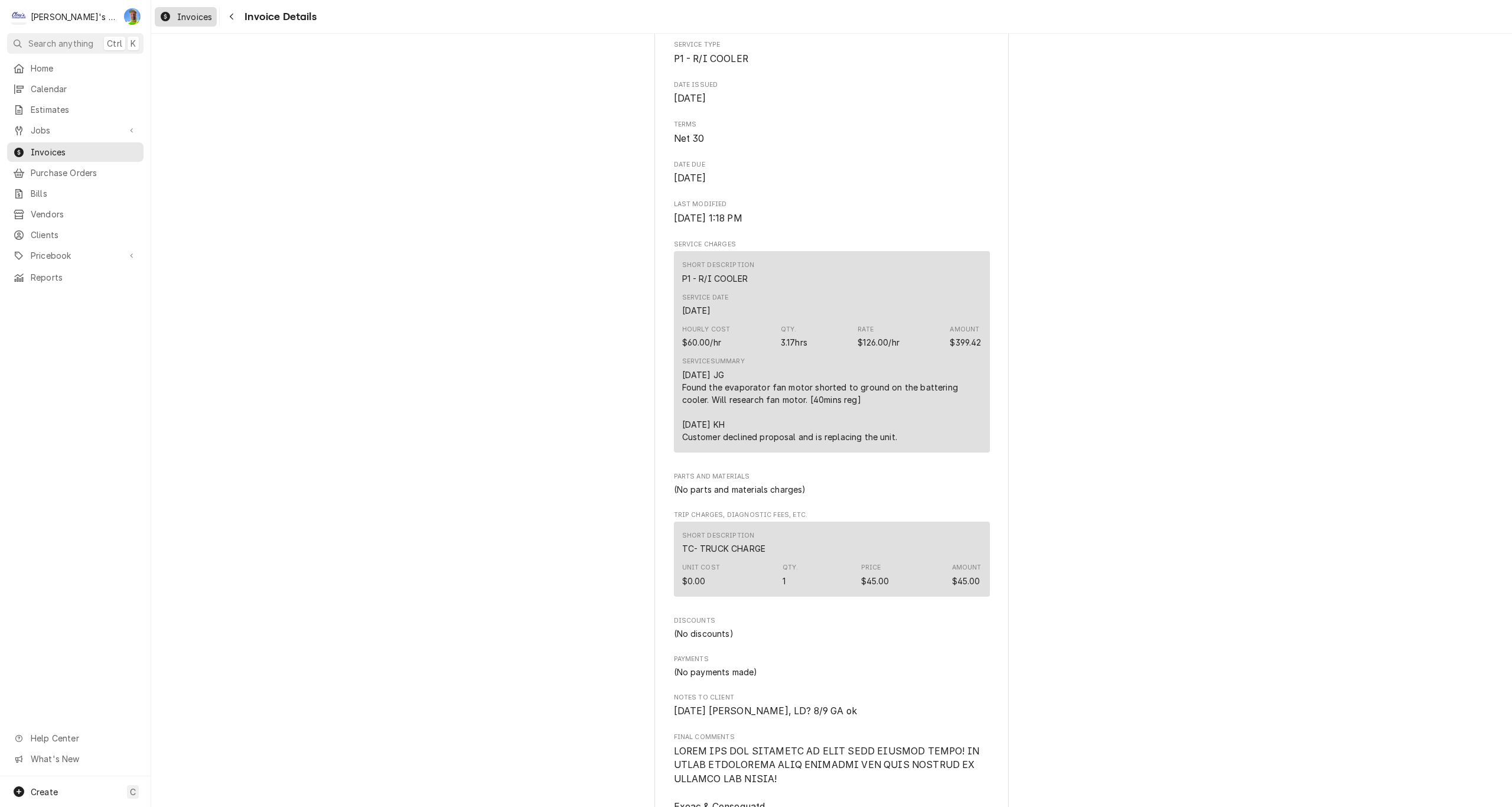
click at [199, 12] on span "Invoices" at bounding box center [195, 17] width 35 height 12
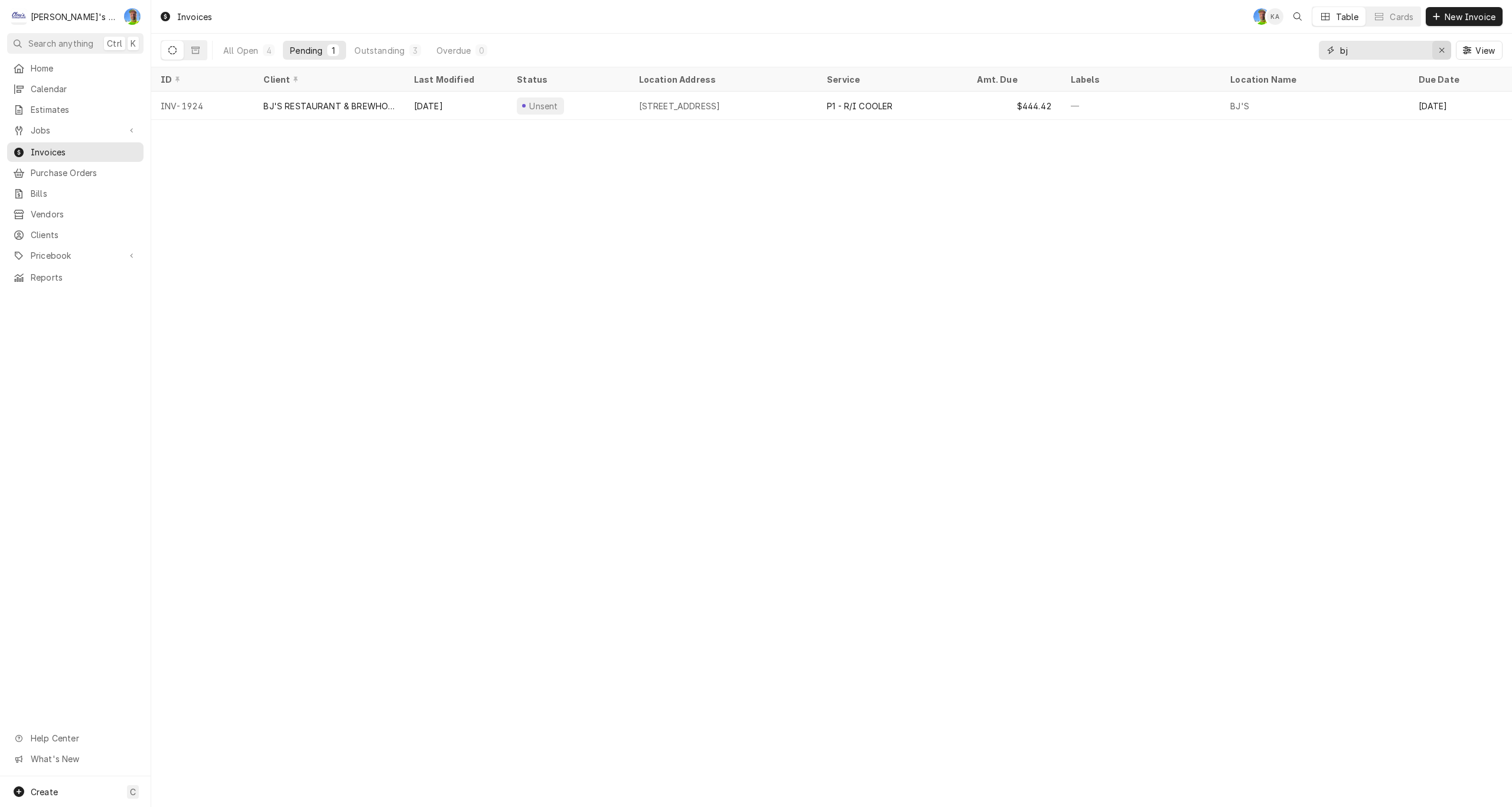
click at [1441, 51] on icon "Erase input" at bounding box center [1442, 51] width 7 height 8
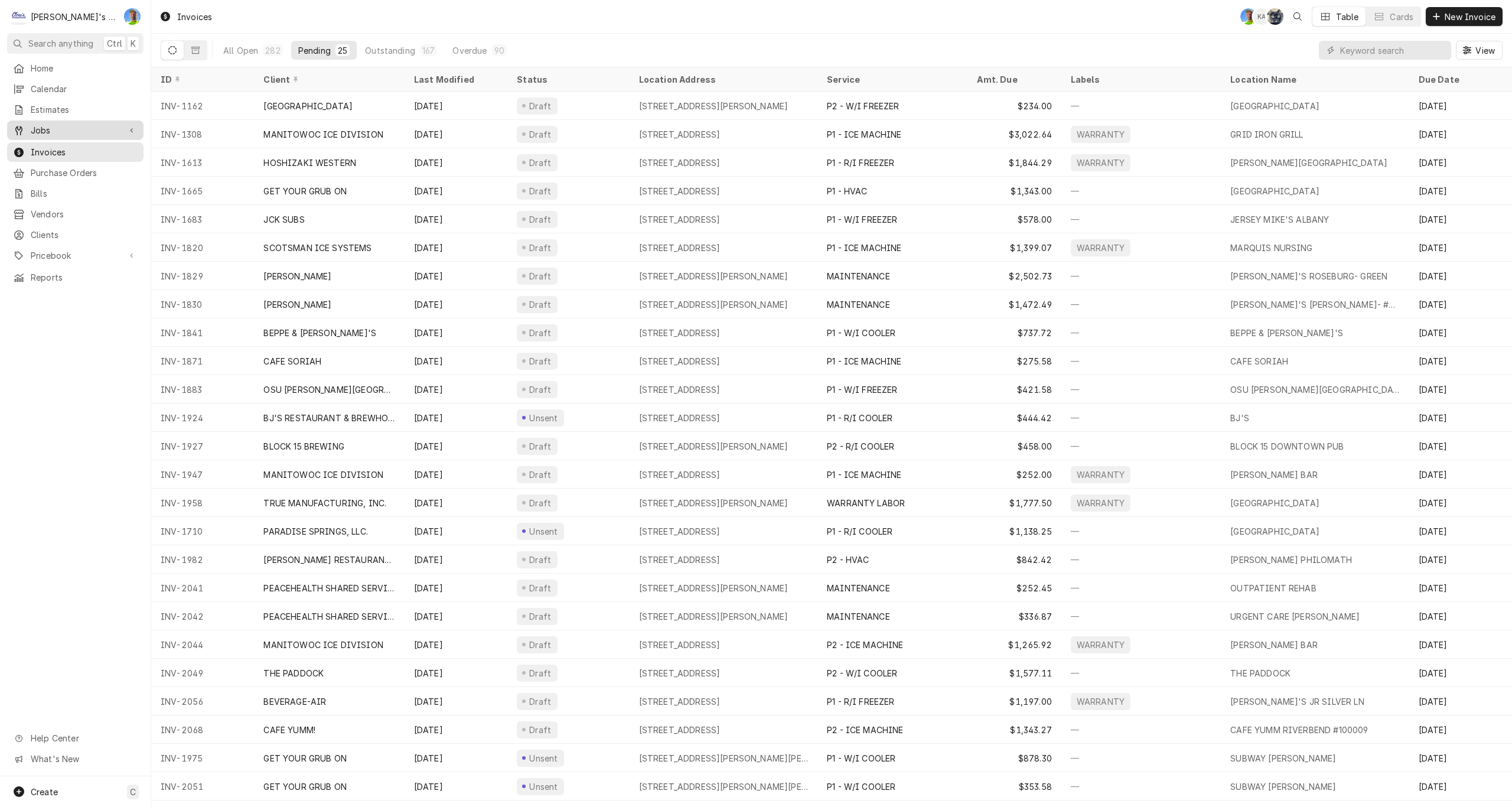
click at [46, 128] on span "Jobs" at bounding box center [75, 130] width 89 height 12
click at [51, 145] on span "Jobs" at bounding box center [84, 151] width 107 height 12
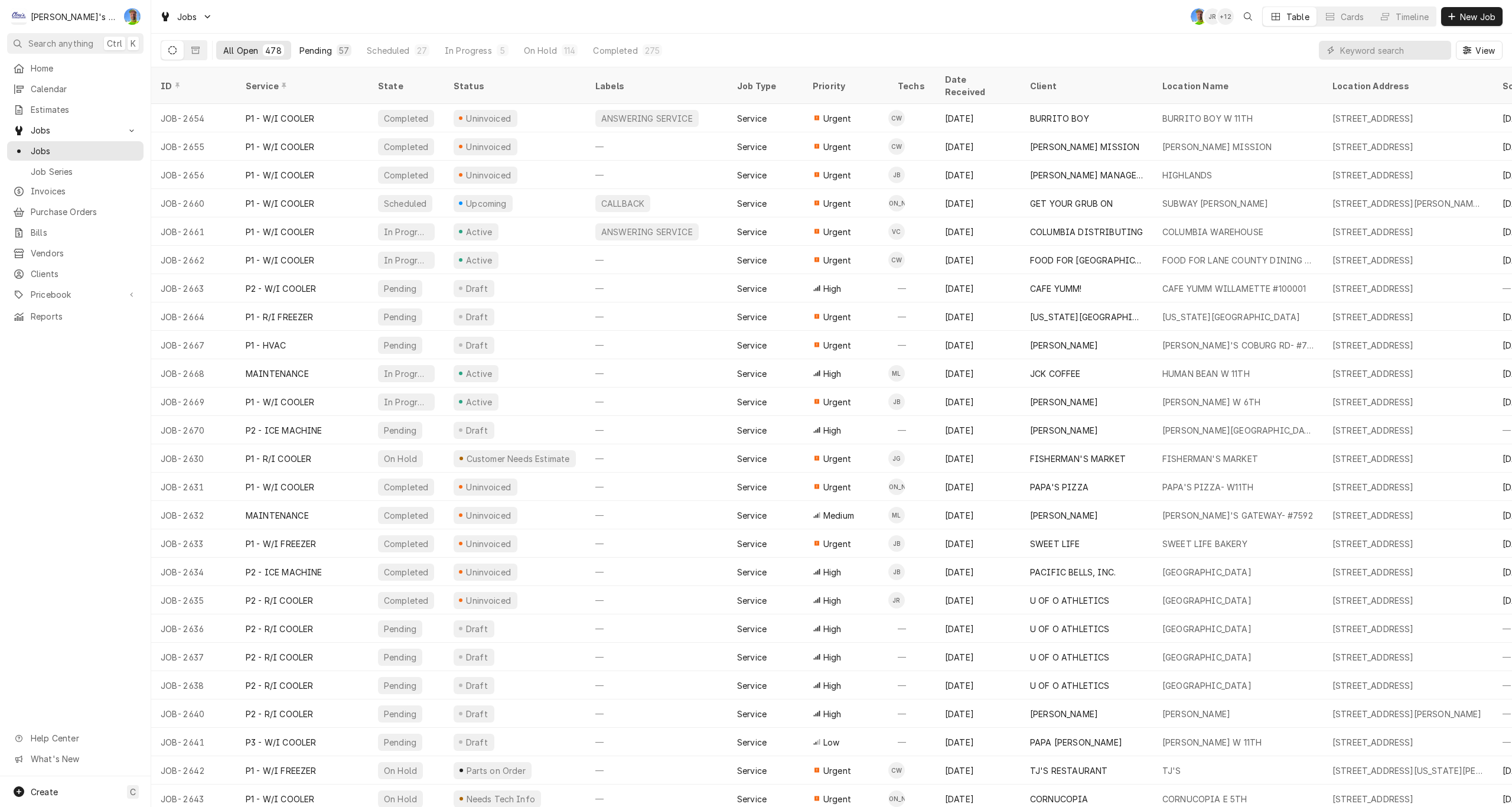
click at [308, 51] on div "Pending" at bounding box center [315, 50] width 32 height 12
